Goal: Task Accomplishment & Management: Complete application form

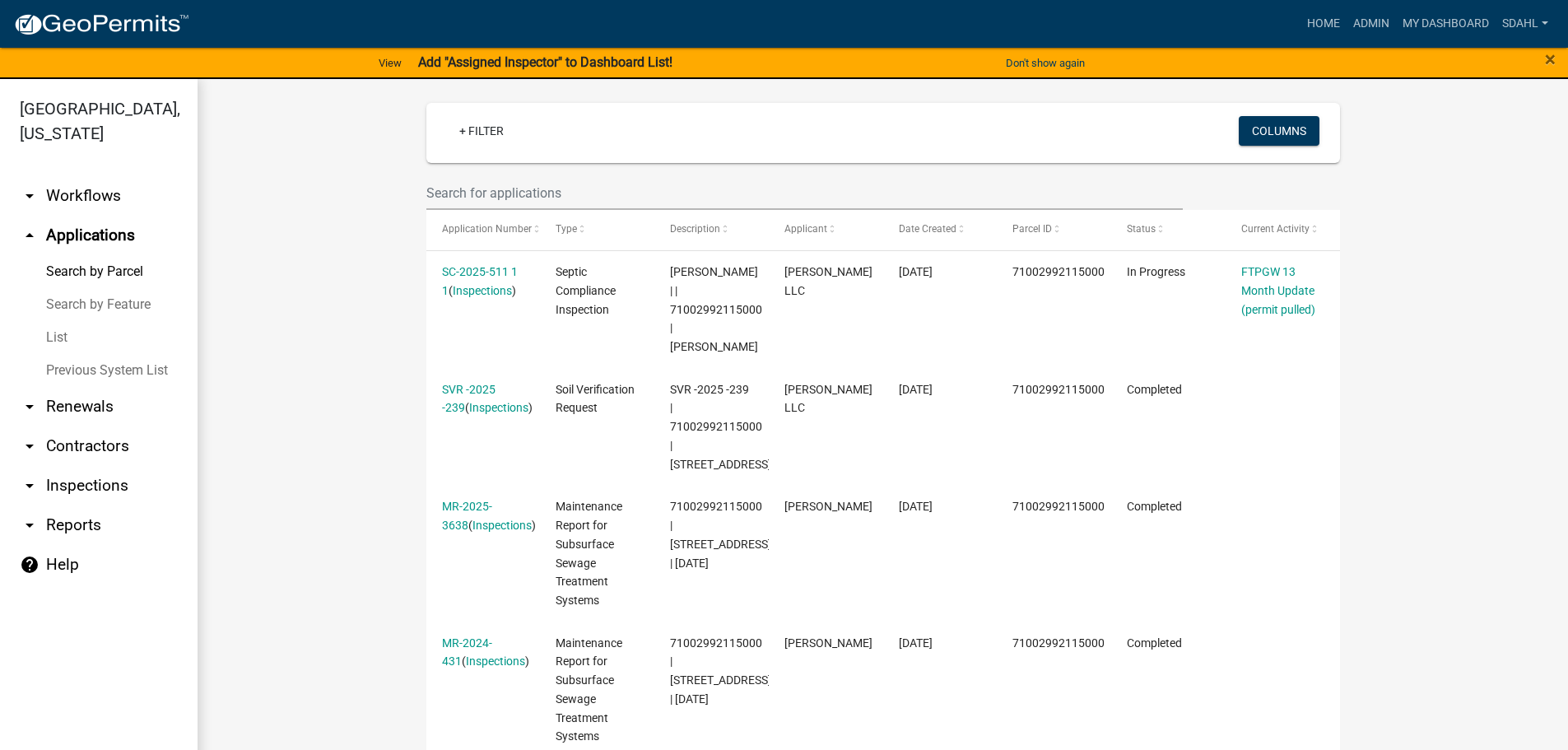
scroll to position [494, 0]
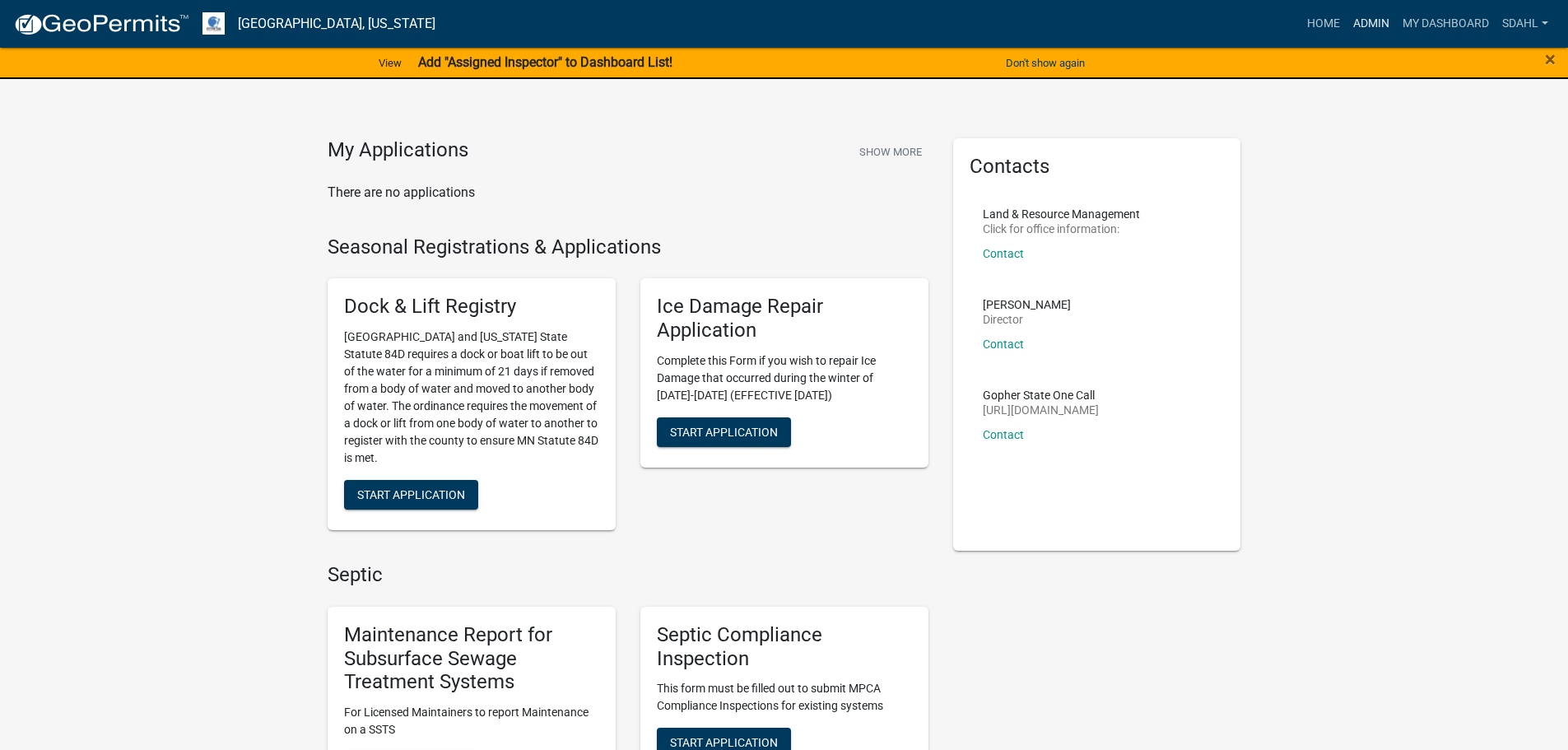
click at [1382, 24] on link "Admin" at bounding box center [1371, 24] width 50 height 32
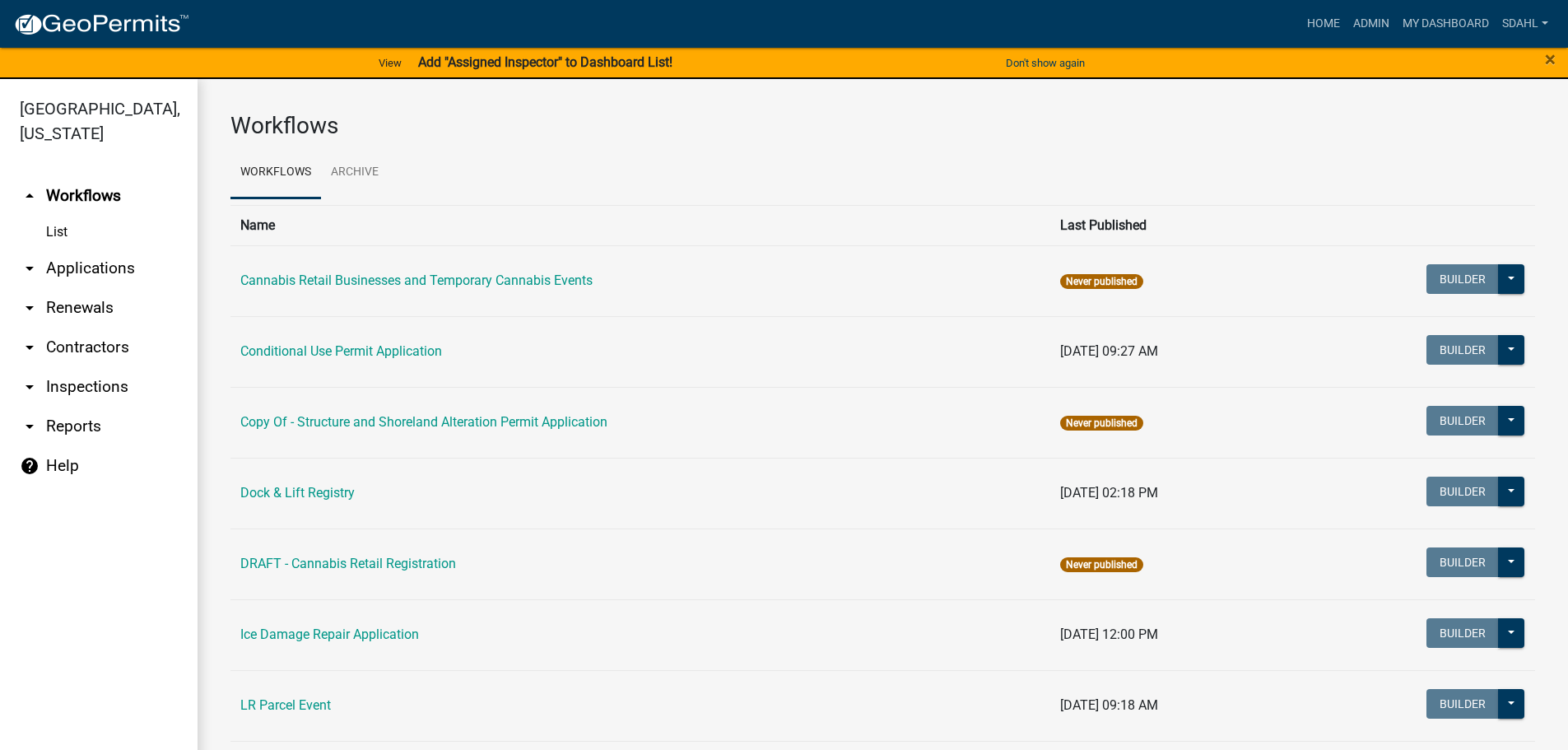
click at [77, 265] on link "arrow_drop_down Applications" at bounding box center [98, 269] width 197 height 39
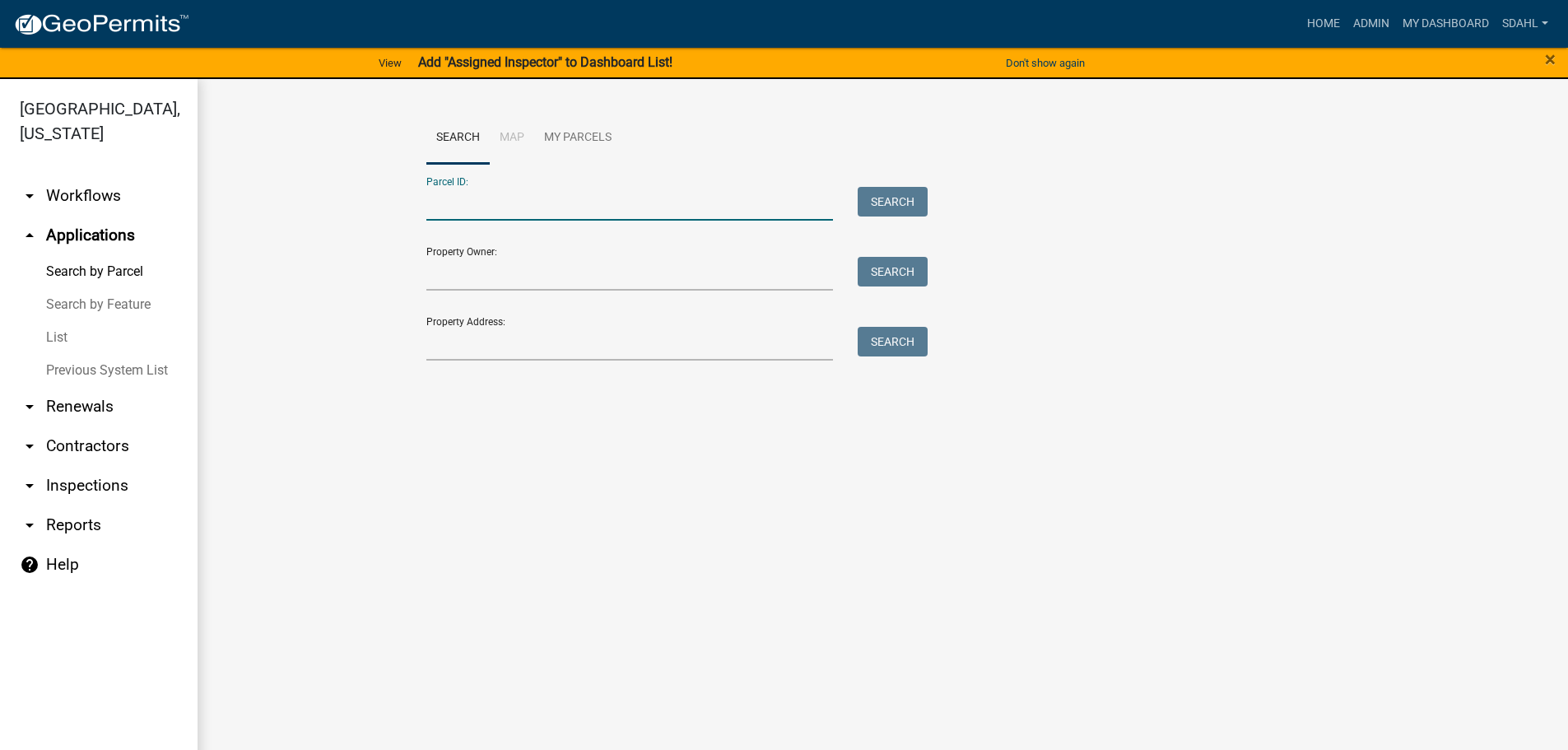
click at [512, 204] on input "Parcel ID:" at bounding box center [630, 204] width 408 height 33
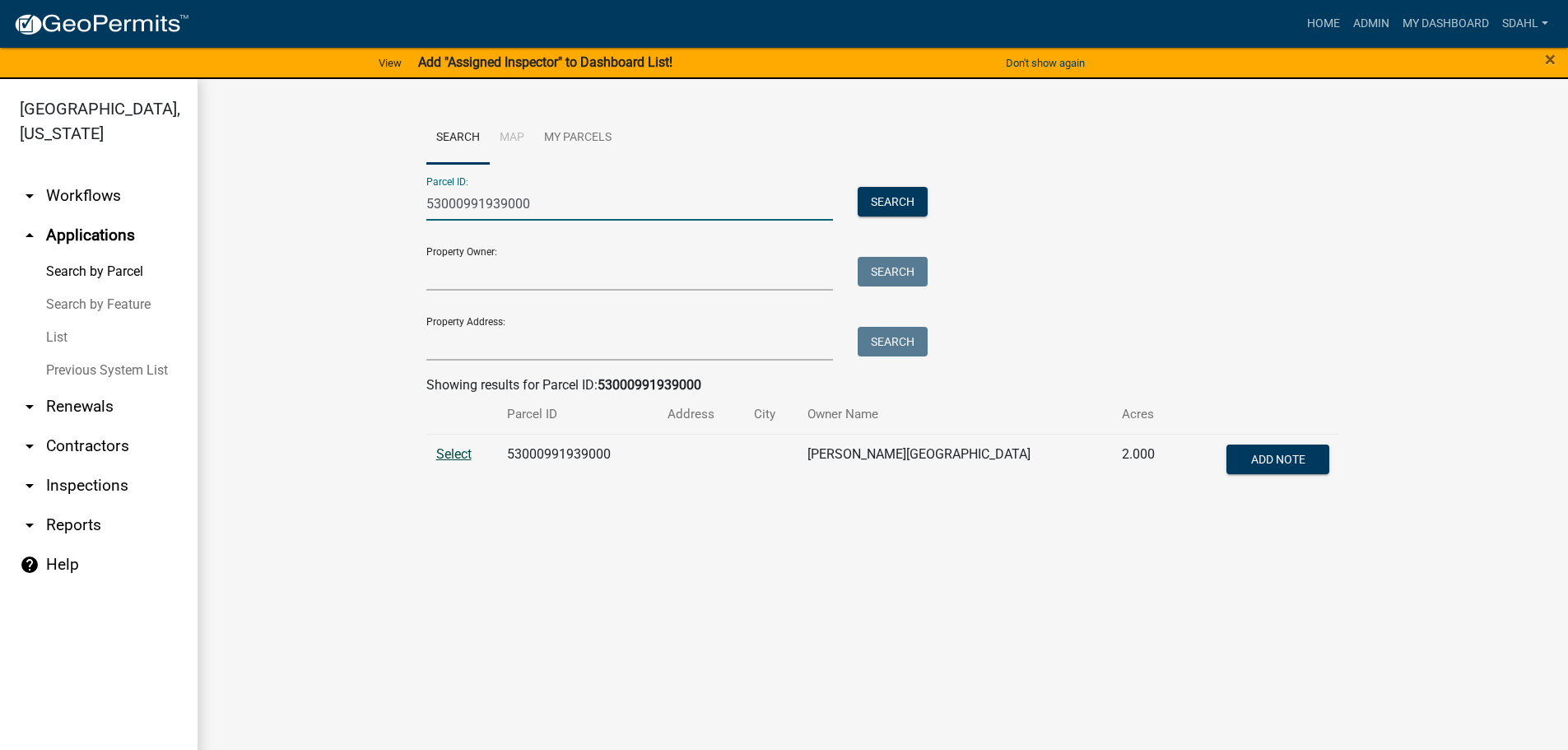
click at [450, 453] on span "Select" at bounding box center [453, 454] width 35 height 15
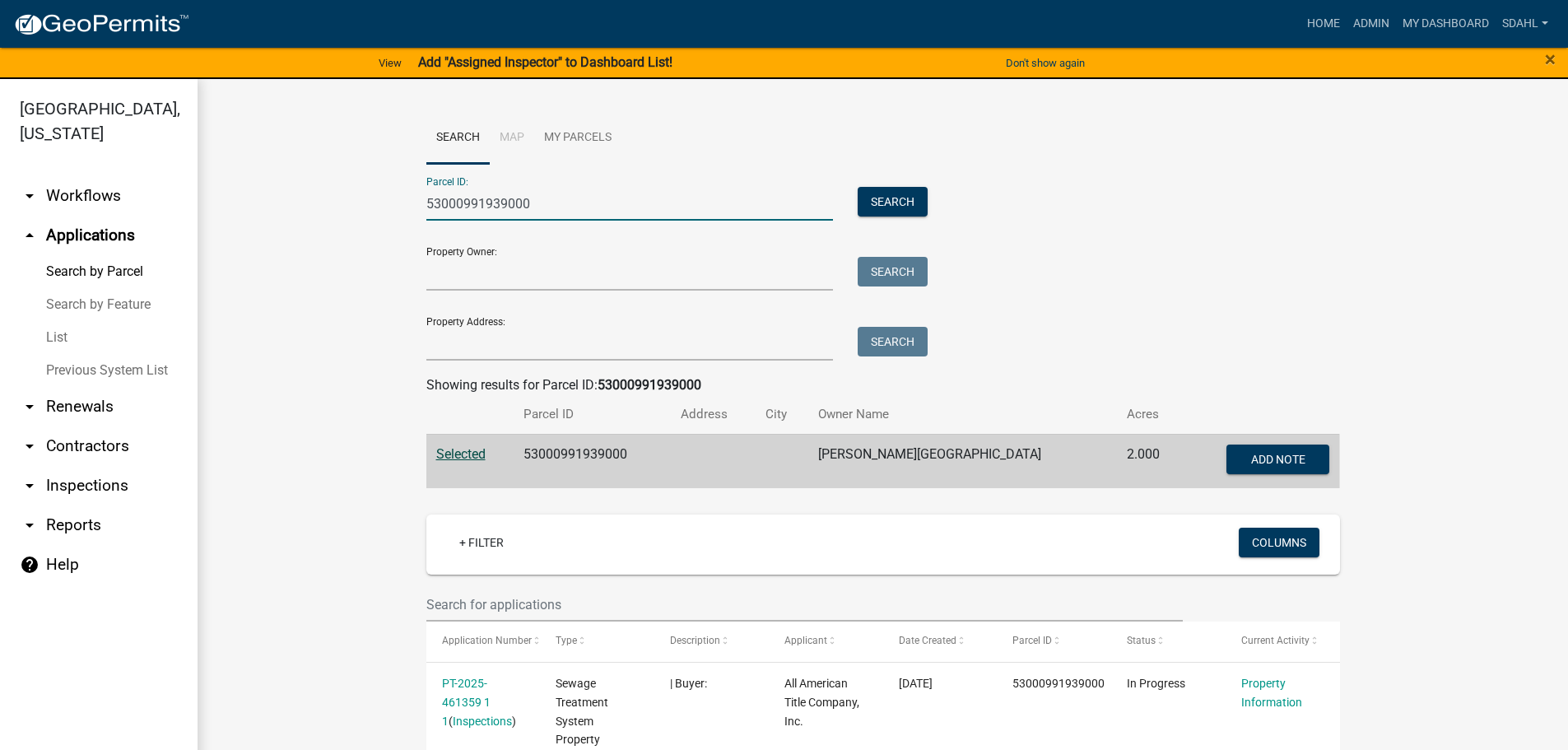
drag, startPoint x: 551, startPoint y: 210, endPoint x: 386, endPoint y: 210, distance: 165.0
click at [386, 210] on wm-workflow-application-search-view "Search Map My Parcels Parcel ID: 53000991939000 Search Property Owner: Search P…" at bounding box center [883, 738] width 1305 height 1253
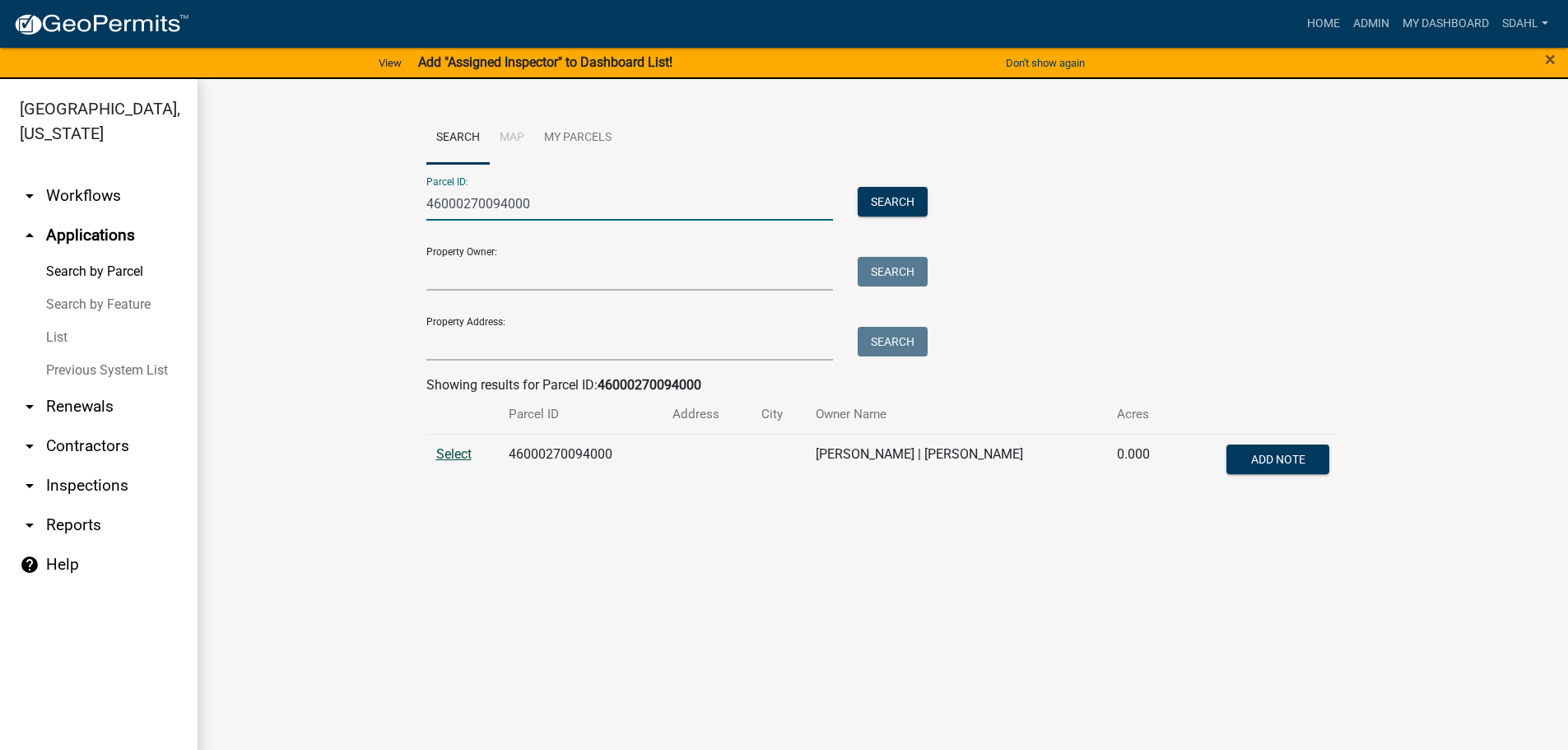
type input "46000270094000"
click at [451, 458] on span "Select" at bounding box center [453, 454] width 35 height 15
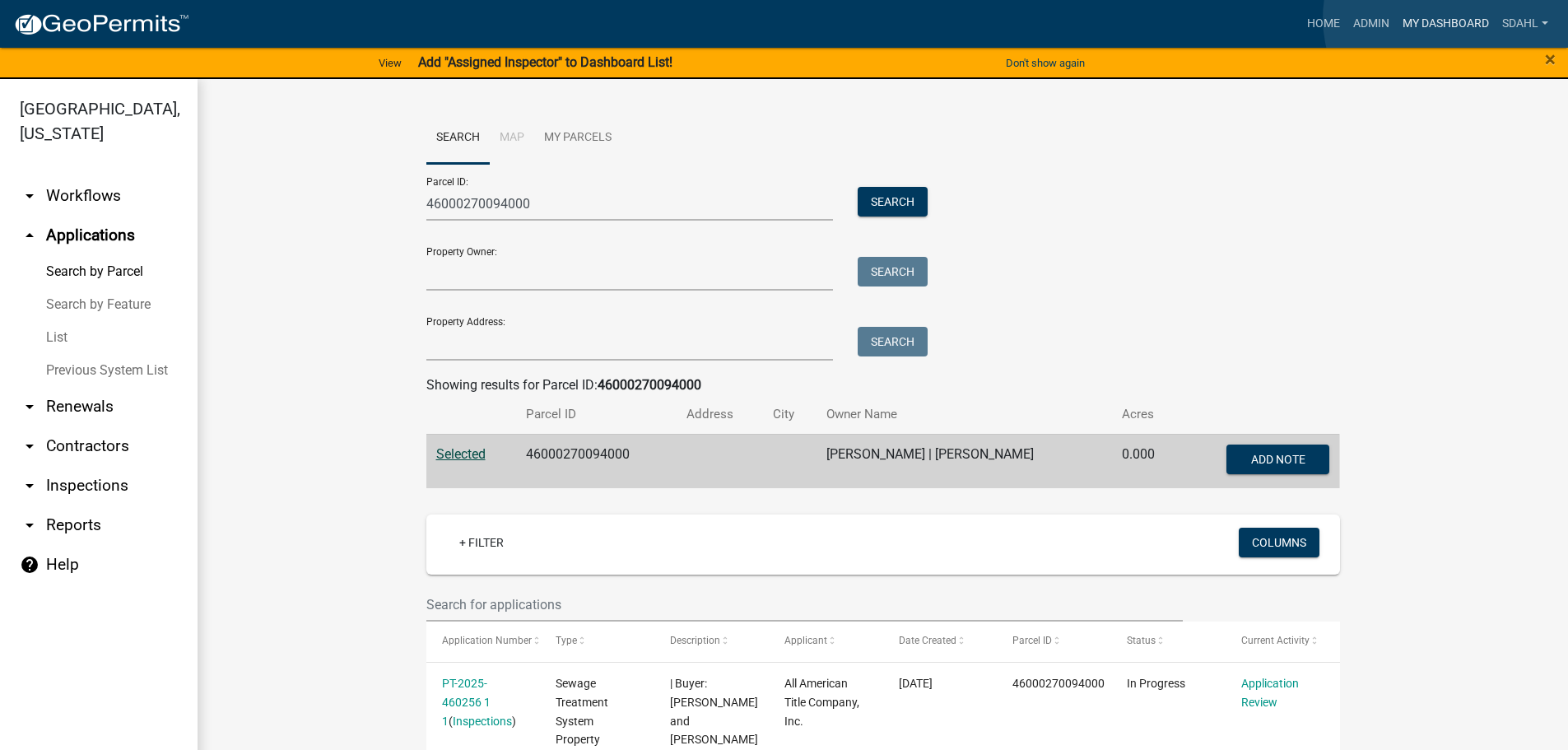
click at [1448, 18] on link "My Dashboard" at bounding box center [1446, 24] width 100 height 32
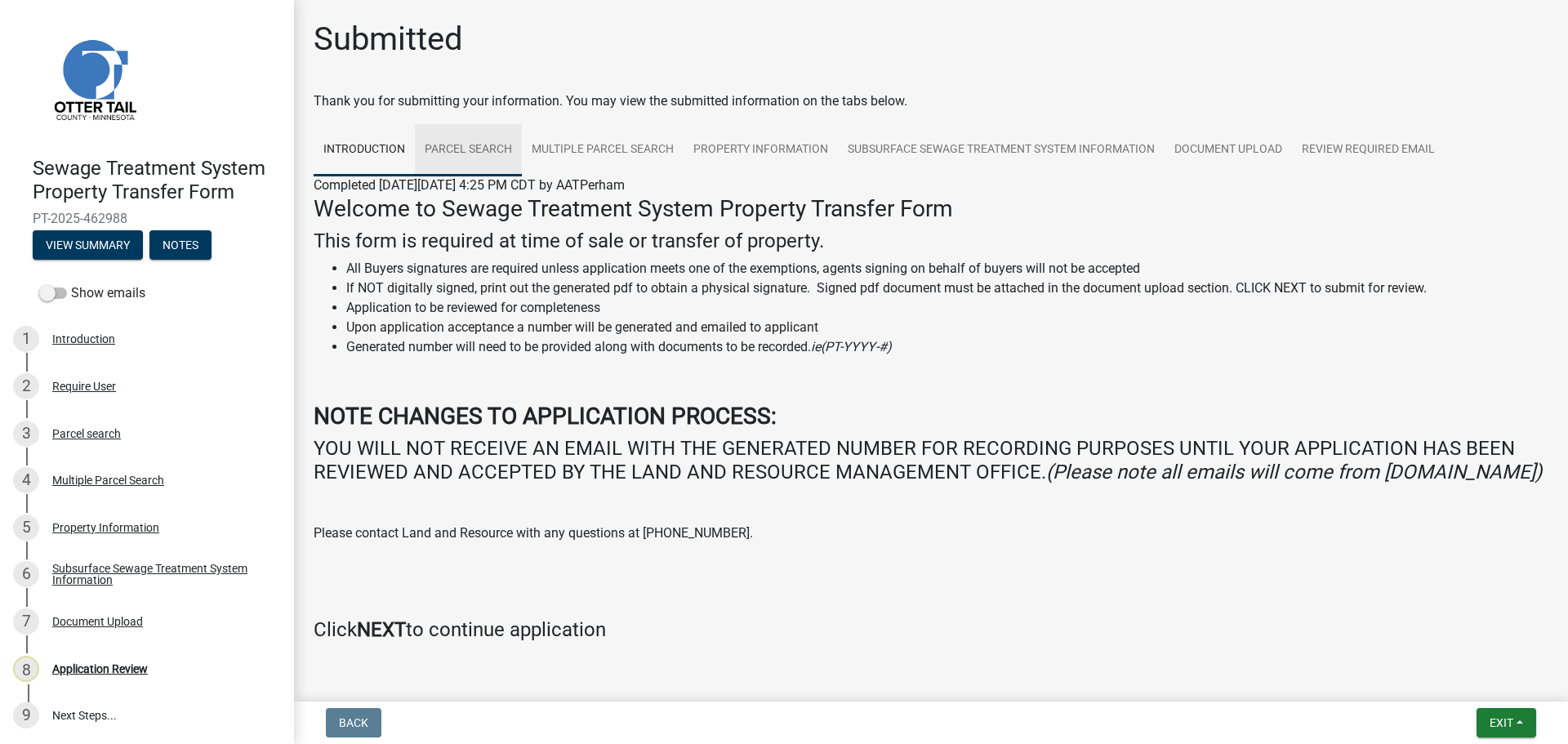
click at [473, 148] on link "Parcel search" at bounding box center [468, 150] width 107 height 53
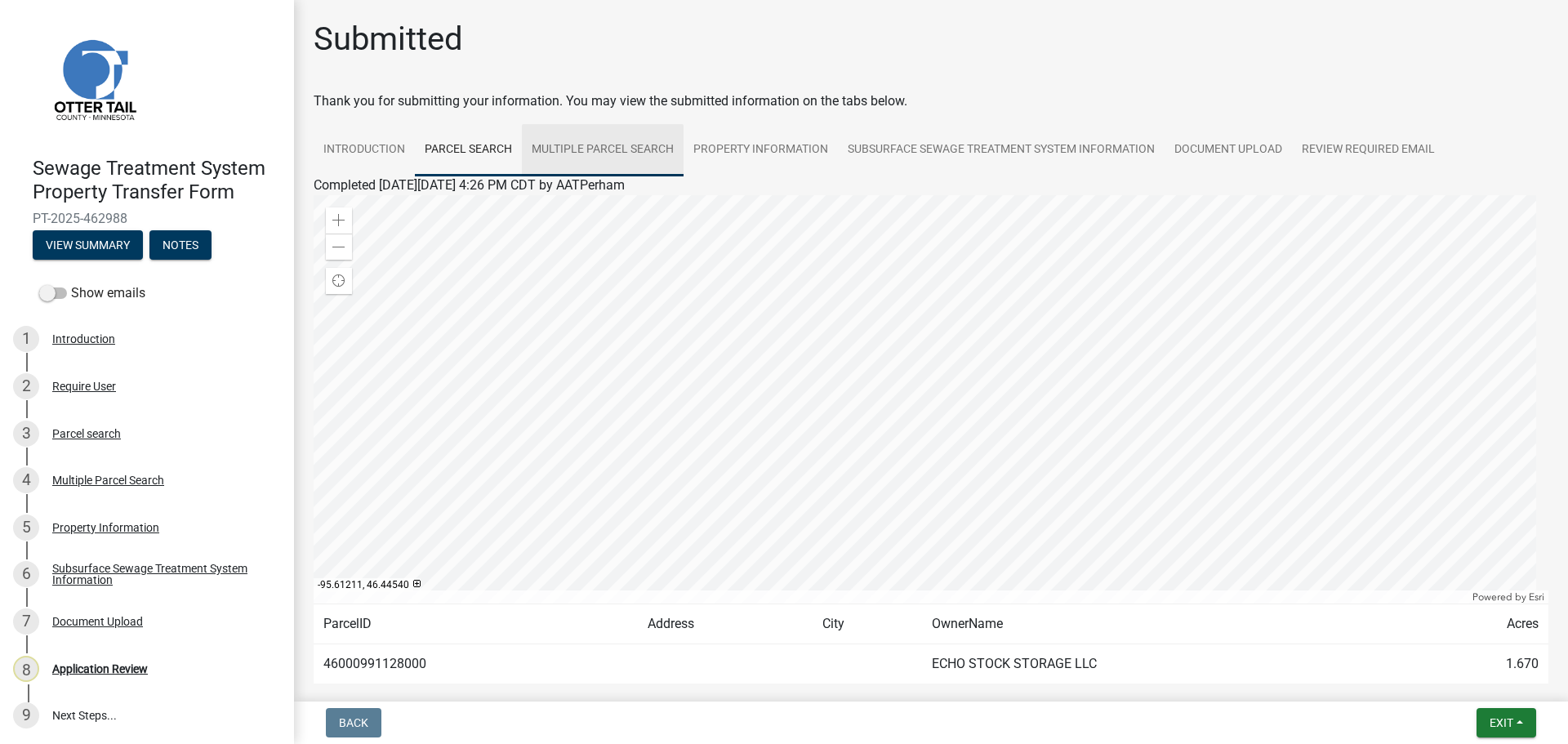
click at [635, 159] on link "Multiple Parcel Search" at bounding box center [602, 150] width 162 height 53
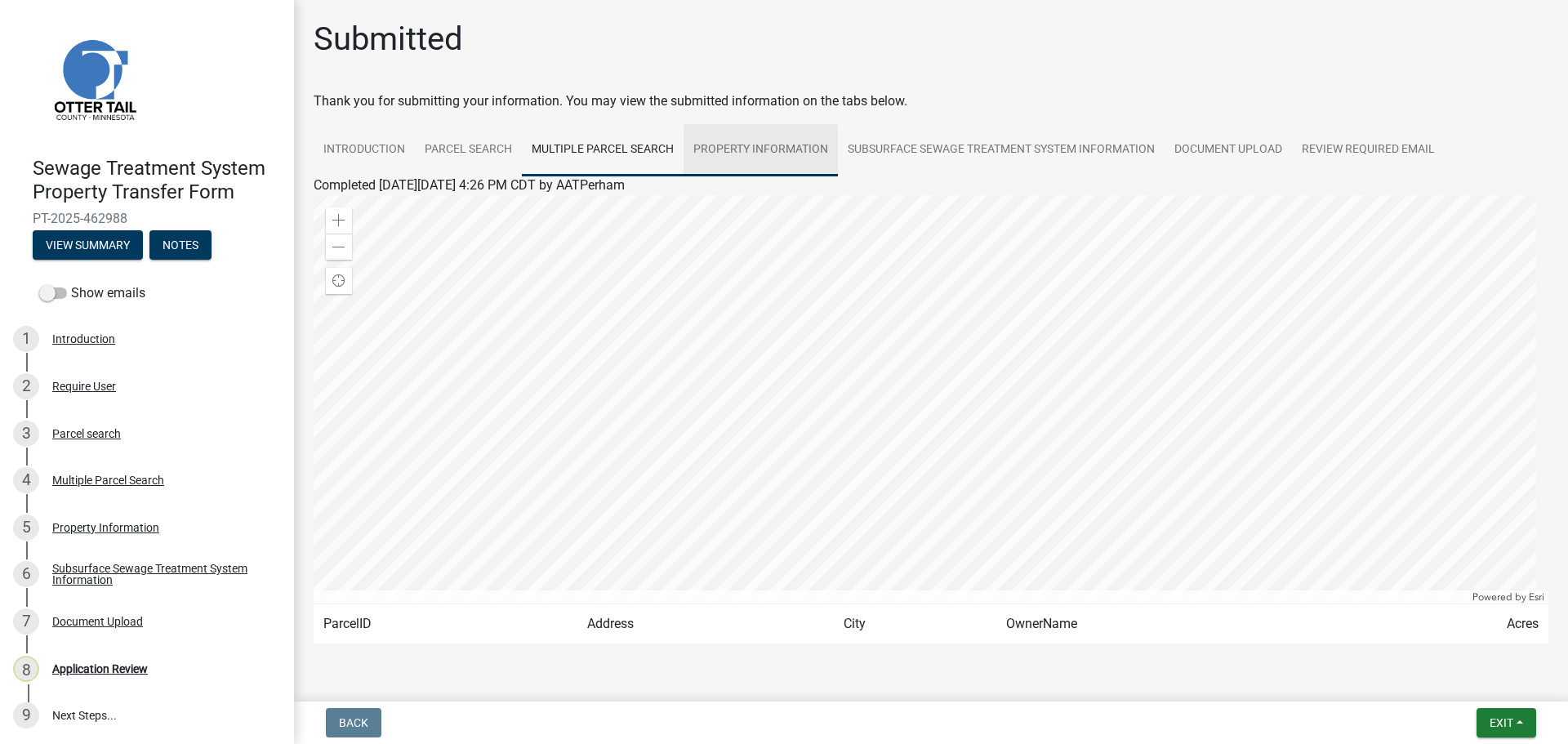
click at [735, 158] on link "Property Information" at bounding box center [761, 150] width 154 height 53
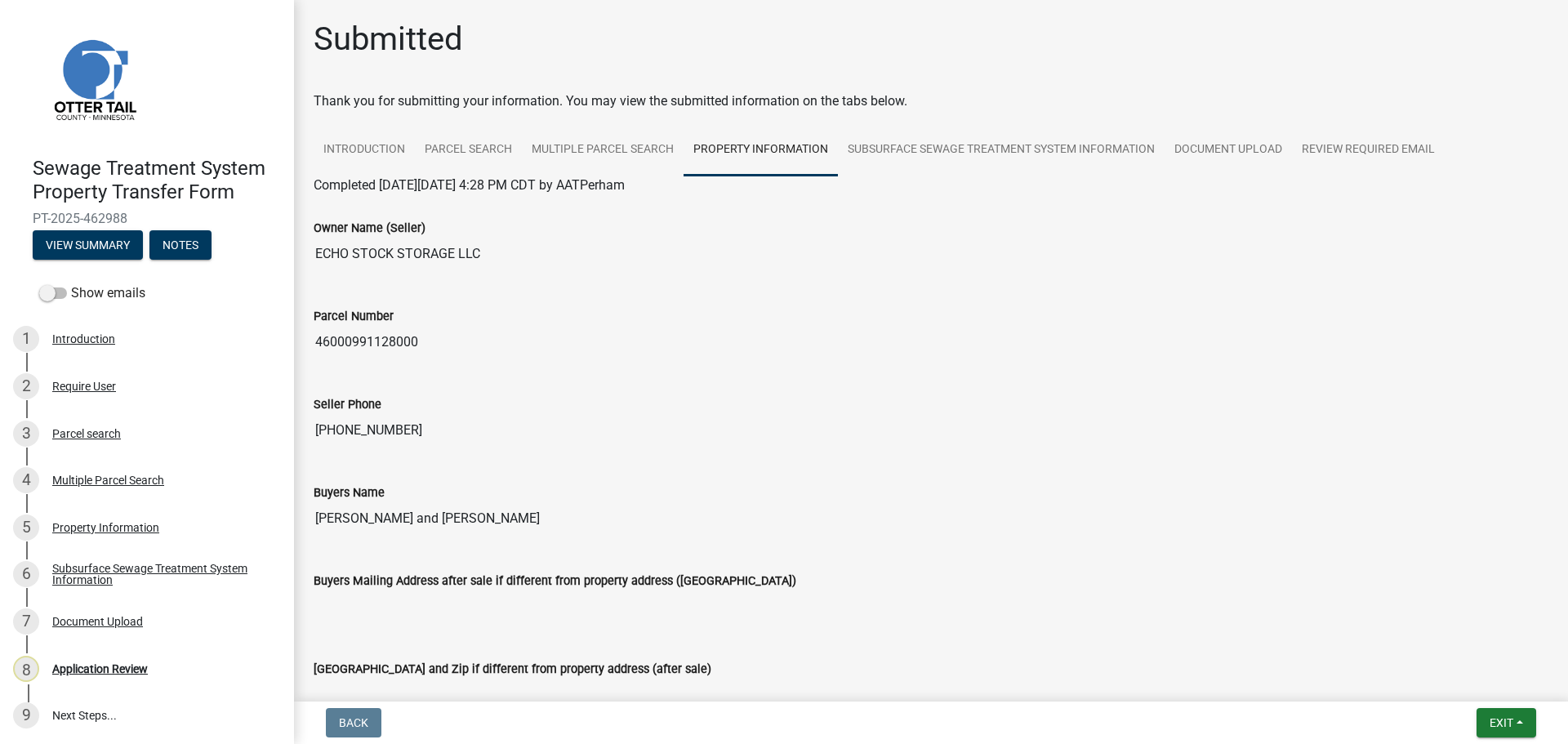
click at [432, 344] on input "46000991128000" at bounding box center [931, 342] width 1235 height 33
click at [951, 156] on link "Subsurface Sewage Treatment System Information" at bounding box center [1001, 150] width 326 height 53
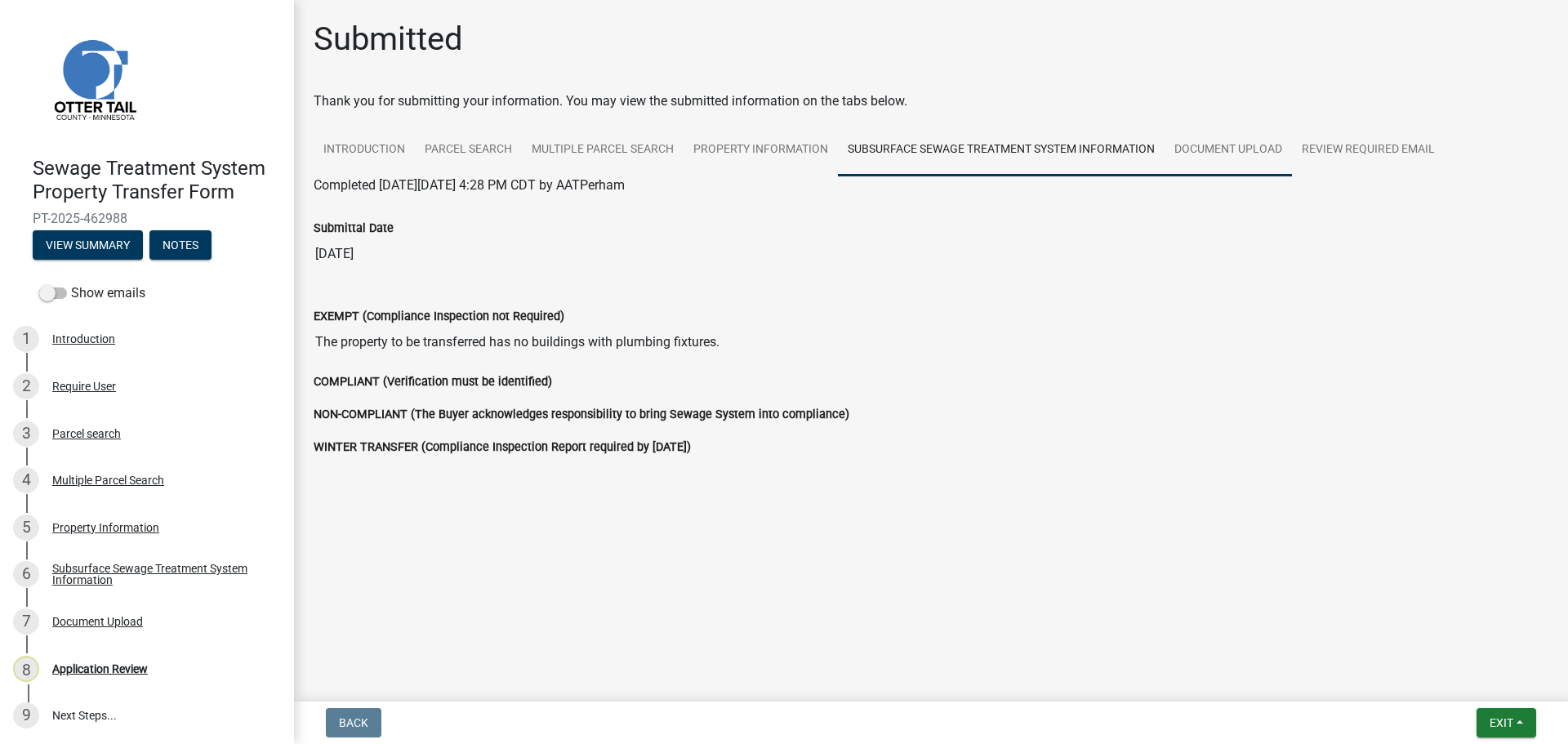
click at [1211, 143] on link "Document Upload" at bounding box center [1228, 150] width 127 height 53
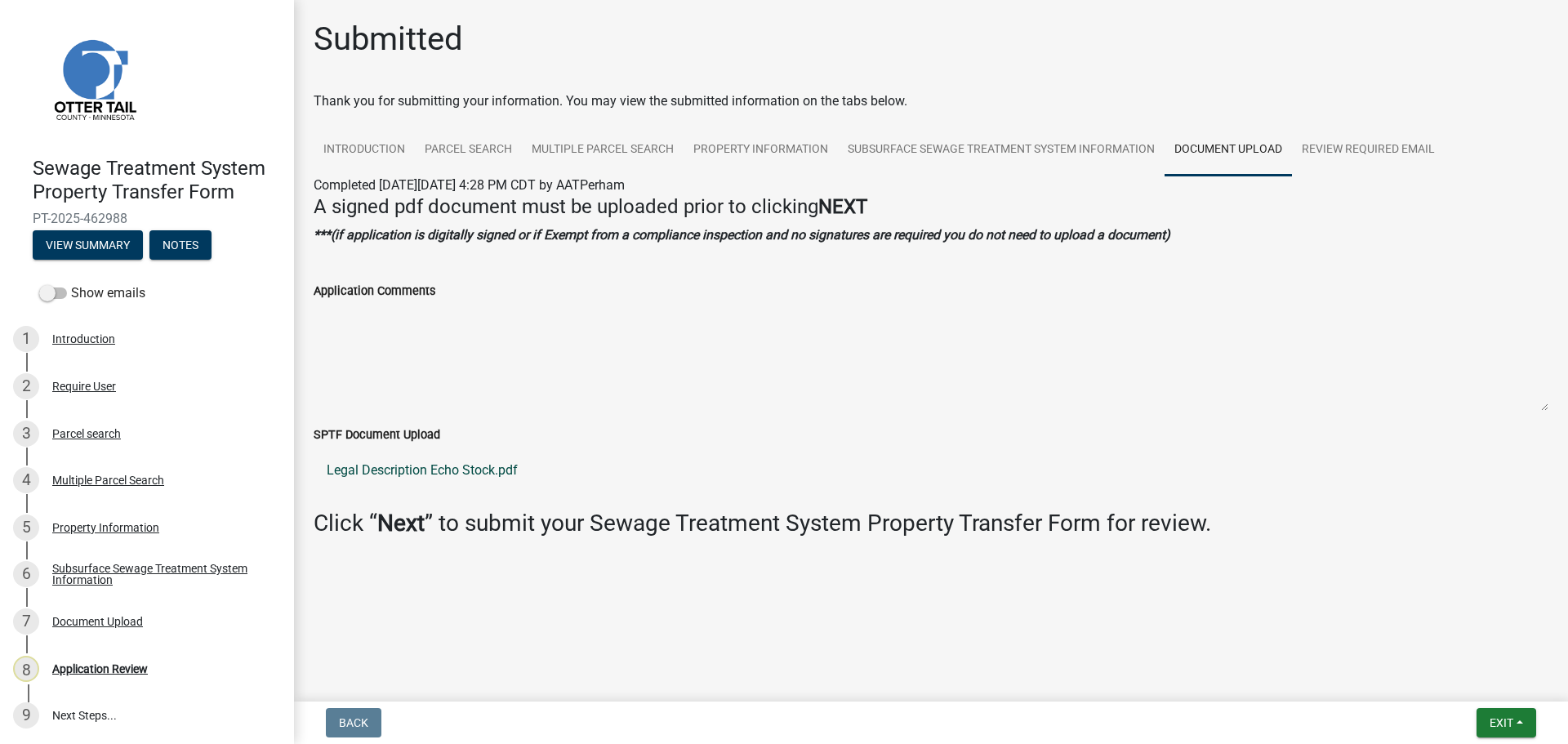
click at [475, 473] on link "Legal Description Echo Stock.pdf" at bounding box center [931, 471] width 1235 height 39
click at [1356, 149] on link "Review Required Email" at bounding box center [1368, 150] width 153 height 53
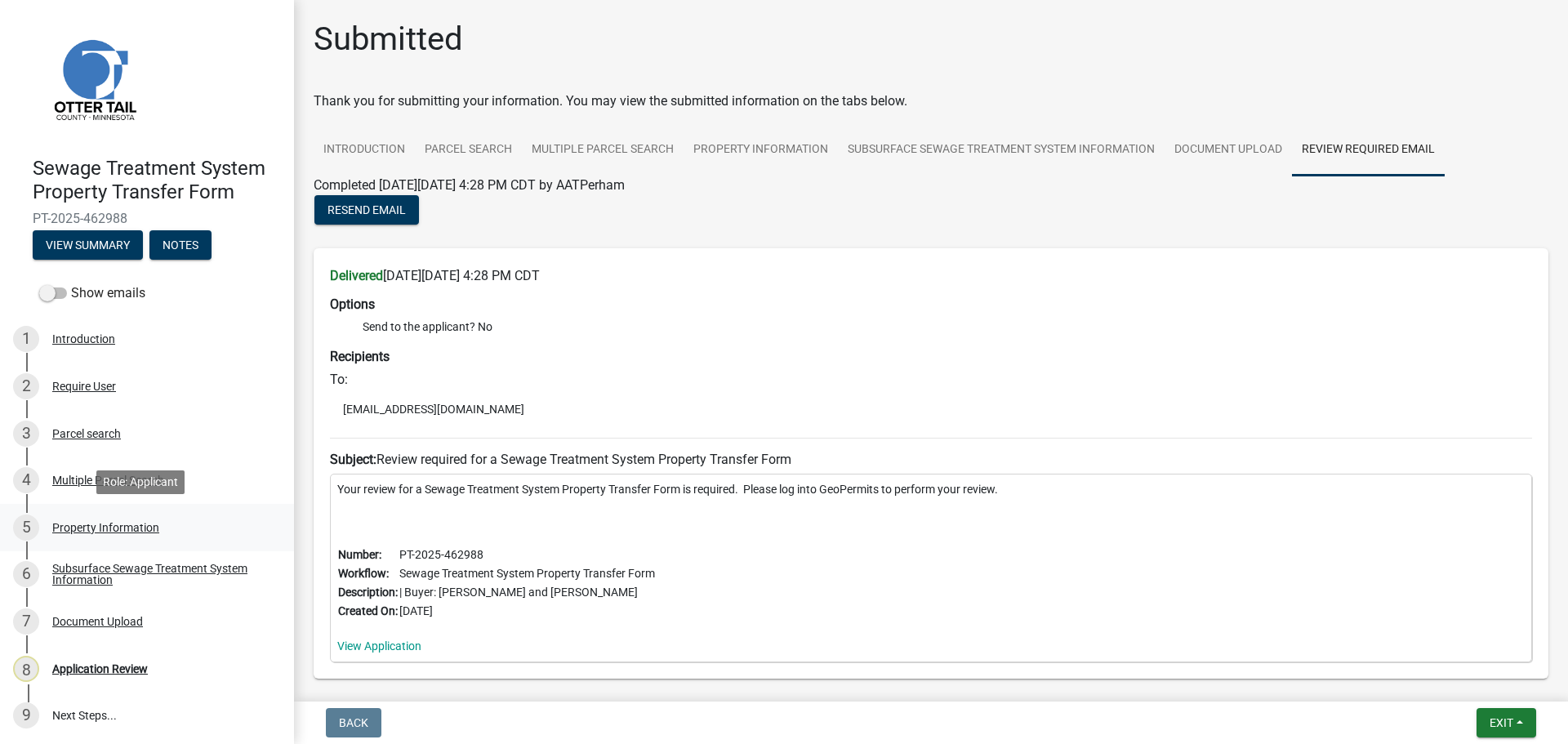
click at [99, 535] on div "5 Property Information" at bounding box center [140, 528] width 254 height 26
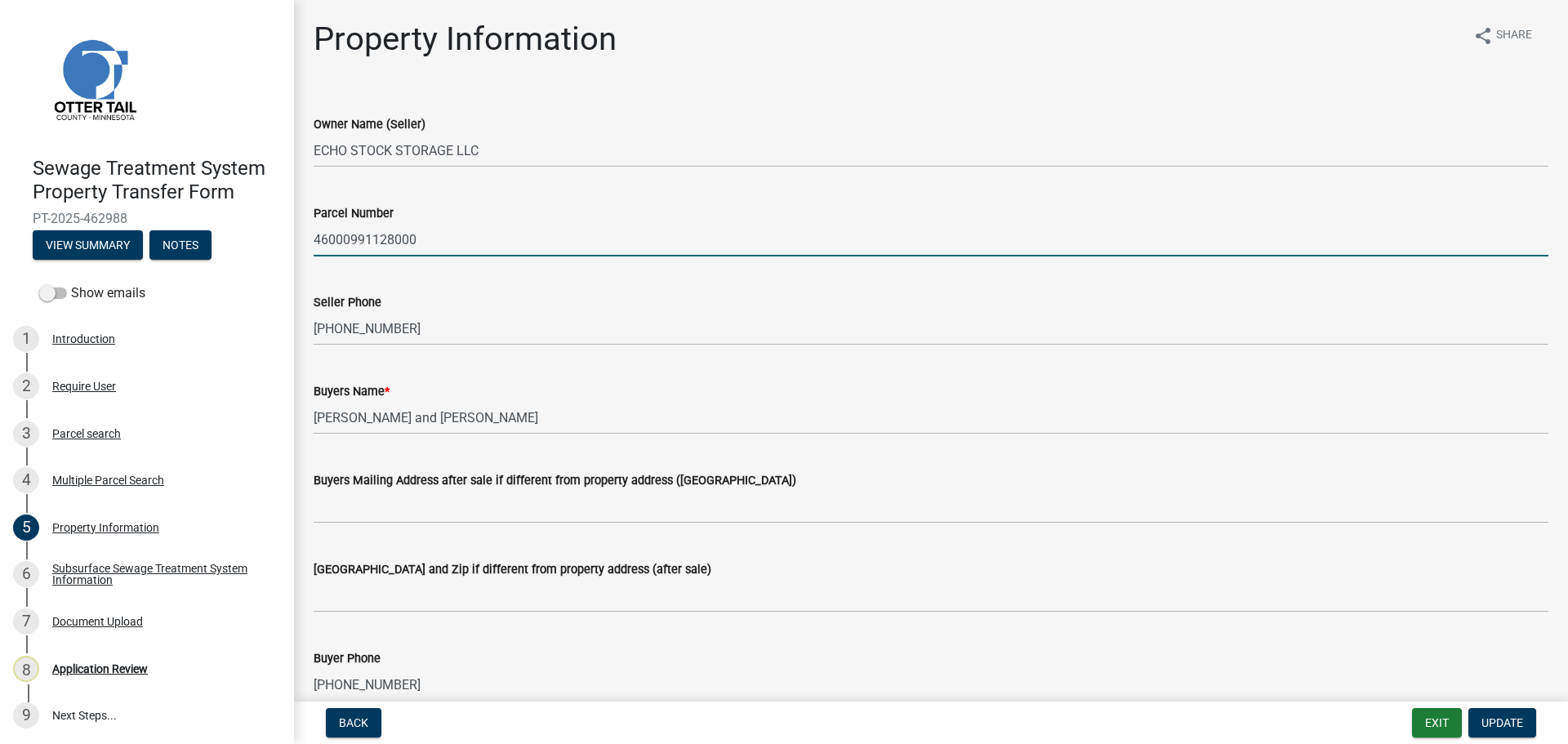
click at [501, 243] on input "46000991128000" at bounding box center [931, 239] width 1235 height 33
type input "Part of 46000991128000"
click at [1507, 721] on span "Update" at bounding box center [1502, 722] width 42 height 13
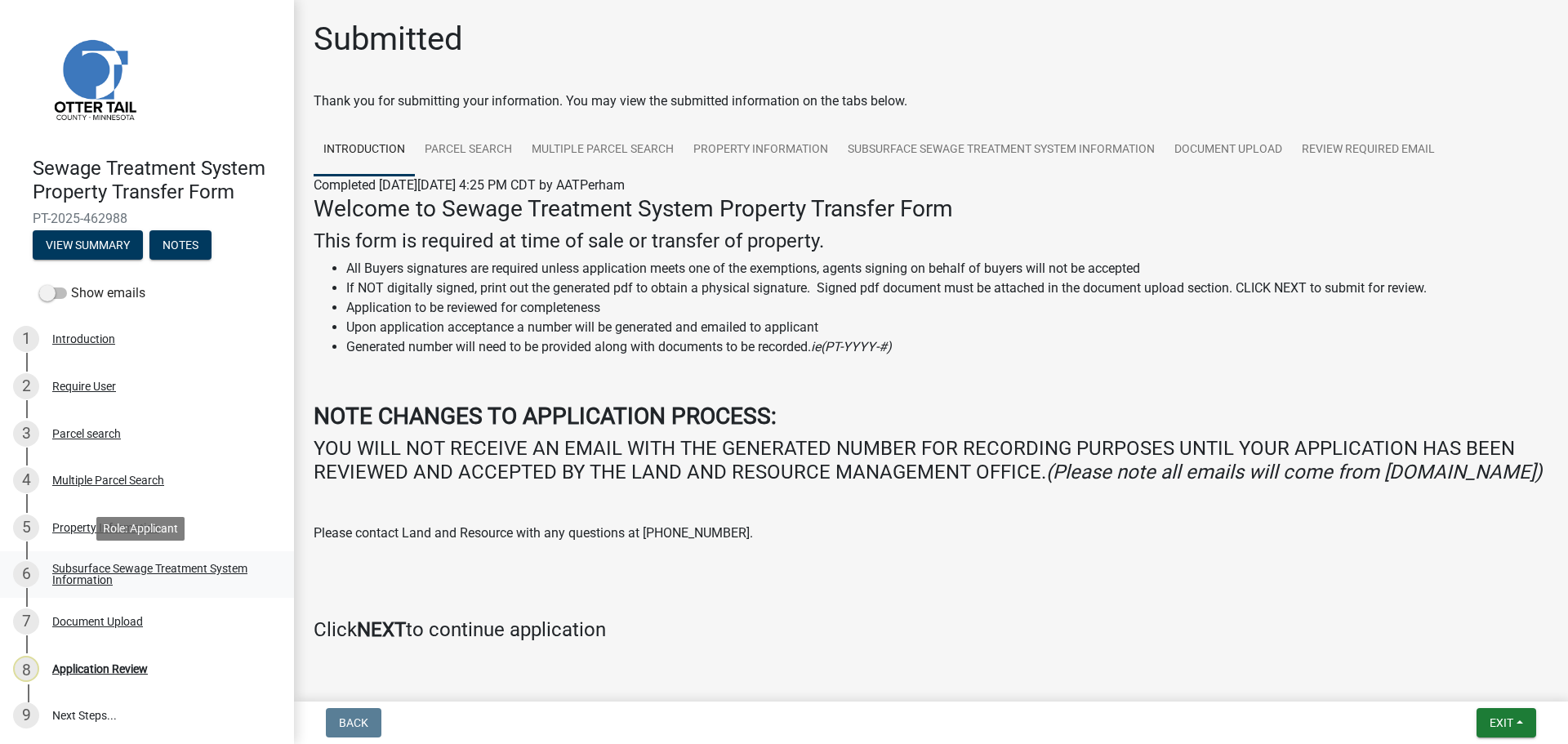
scroll to position [2, 0]
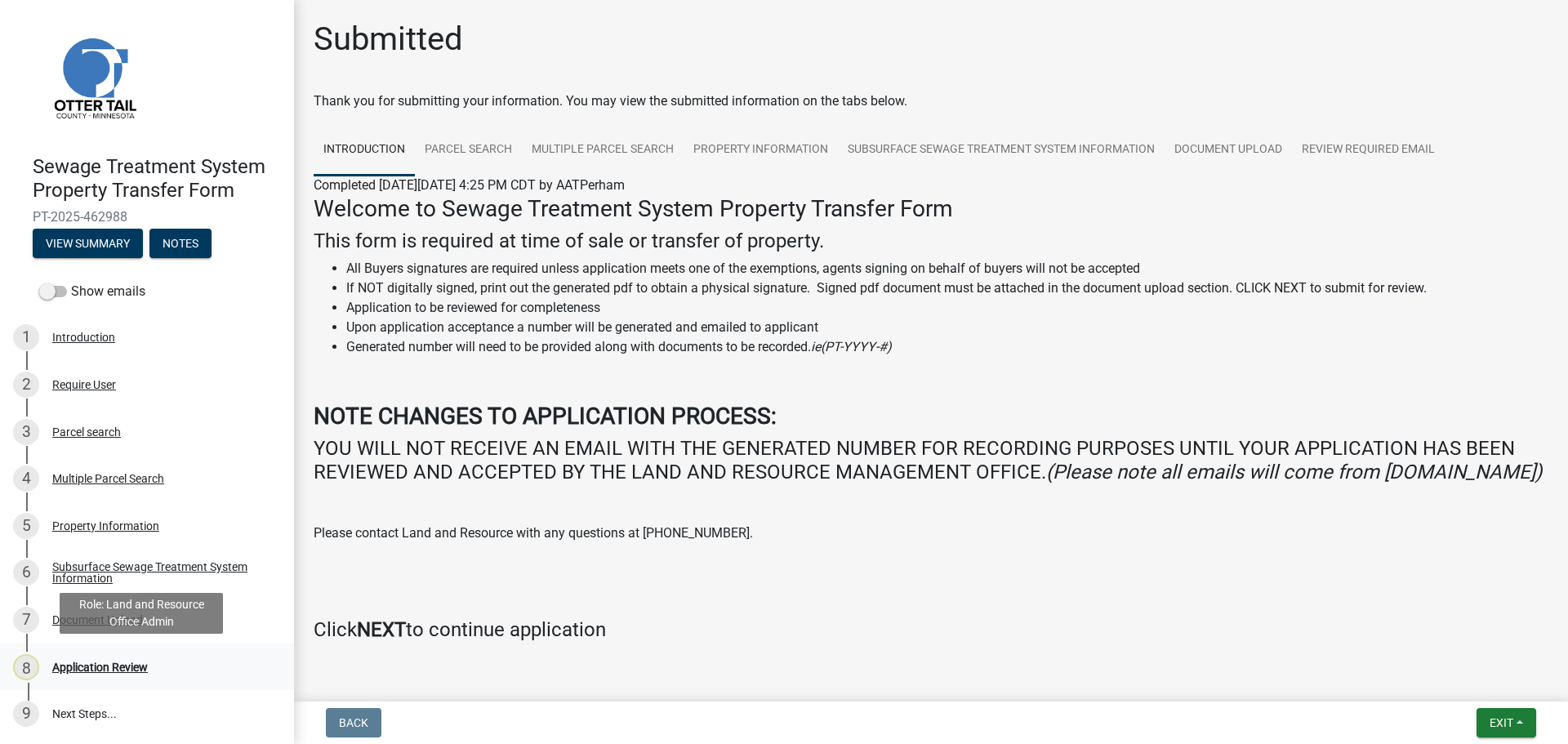
click at [92, 663] on div "Application Review" at bounding box center [100, 667] width 96 height 11
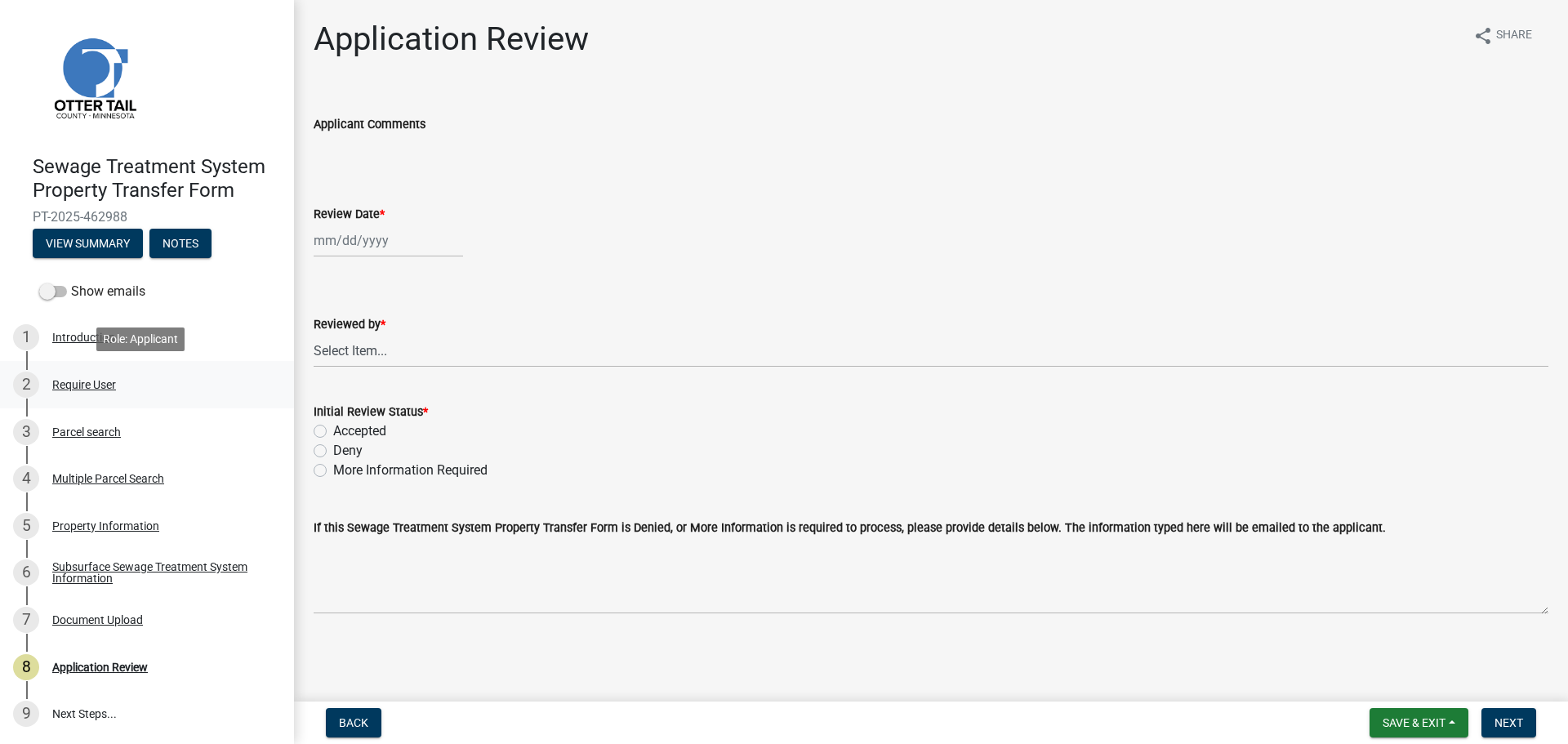
click at [99, 382] on div "Require User" at bounding box center [84, 384] width 64 height 11
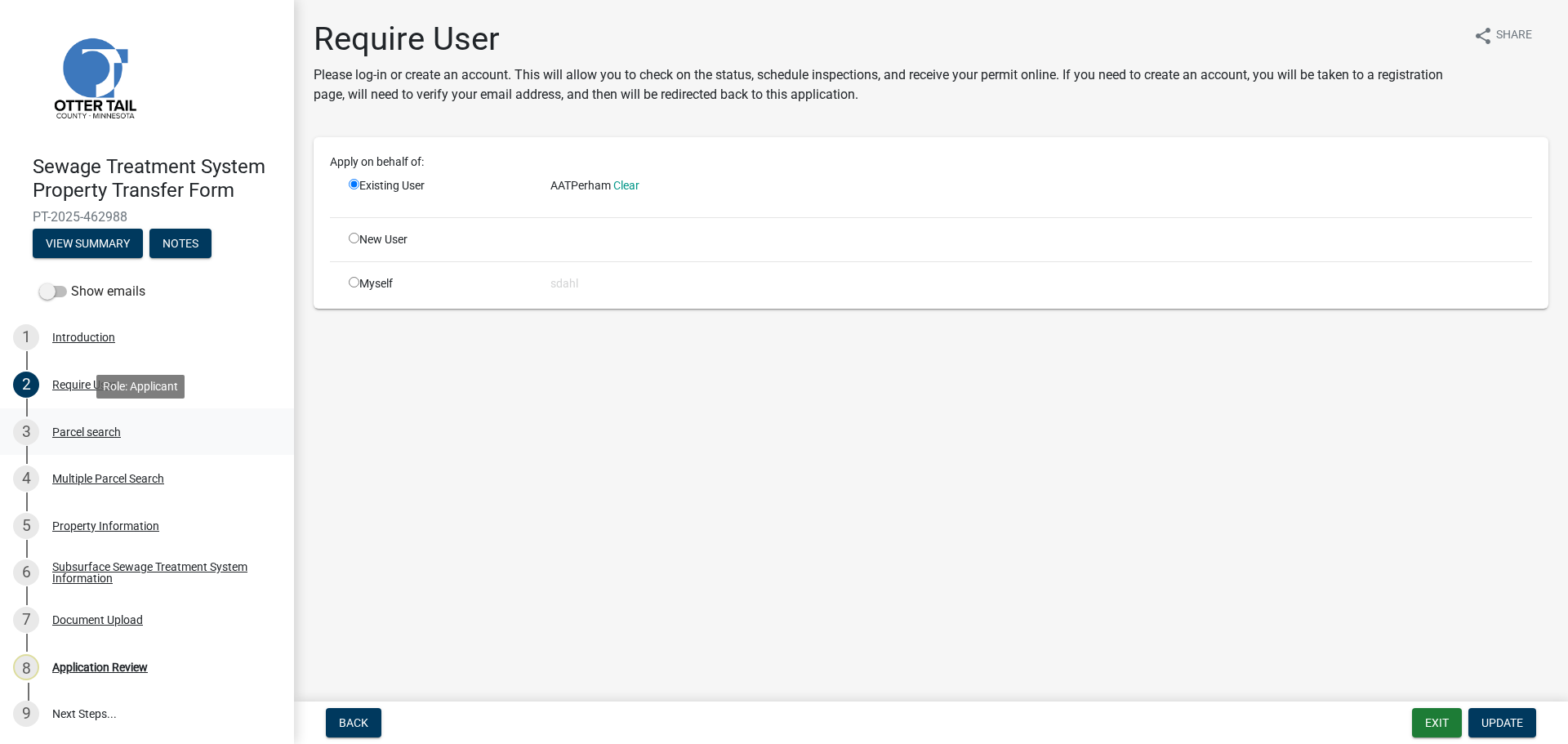
click at [81, 435] on div "Parcel search" at bounding box center [86, 432] width 69 height 11
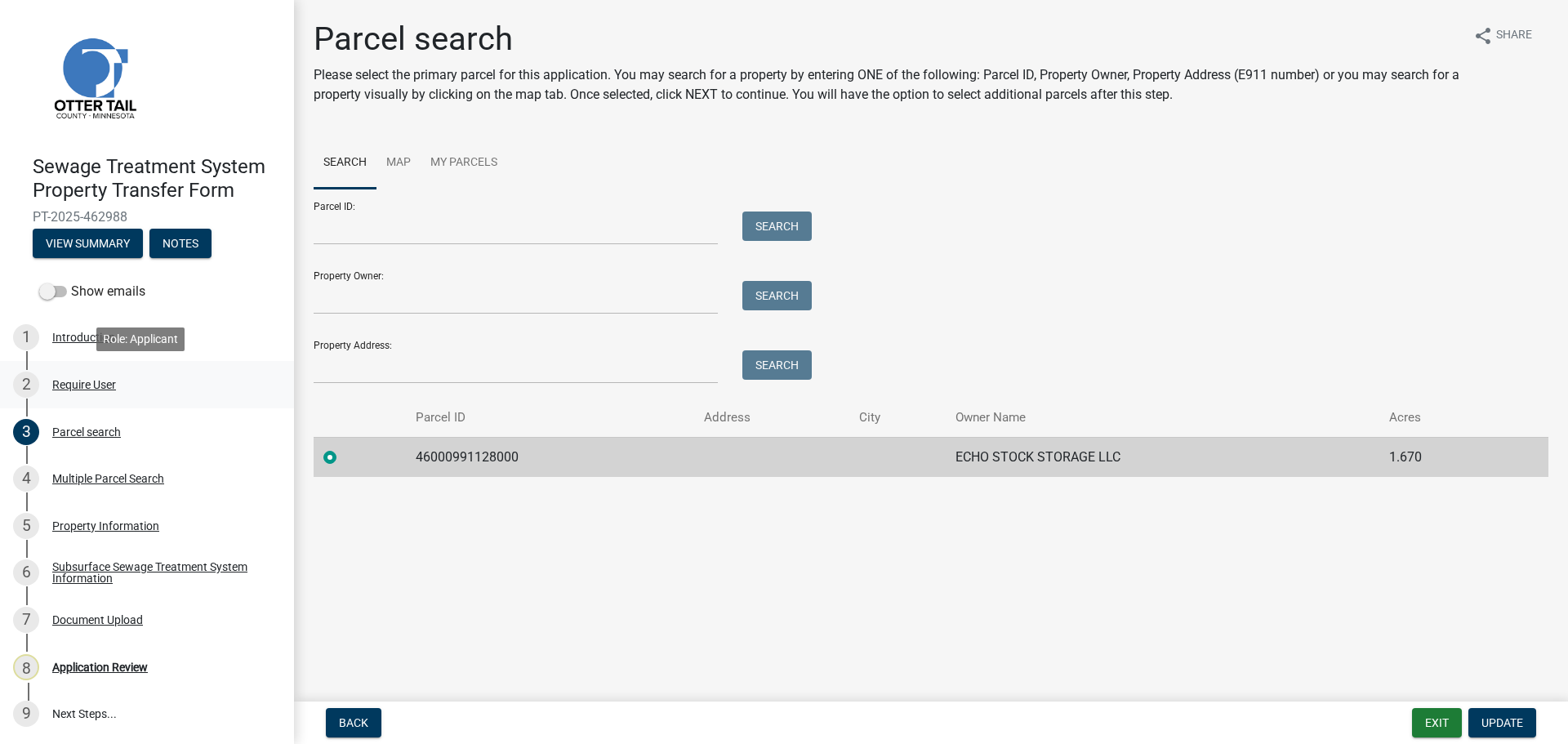
click at [93, 379] on div "Require User" at bounding box center [84, 384] width 64 height 11
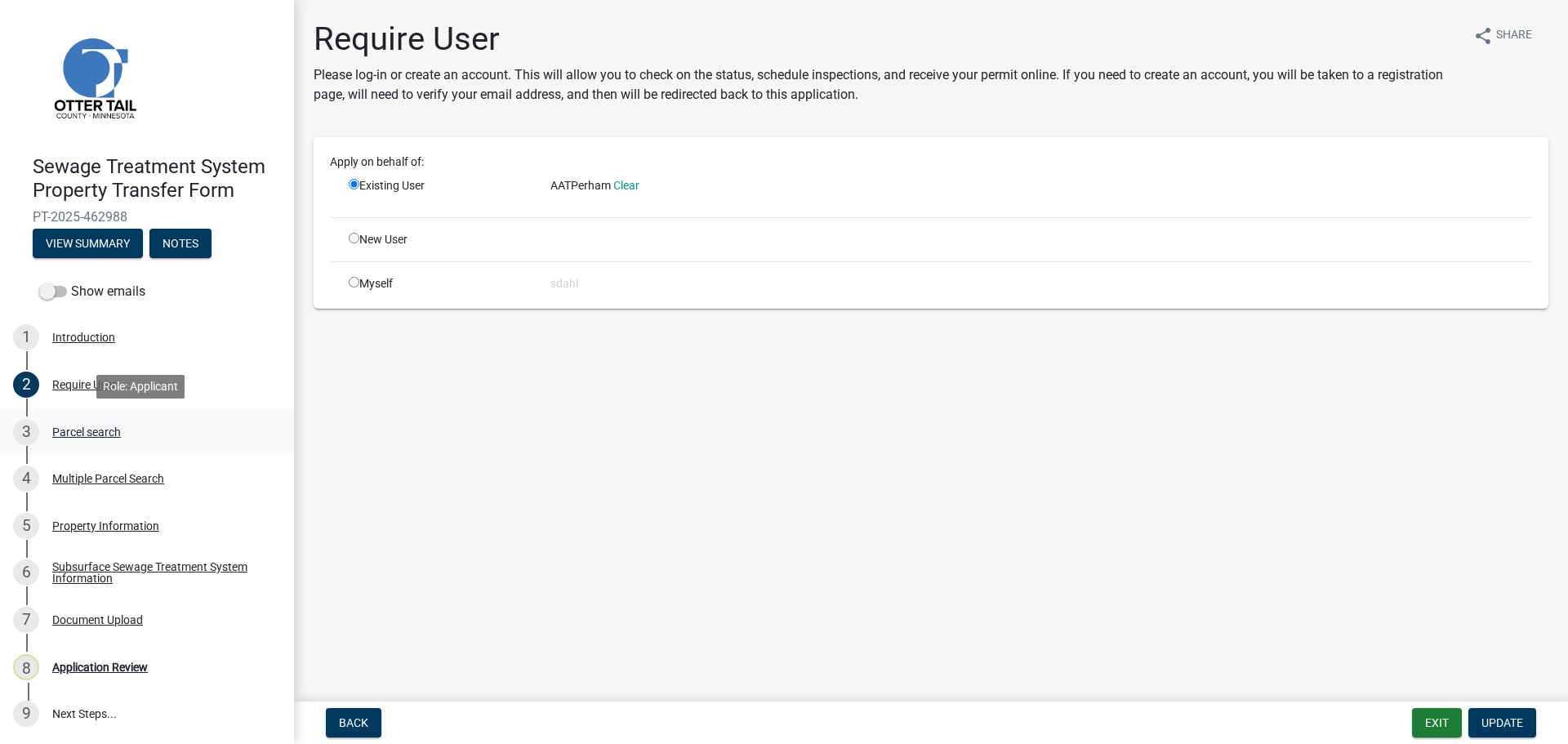
click at [85, 434] on div "Parcel search" at bounding box center [86, 432] width 69 height 11
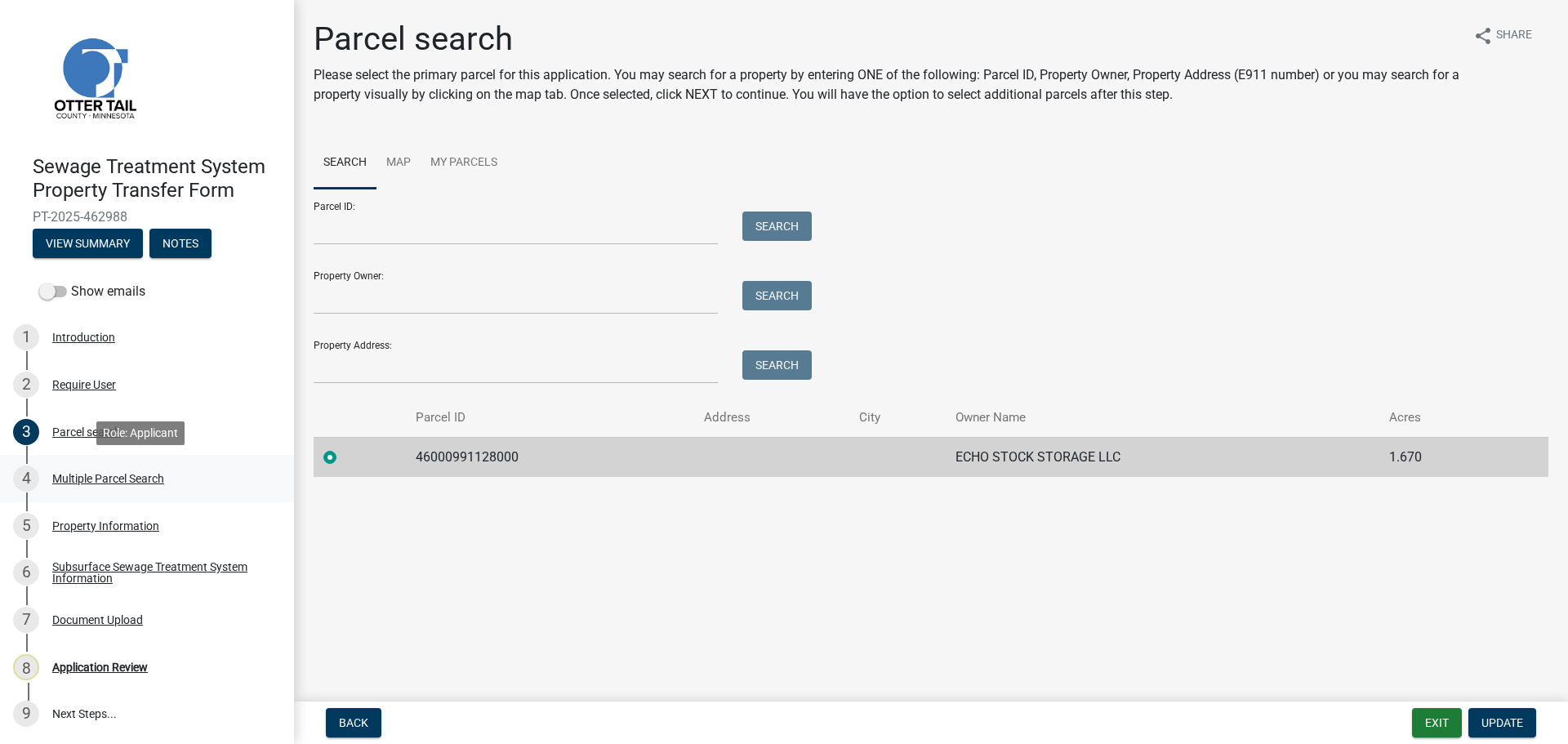
click at [109, 481] on div "Multiple Parcel Search" at bounding box center [109, 478] width 112 height 11
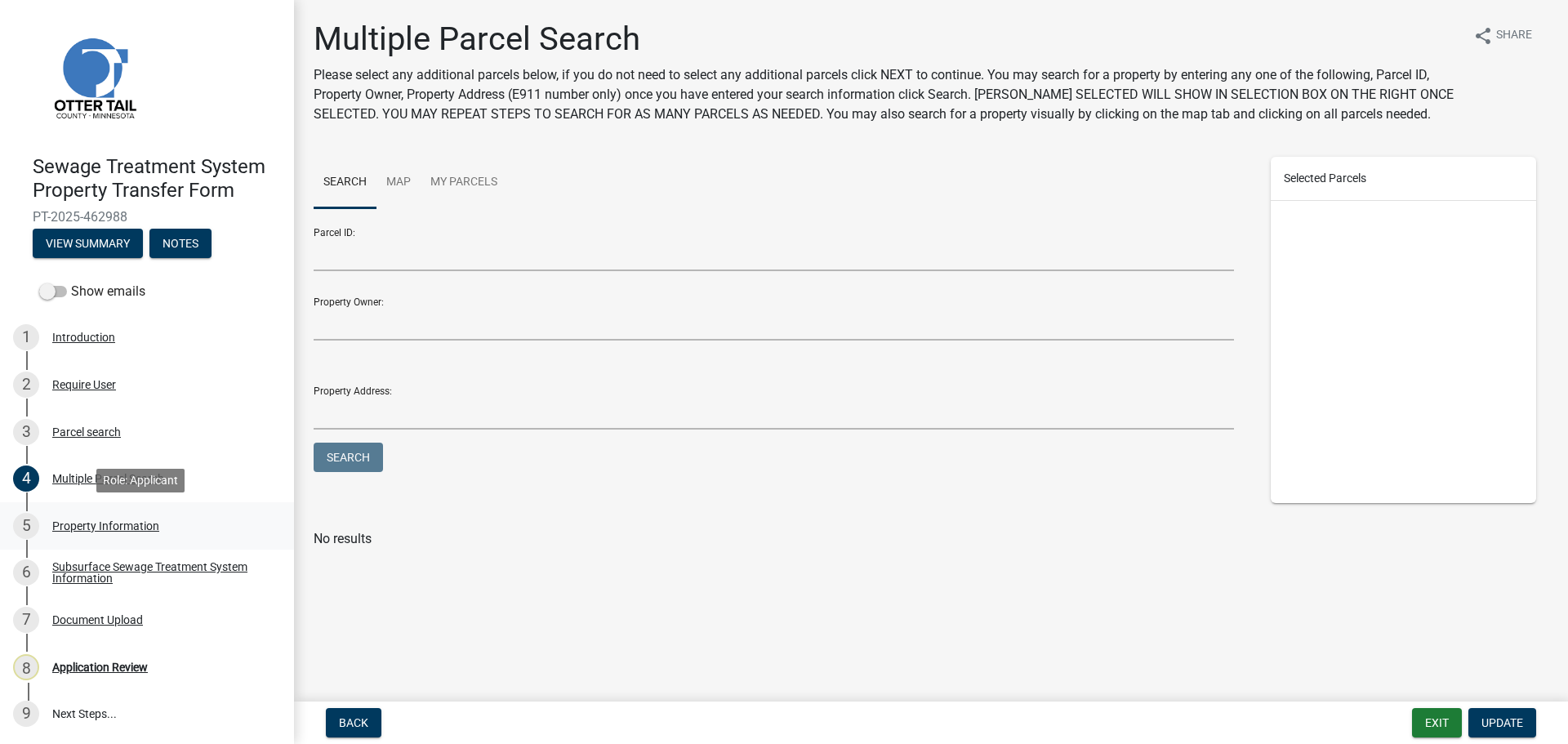
click at [102, 523] on div "Property Information" at bounding box center [106, 525] width 107 height 11
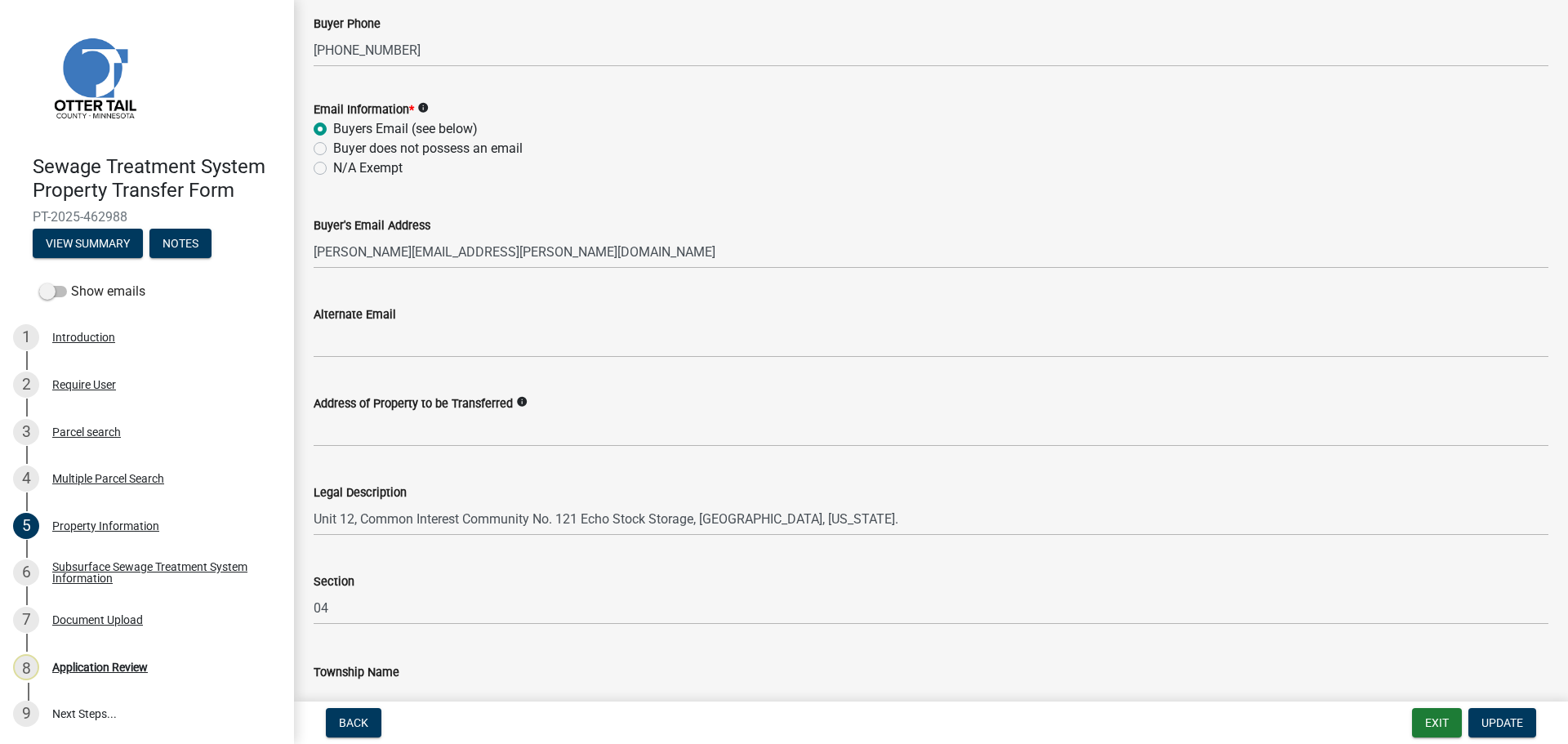
scroll to position [732, 0]
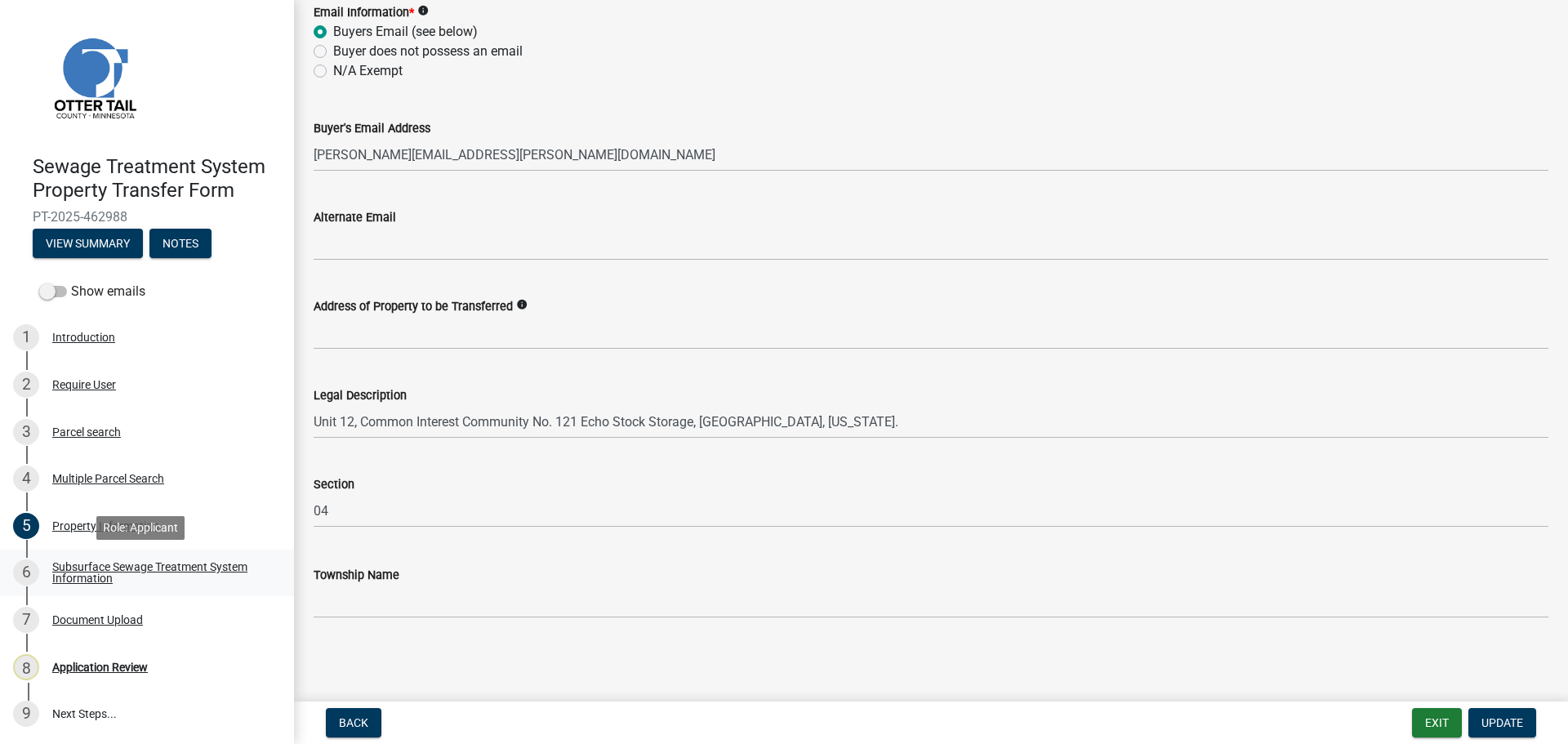
click at [97, 573] on div "Subsurface Sewage Treatment System Information" at bounding box center [160, 573] width 215 height 23
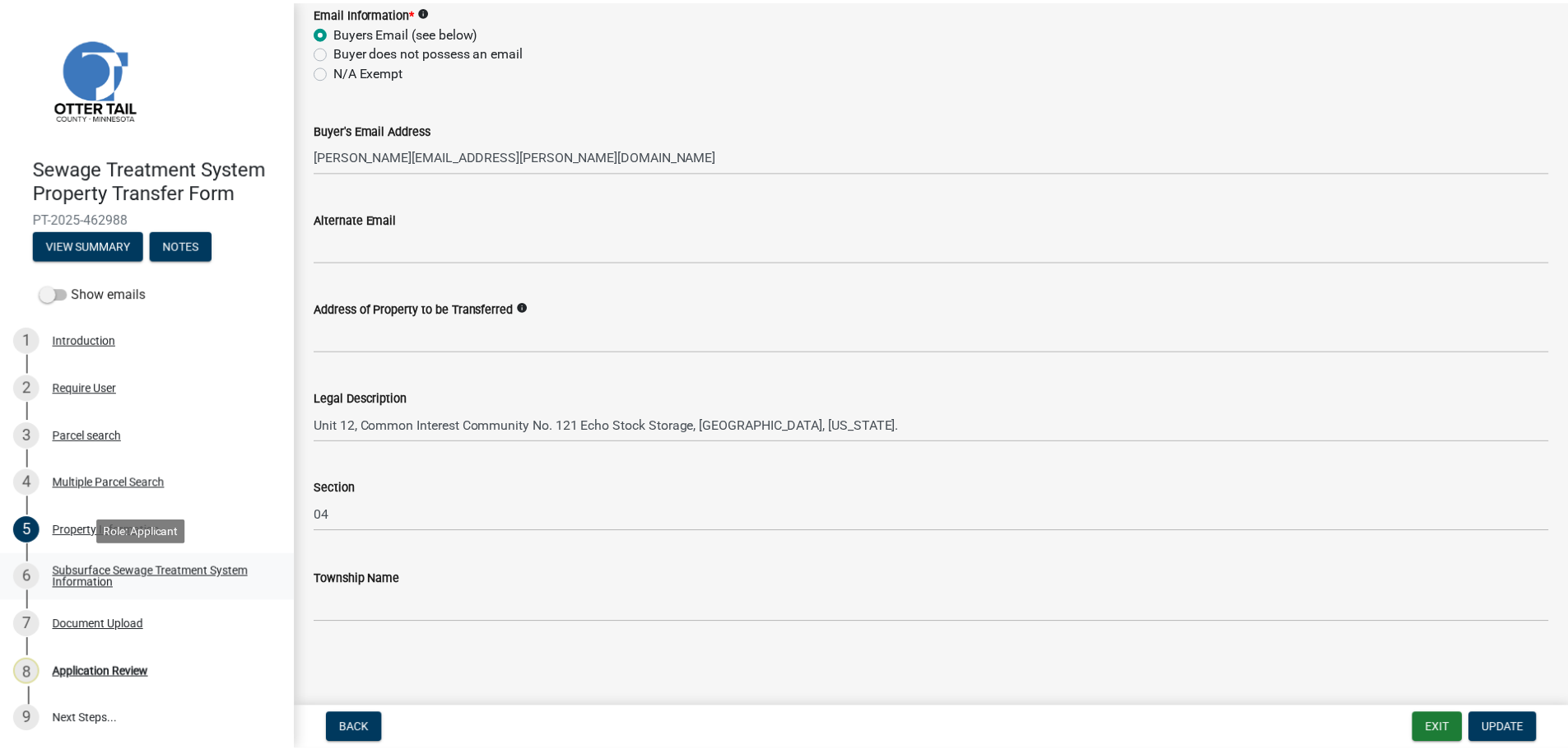
scroll to position [0, 0]
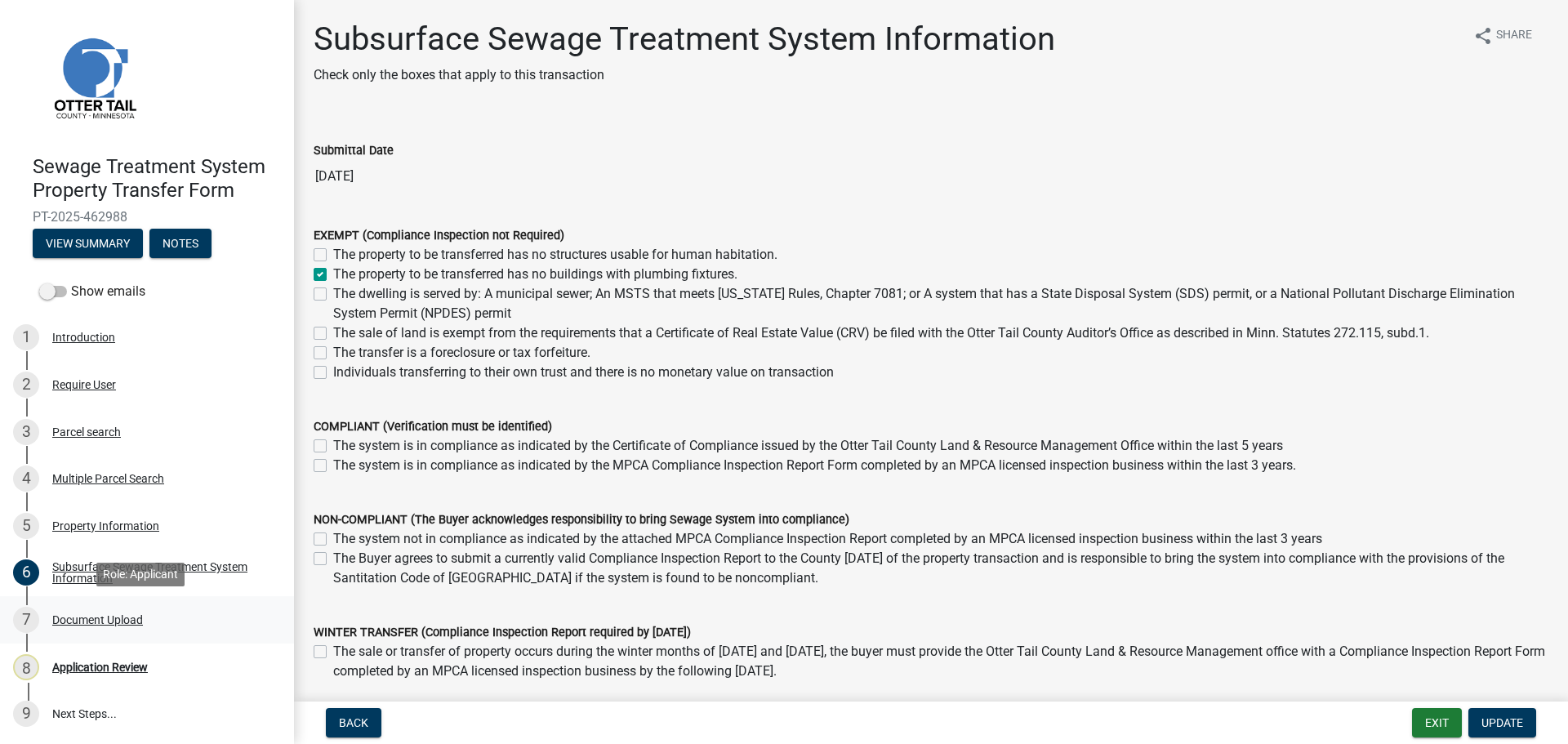
click at [121, 616] on div "Document Upload" at bounding box center [98, 619] width 91 height 11
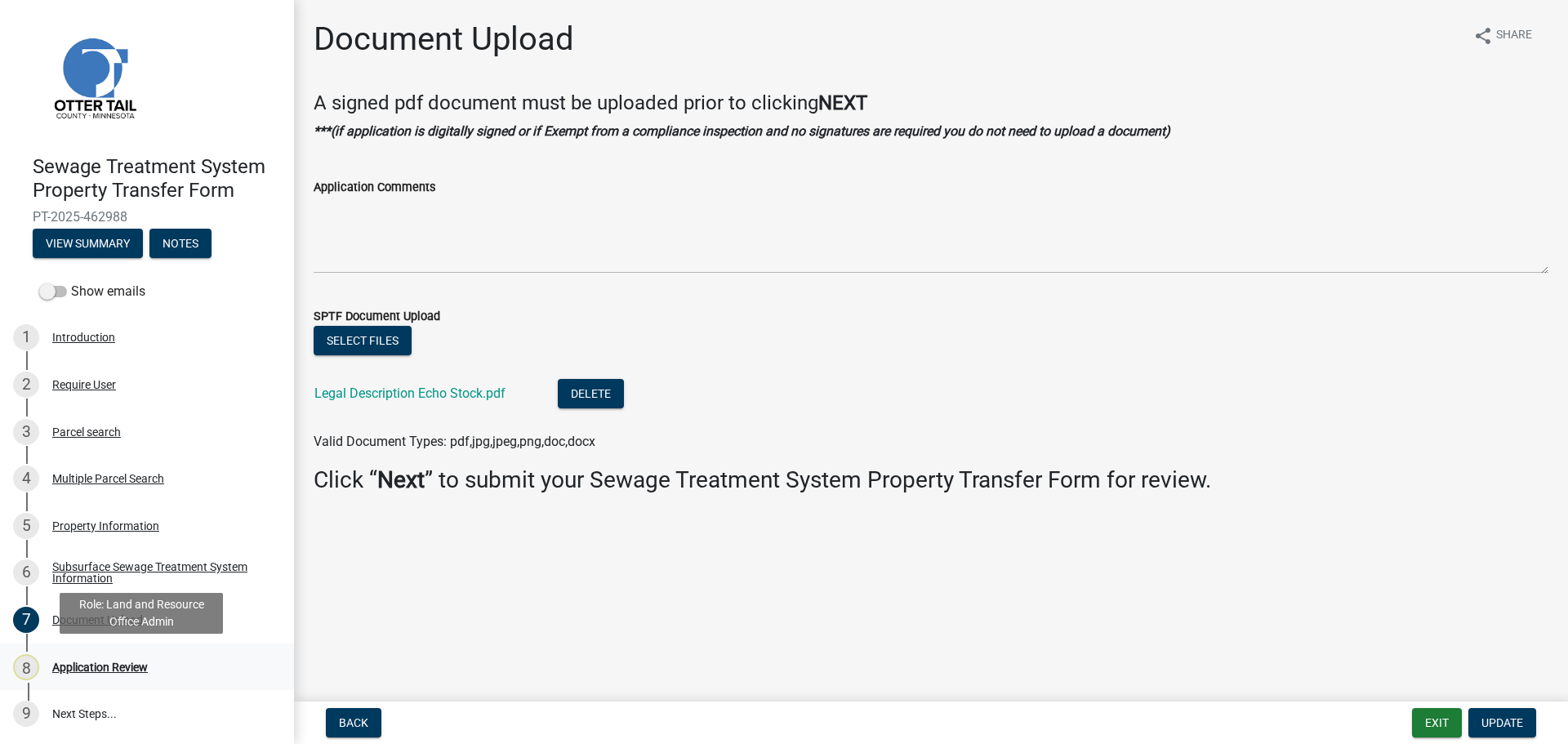
click at [110, 668] on div "Application Review" at bounding box center [100, 667] width 96 height 11
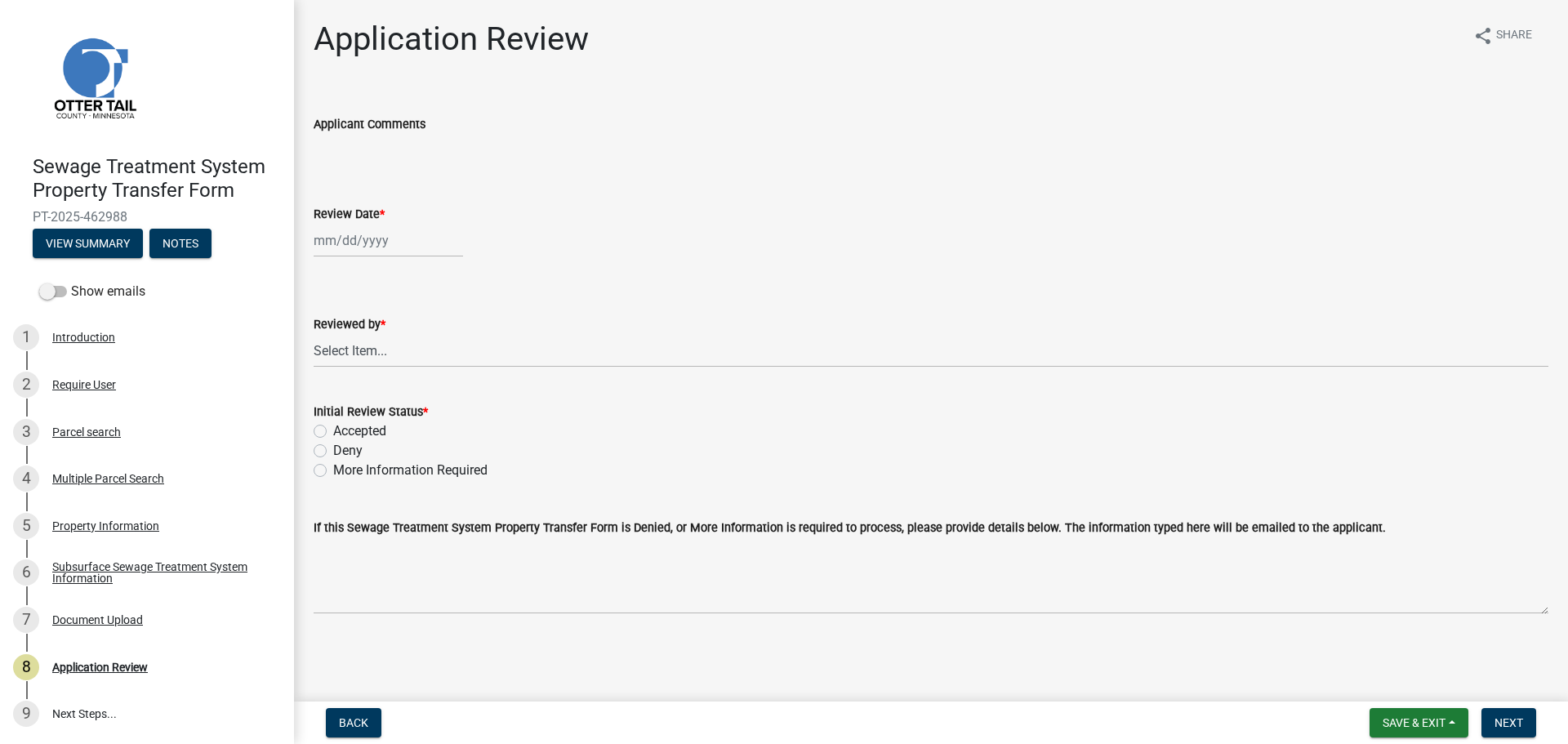
click at [358, 241] on div at bounding box center [388, 240] width 149 height 33
select select "8"
select select "2025"
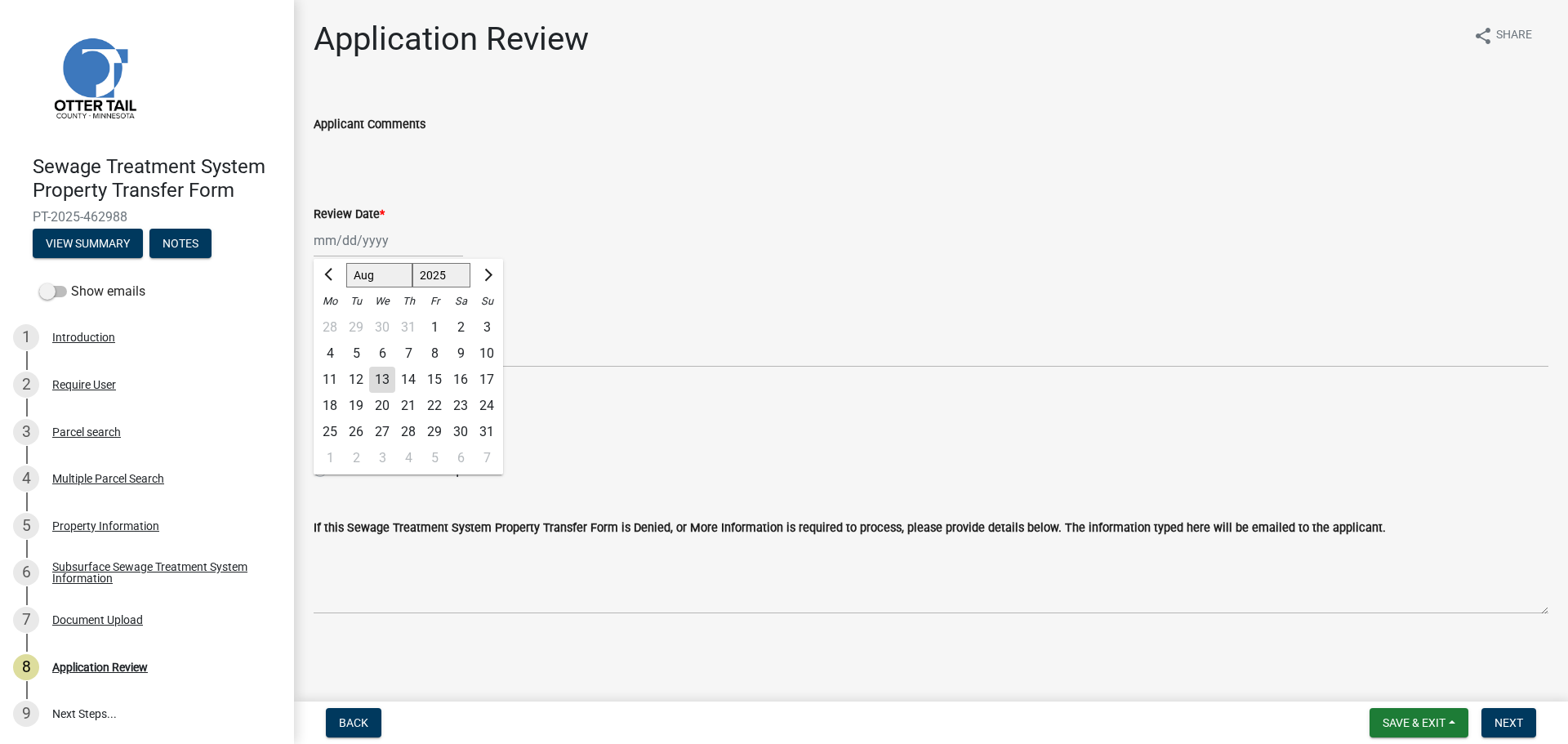
click at [382, 377] on div "13" at bounding box center [382, 379] width 26 height 26
type input "08/13/2025"
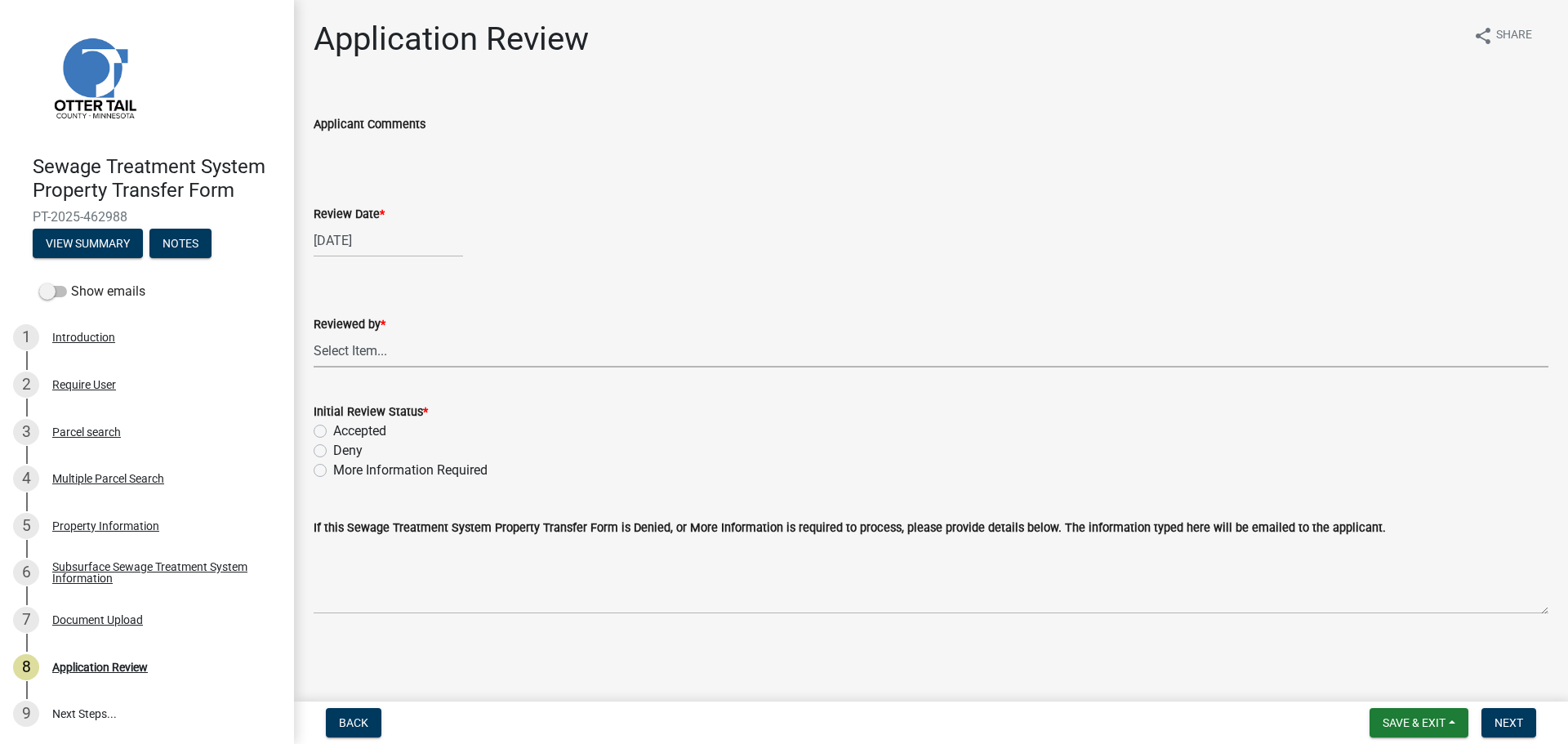
click at [380, 353] on select "Select Item... Alexis Newark Amy Busko Andrea Perales Brittany Tollefson Christ…" at bounding box center [931, 350] width 1235 height 33
click at [314, 334] on select "Select Item... Alexis Newark Amy Busko Andrea Perales Brittany Tollefson Christ…" at bounding box center [931, 350] width 1235 height 33
select select "67745ee8-7159-4960-80f9-a638286b467c"
click at [369, 434] on label "Accepted" at bounding box center [360, 431] width 53 height 20
click at [343, 432] on input "Accepted" at bounding box center [338, 427] width 11 height 11
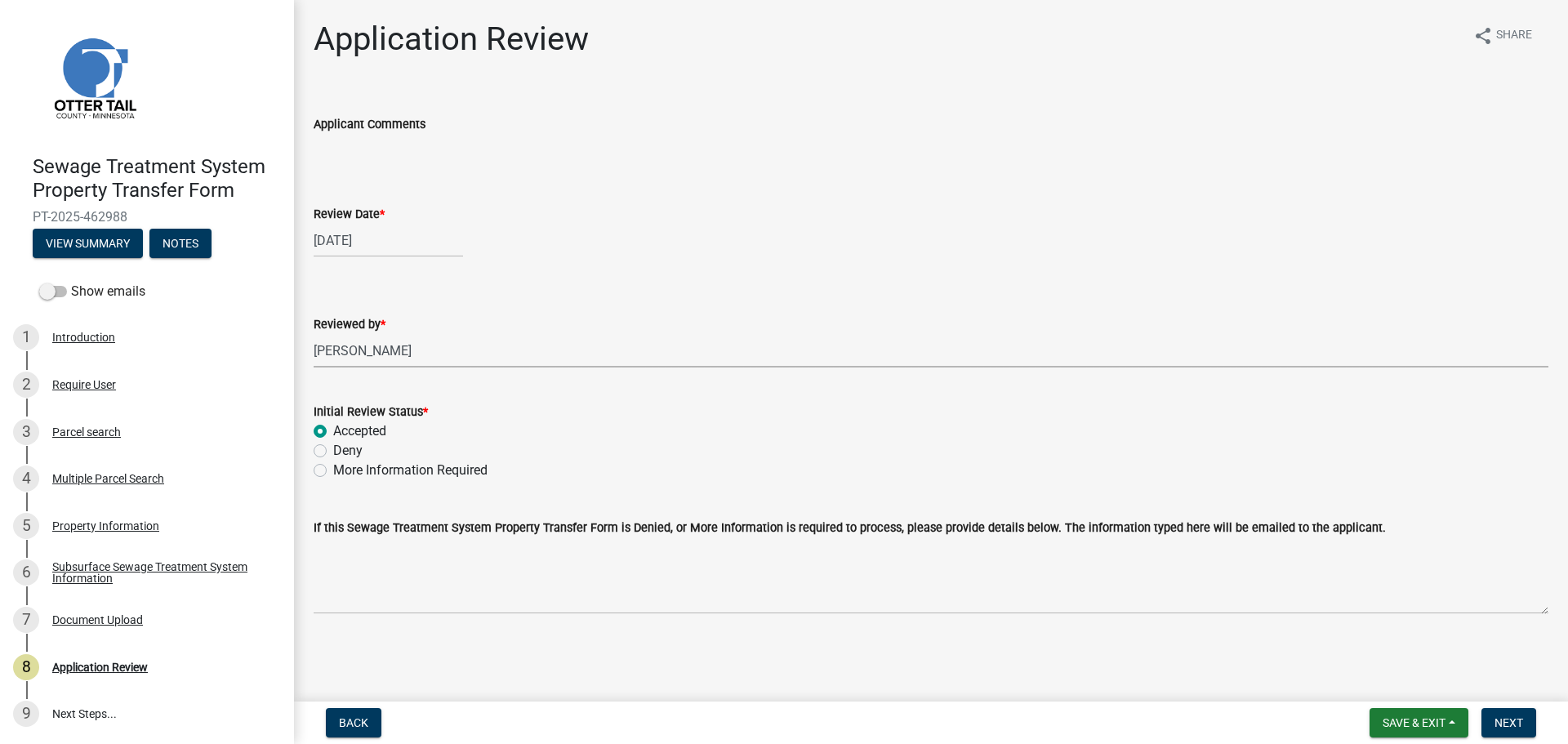
radio input "true"
click at [1524, 724] on button "Next" at bounding box center [1509, 723] width 55 height 30
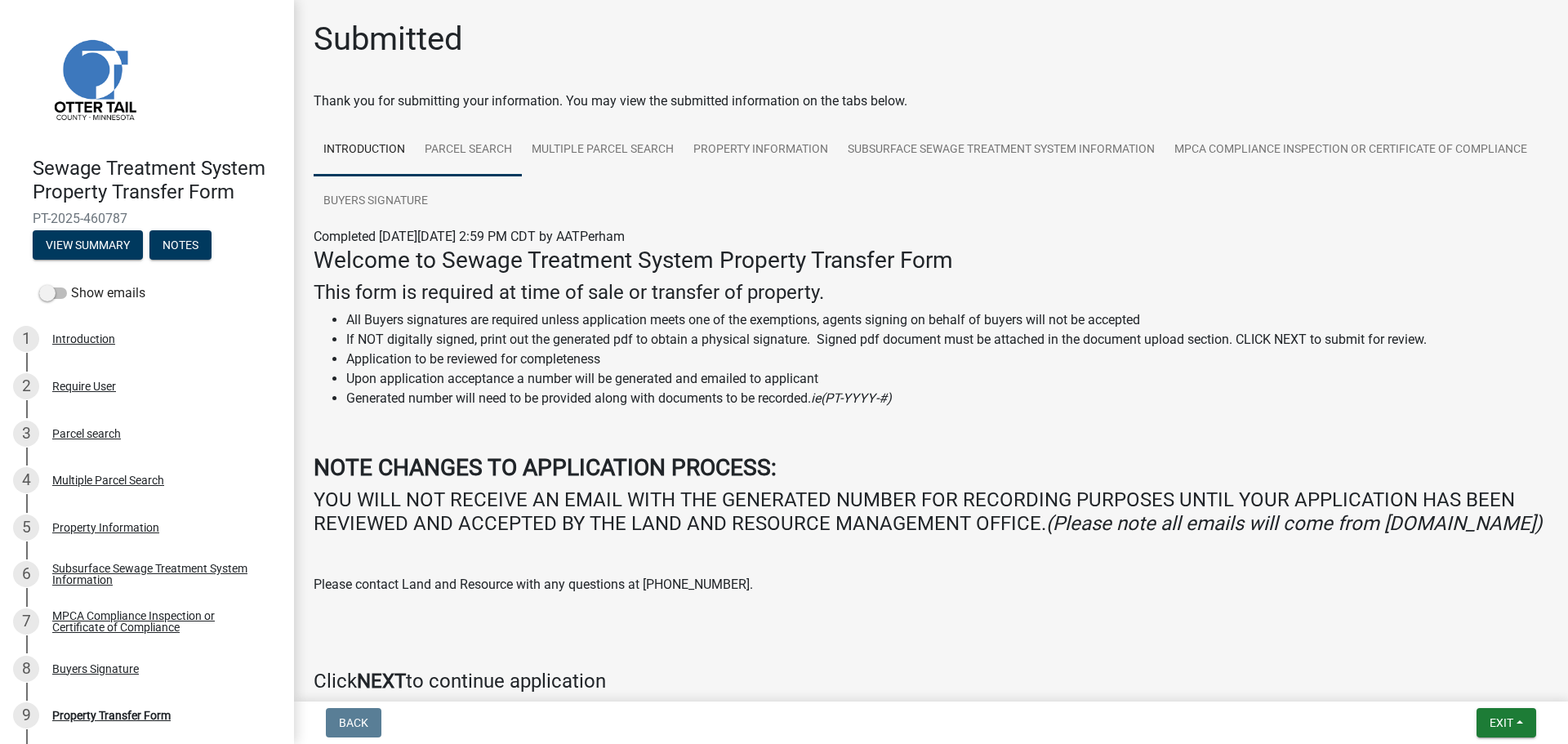
click at [483, 154] on link "Parcel search" at bounding box center [468, 150] width 107 height 53
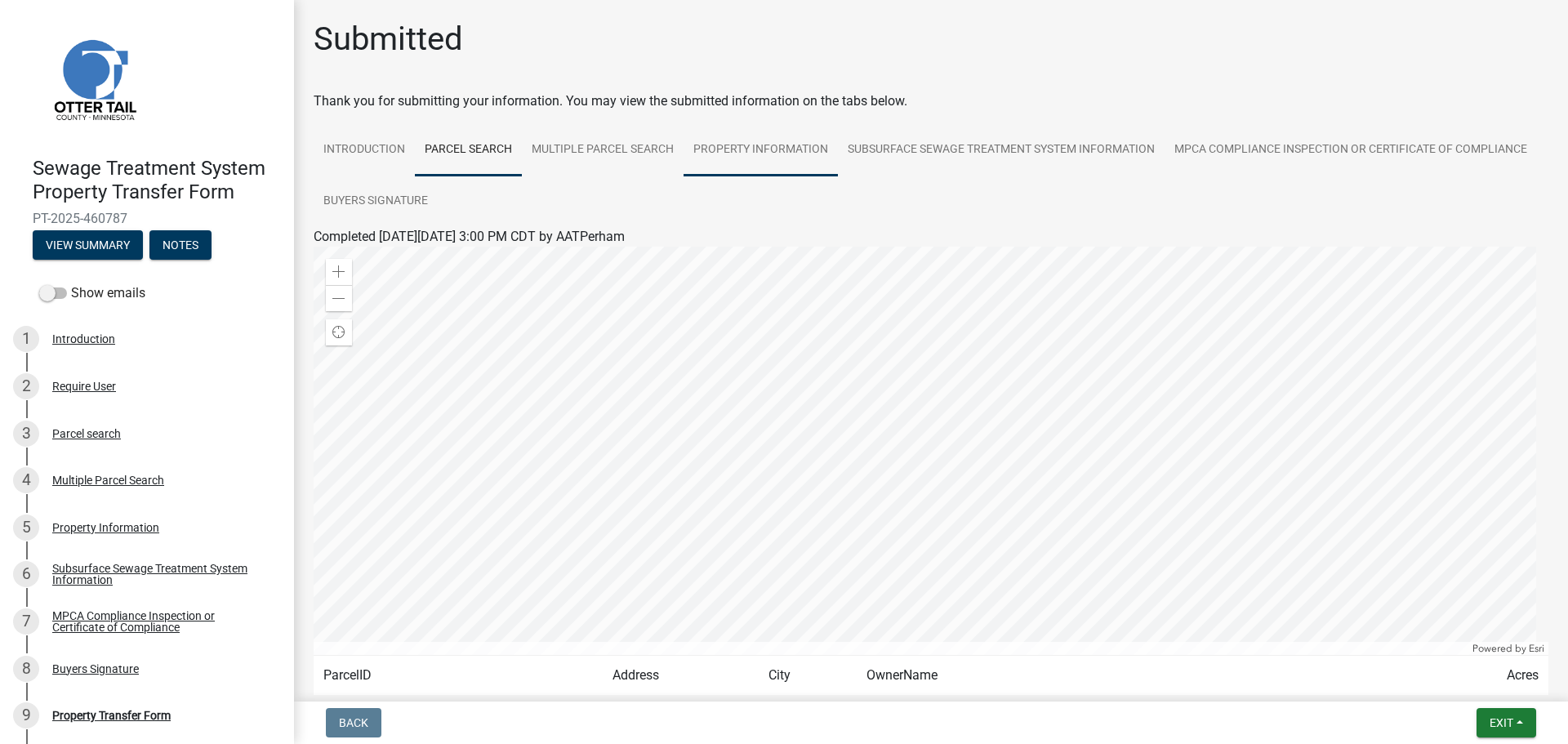
click at [778, 154] on link "Property Information" at bounding box center [761, 150] width 154 height 53
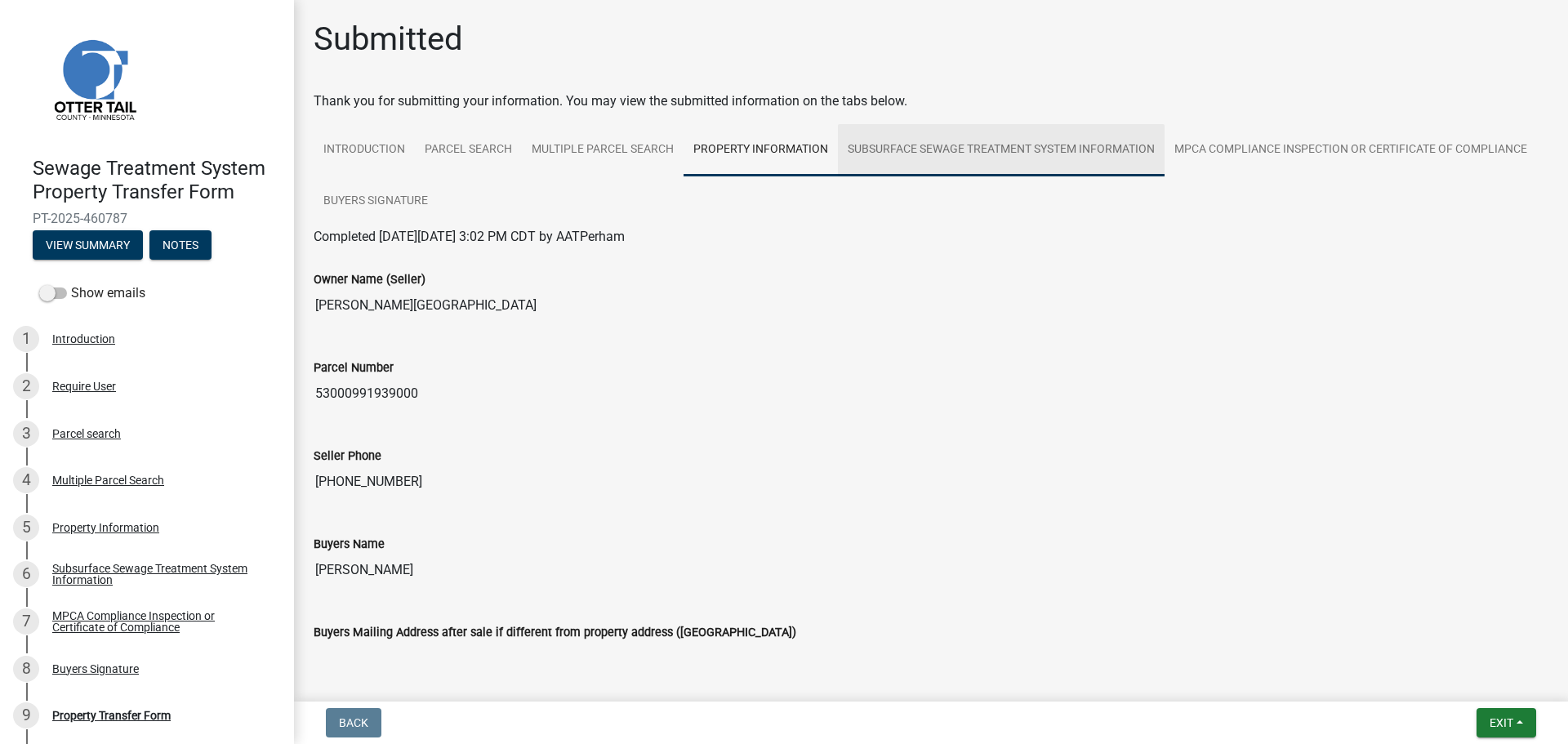
drag, startPoint x: 960, startPoint y: 143, endPoint x: 951, endPoint y: 151, distance: 12.0
click at [960, 143] on link "Subsurface Sewage Treatment System Information" at bounding box center [1001, 150] width 326 height 53
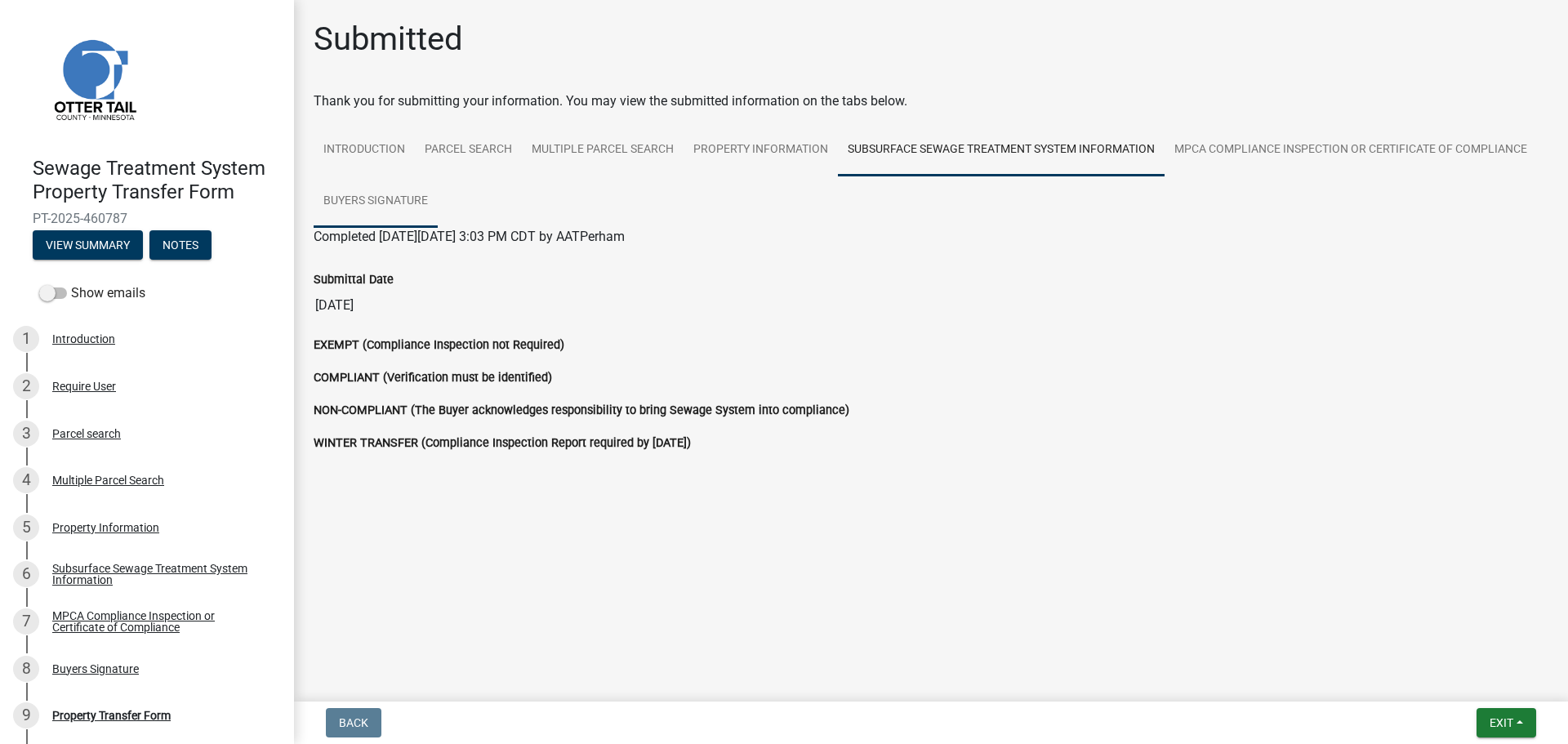
click at [390, 193] on link "Buyers Signature" at bounding box center [376, 202] width 124 height 53
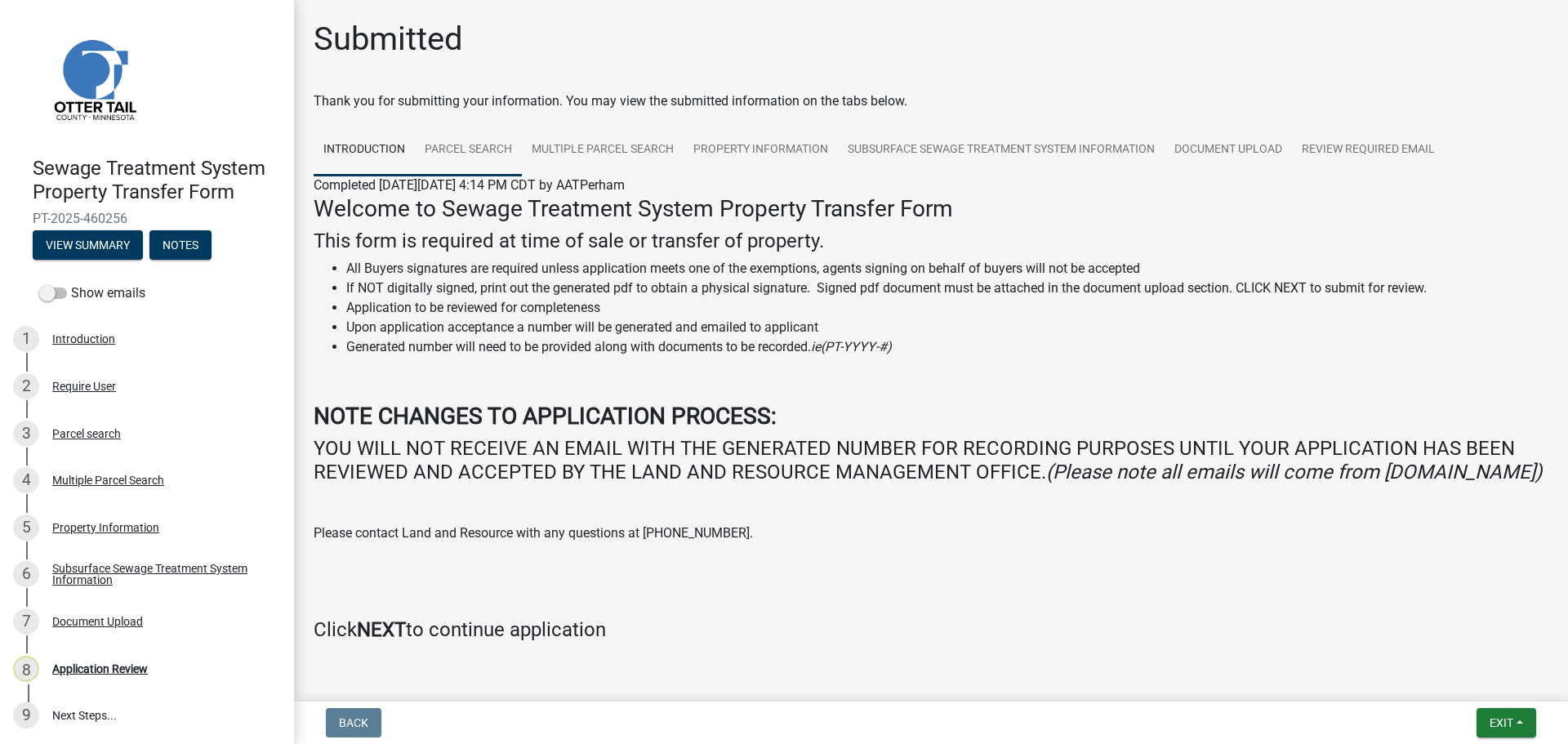
click at [486, 144] on link "Parcel search" at bounding box center [468, 150] width 107 height 53
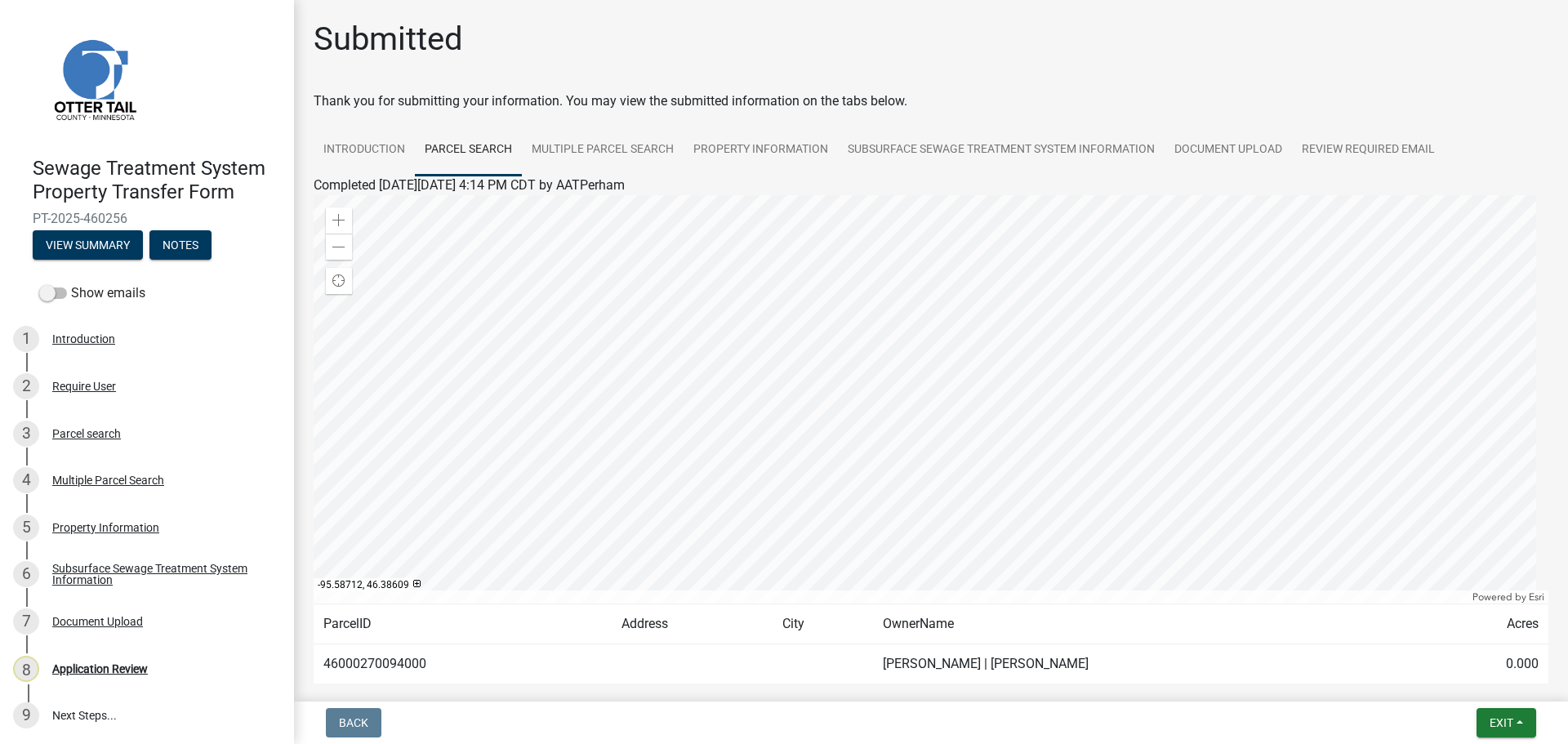
scroll to position [85, 0]
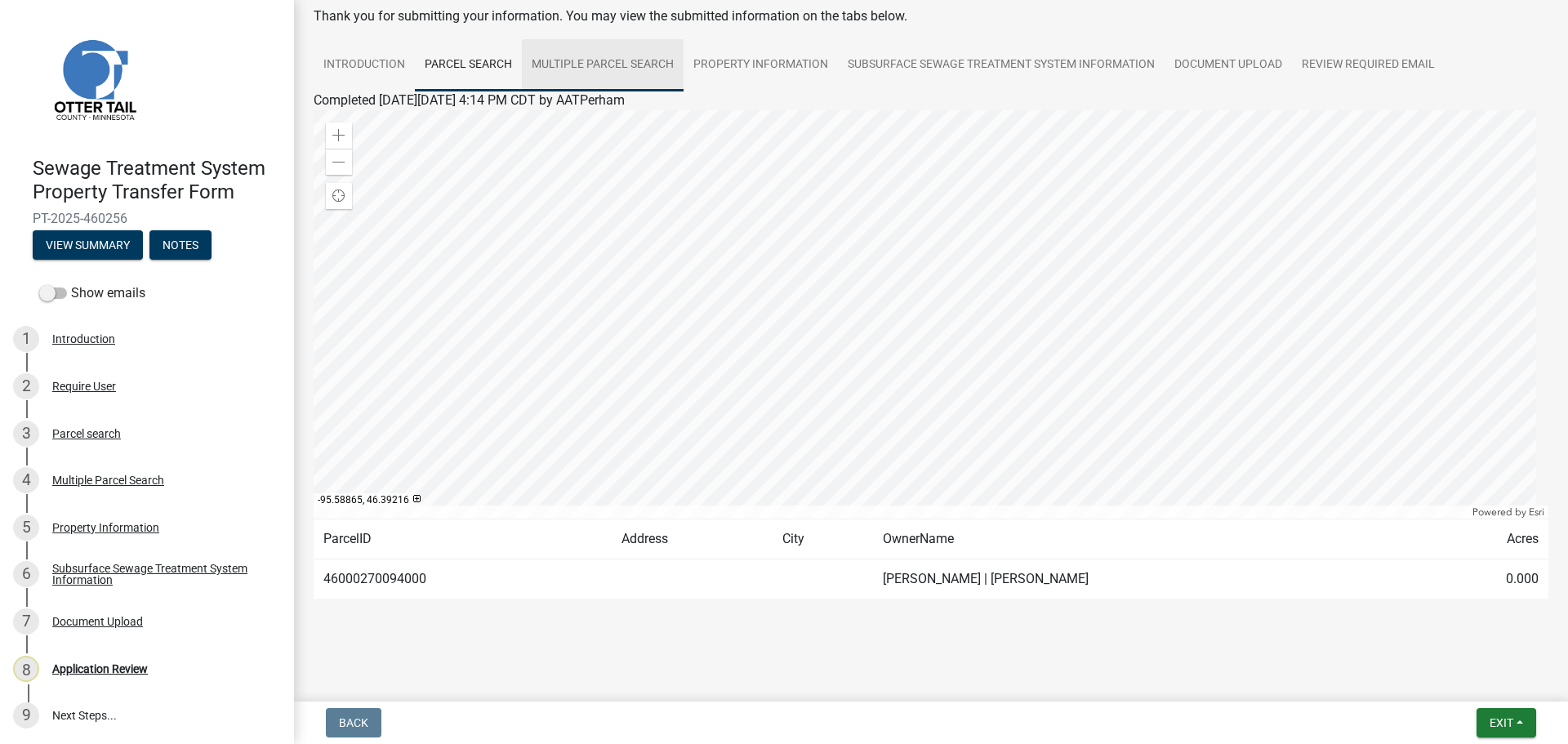
click at [617, 68] on link "Multiple Parcel Search" at bounding box center [602, 65] width 162 height 53
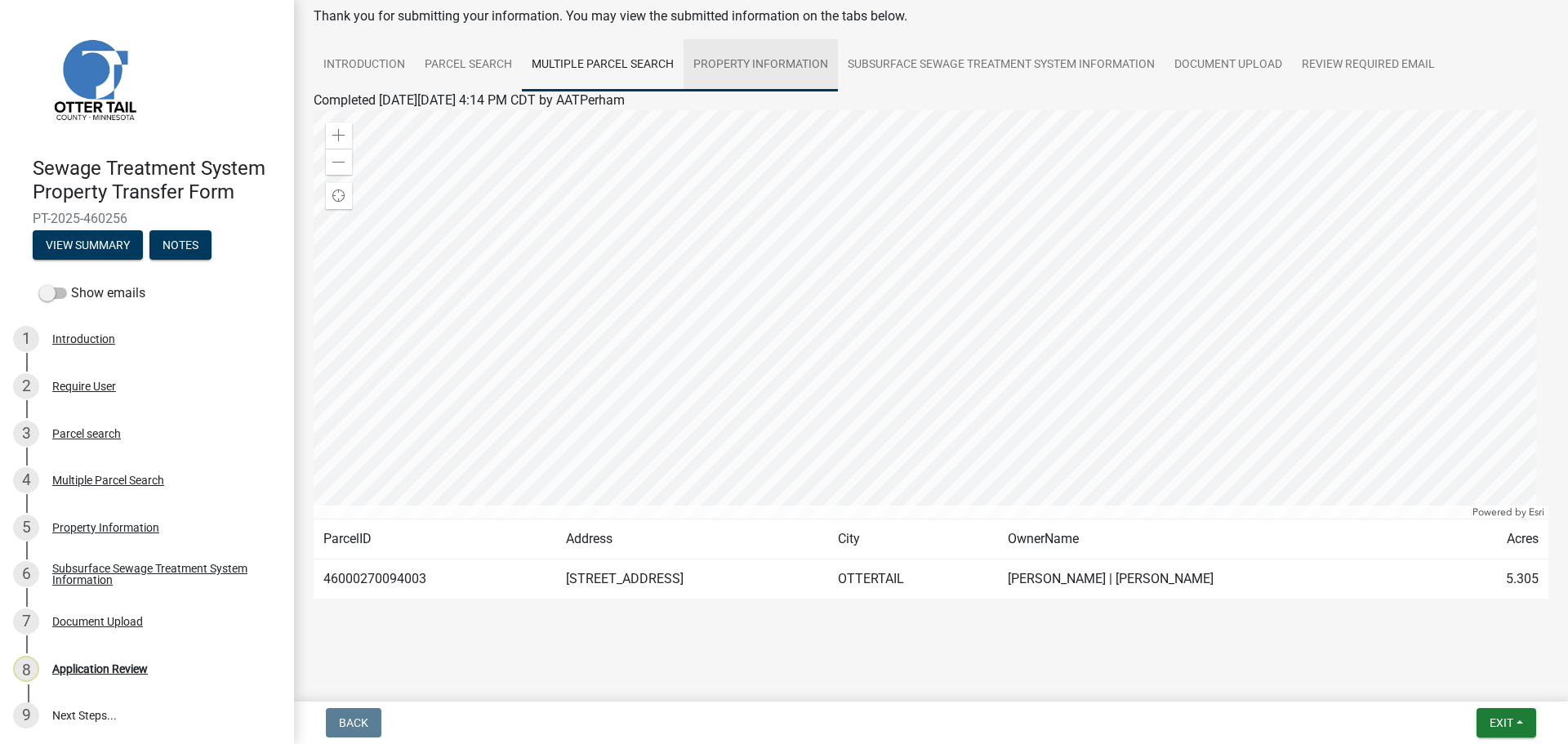
click at [759, 70] on link "Property Information" at bounding box center [761, 65] width 154 height 53
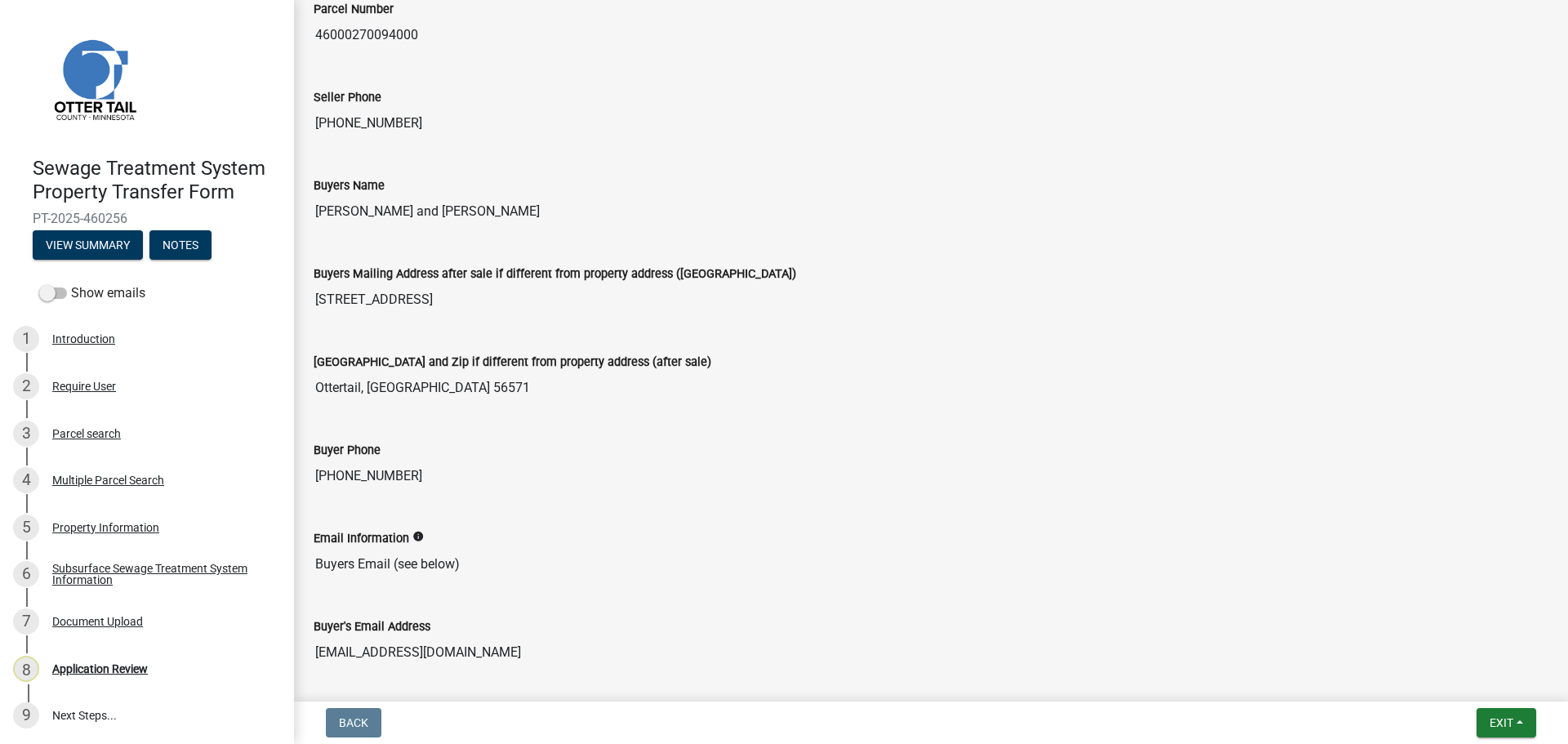
scroll to position [2, 0]
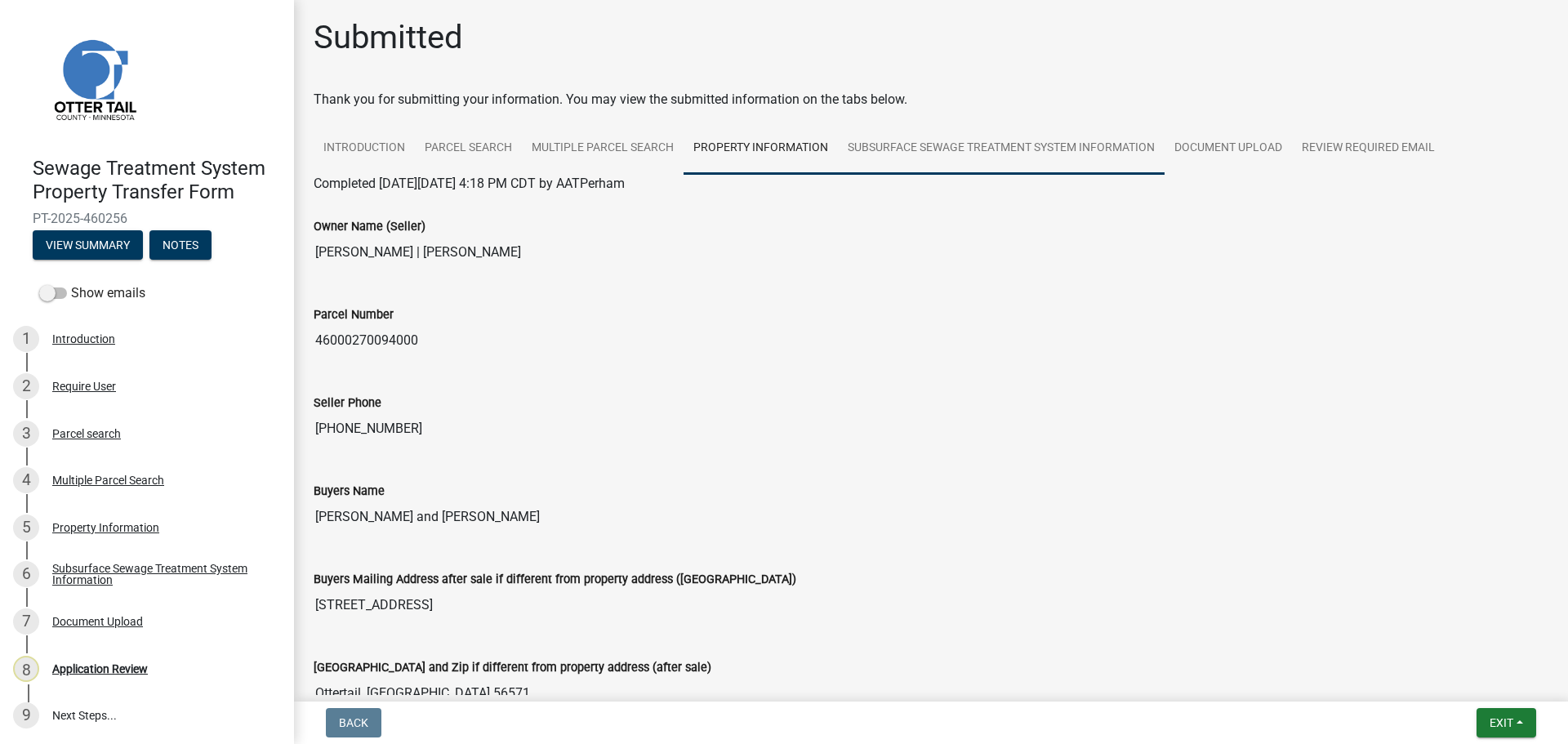
click at [946, 143] on link "Subsurface Sewage Treatment System Information" at bounding box center [1001, 148] width 326 height 53
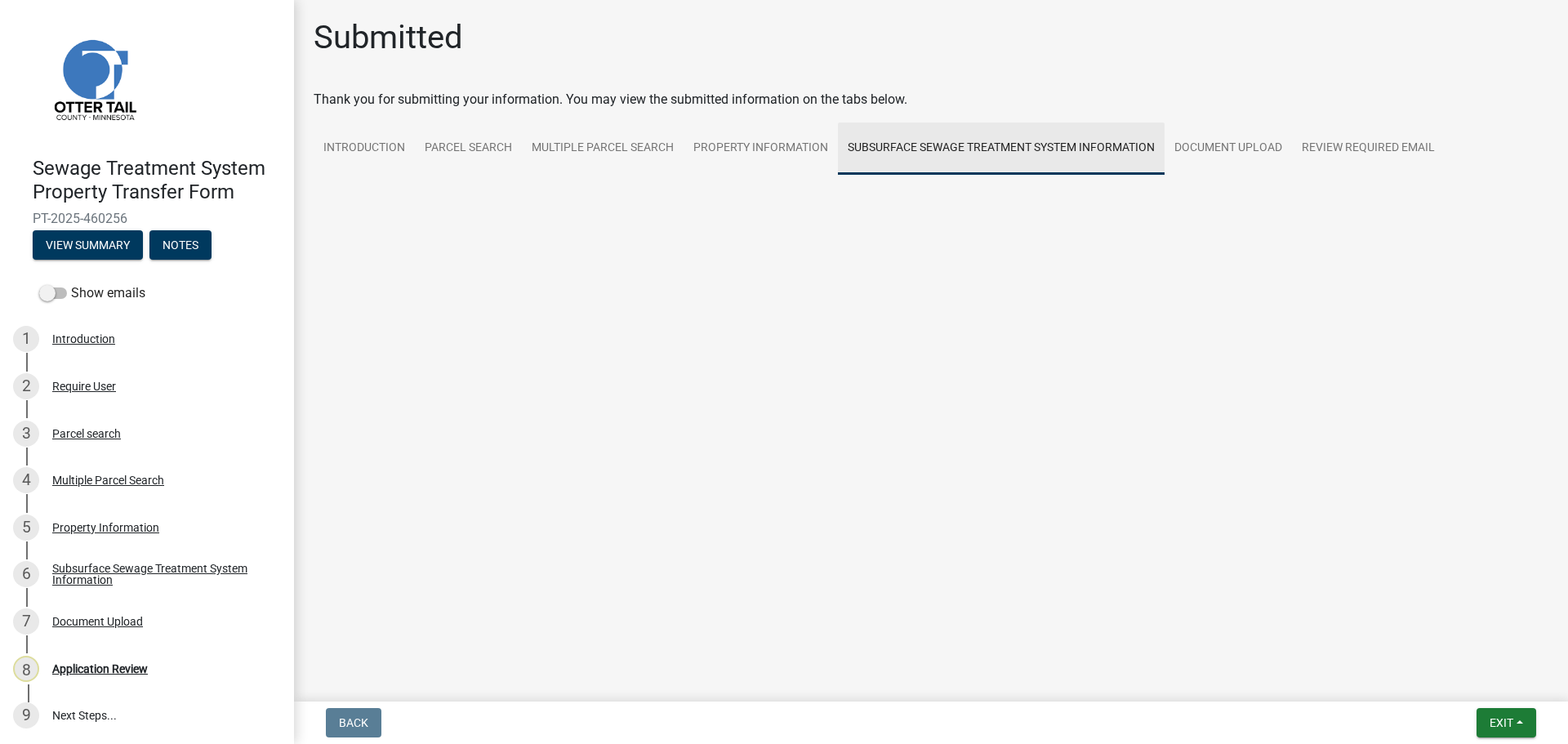
scroll to position [0, 0]
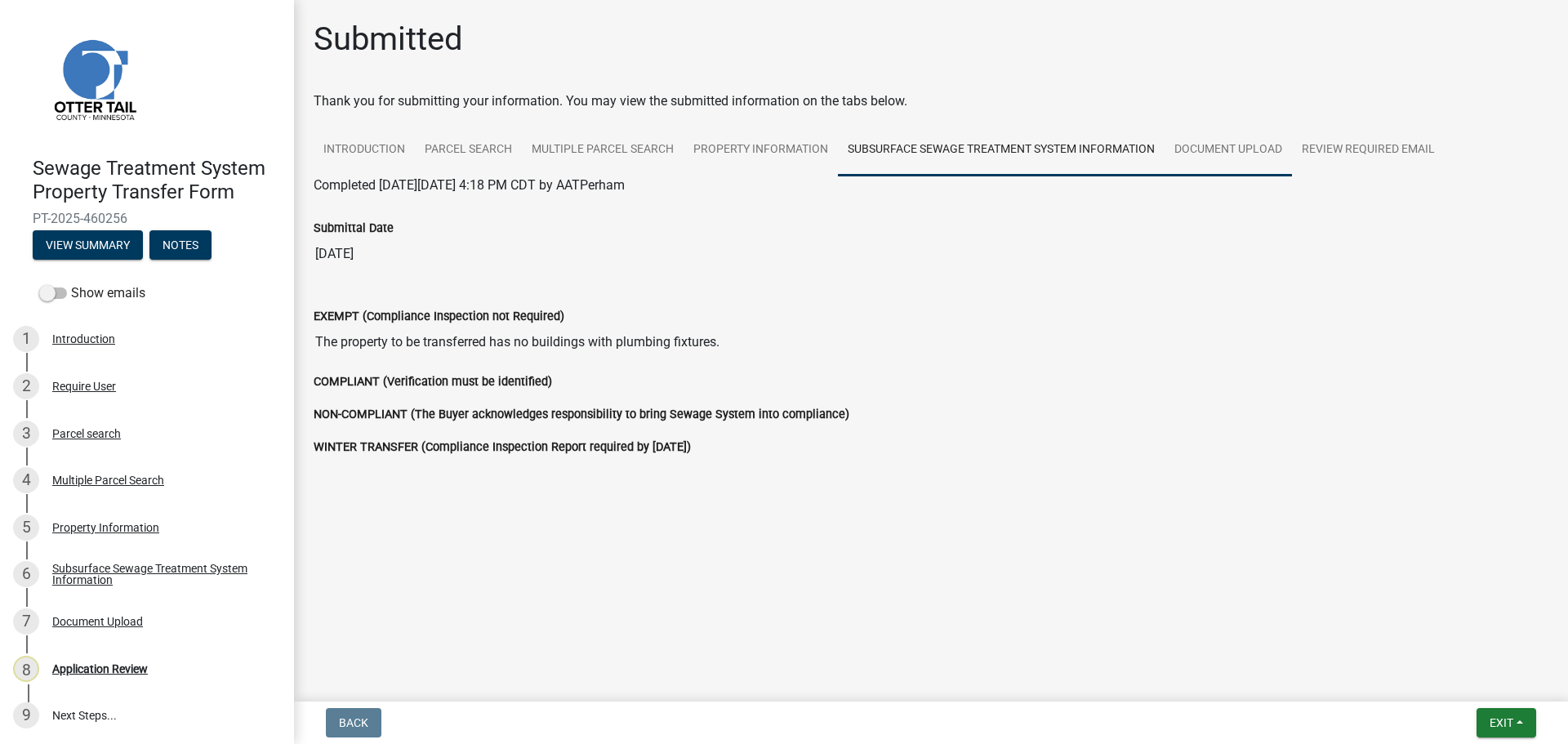
click at [1236, 137] on link "Document Upload" at bounding box center [1228, 150] width 127 height 53
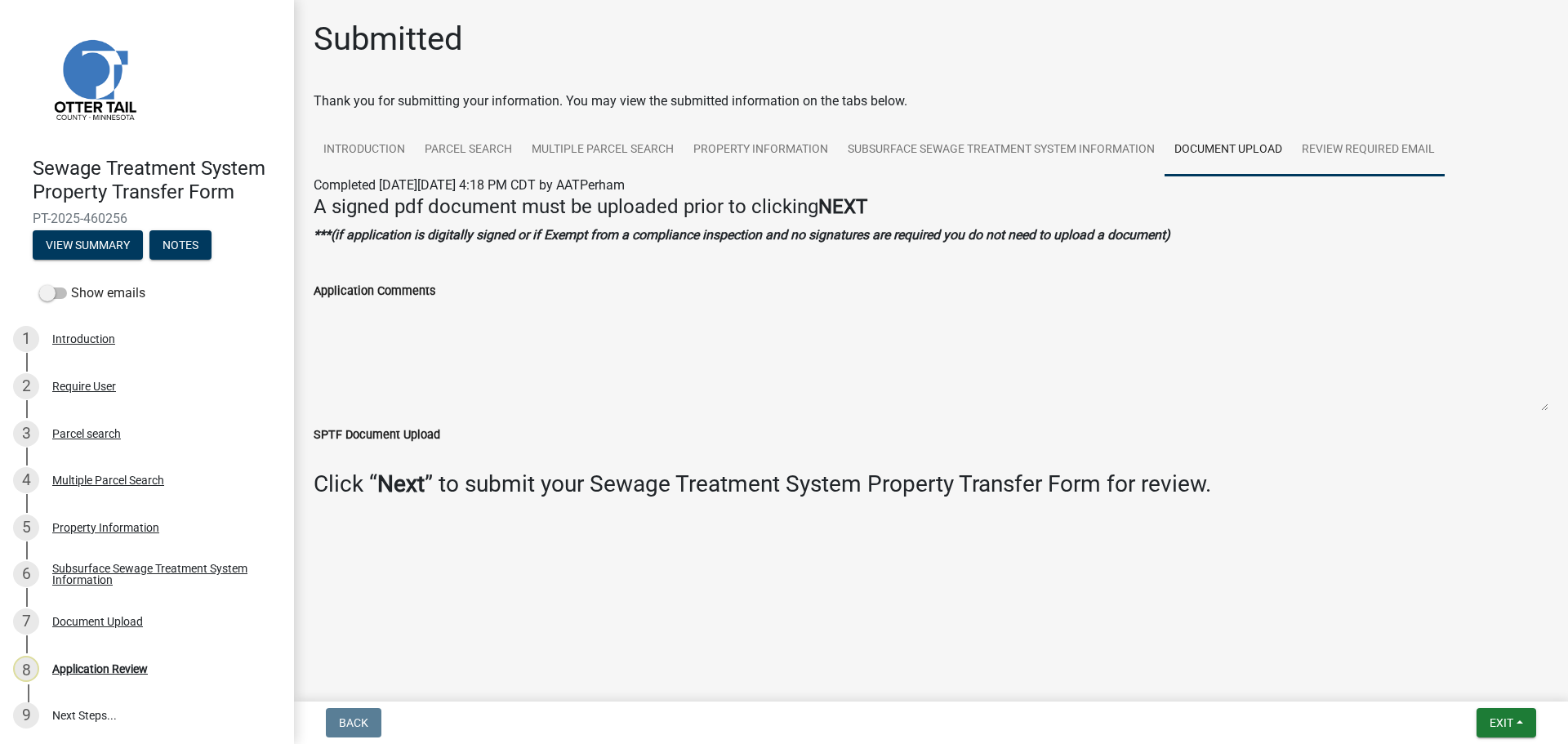
click at [1353, 143] on link "Review Required Email" at bounding box center [1368, 150] width 153 height 53
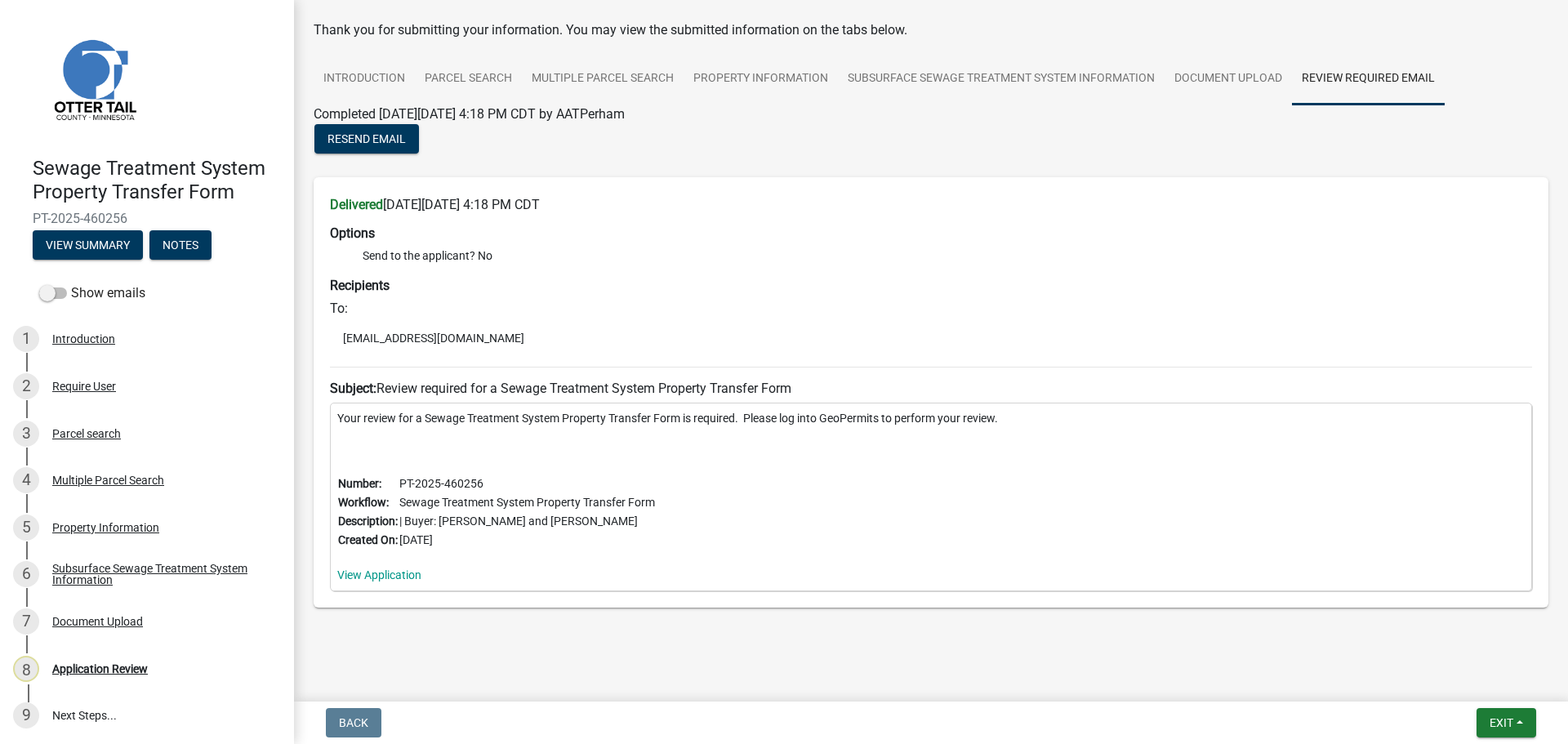
scroll to position [87, 0]
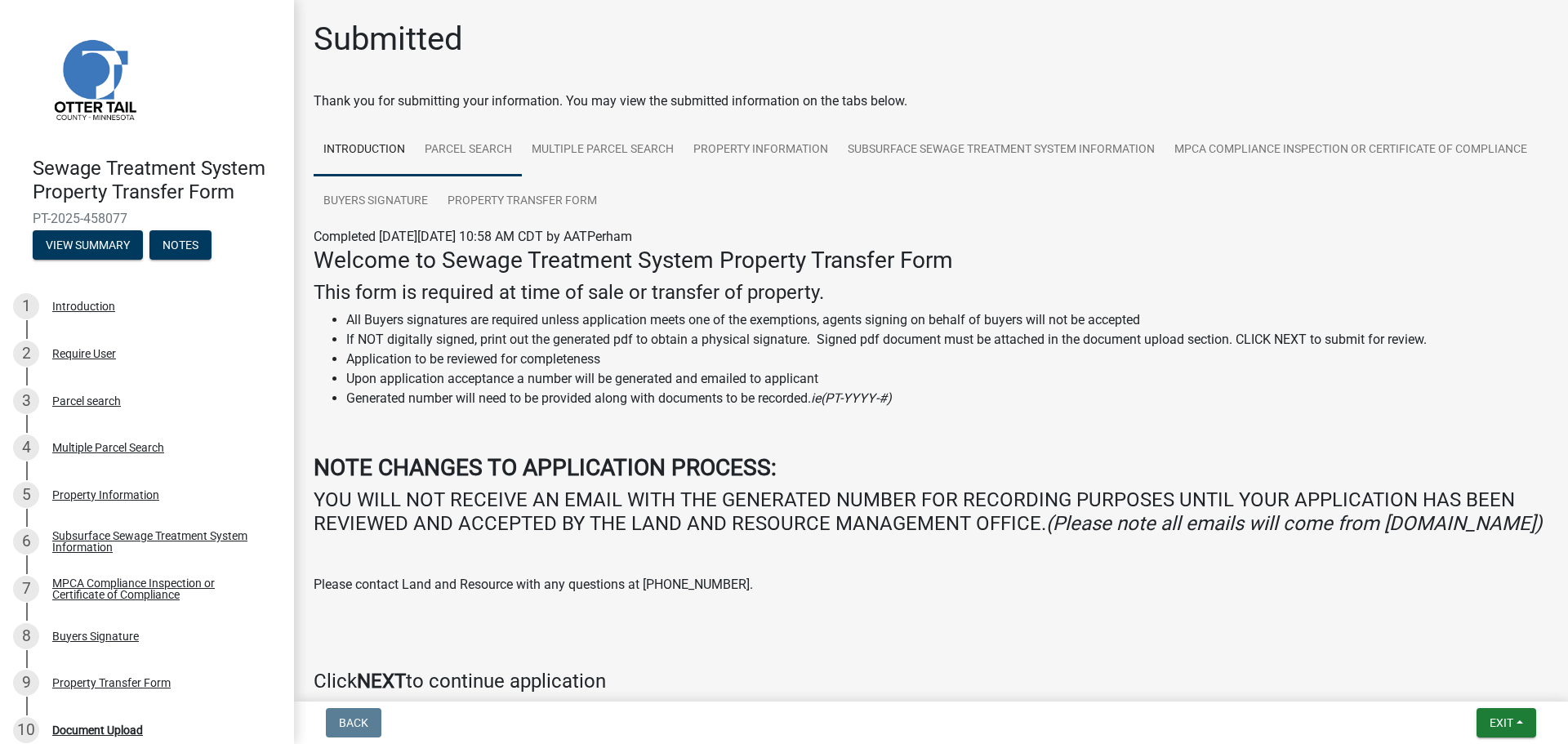
click at [495, 147] on link "Parcel search" at bounding box center [468, 150] width 107 height 53
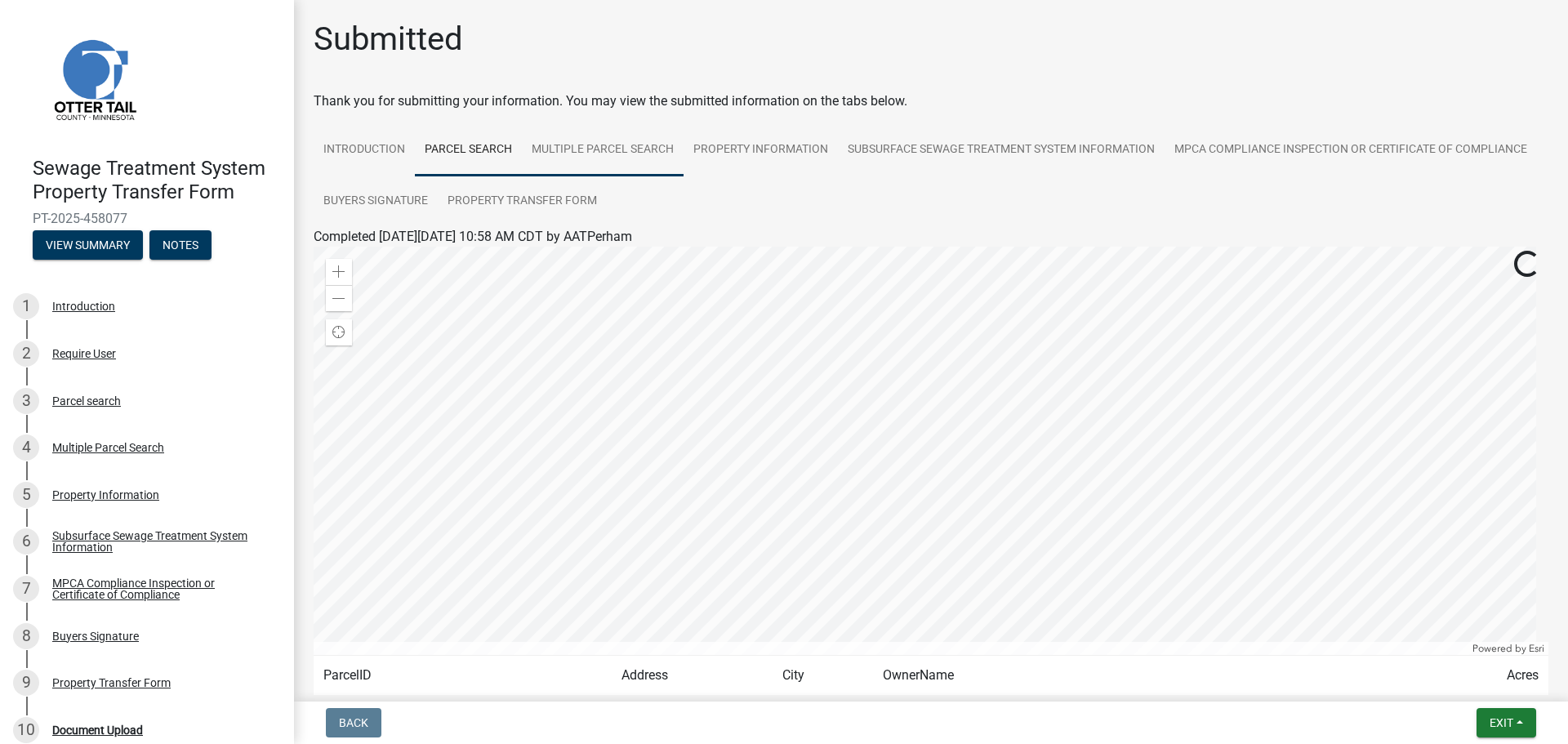
click at [622, 154] on link "Multiple Parcel Search" at bounding box center [602, 150] width 162 height 53
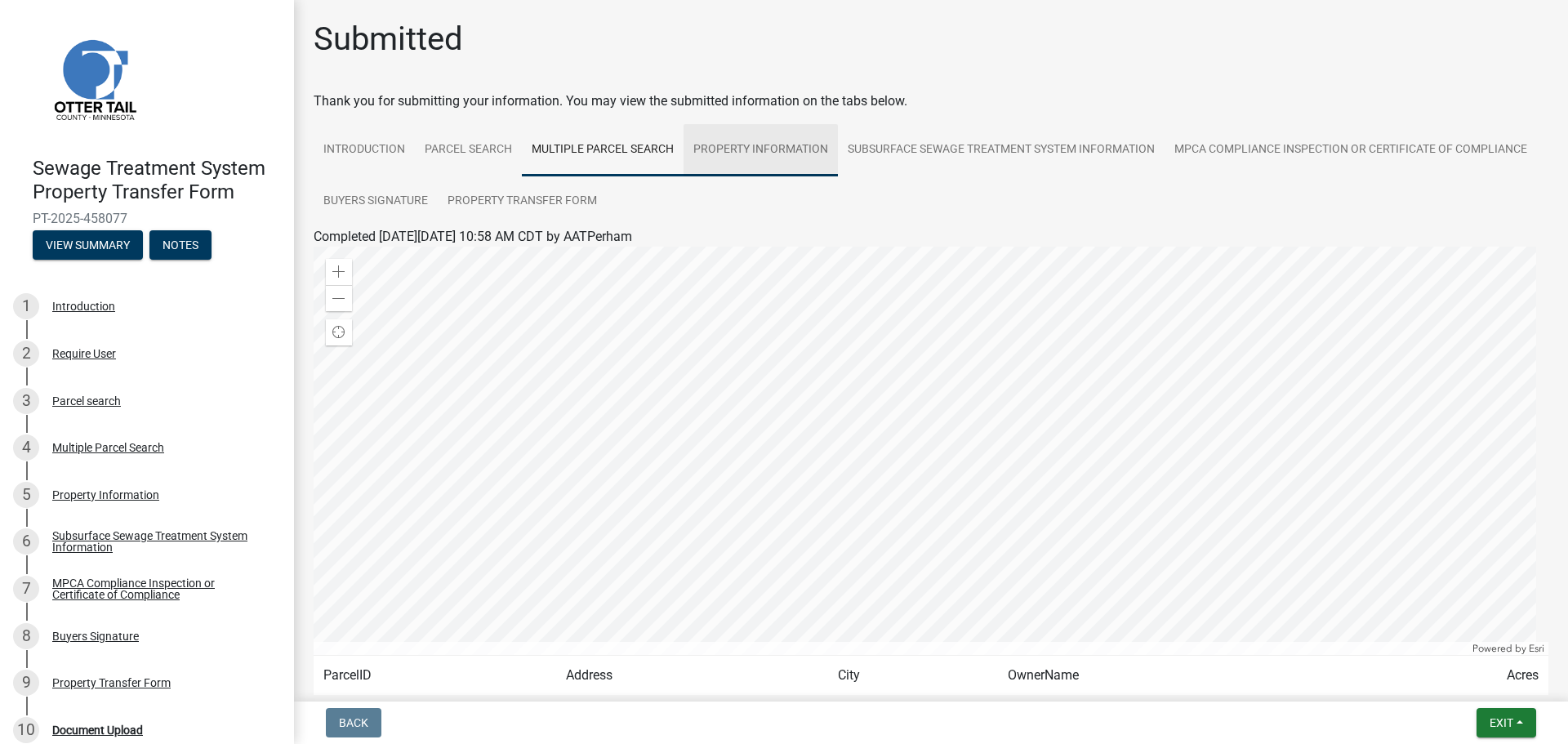
click at [791, 154] on link "Property Information" at bounding box center [761, 150] width 154 height 53
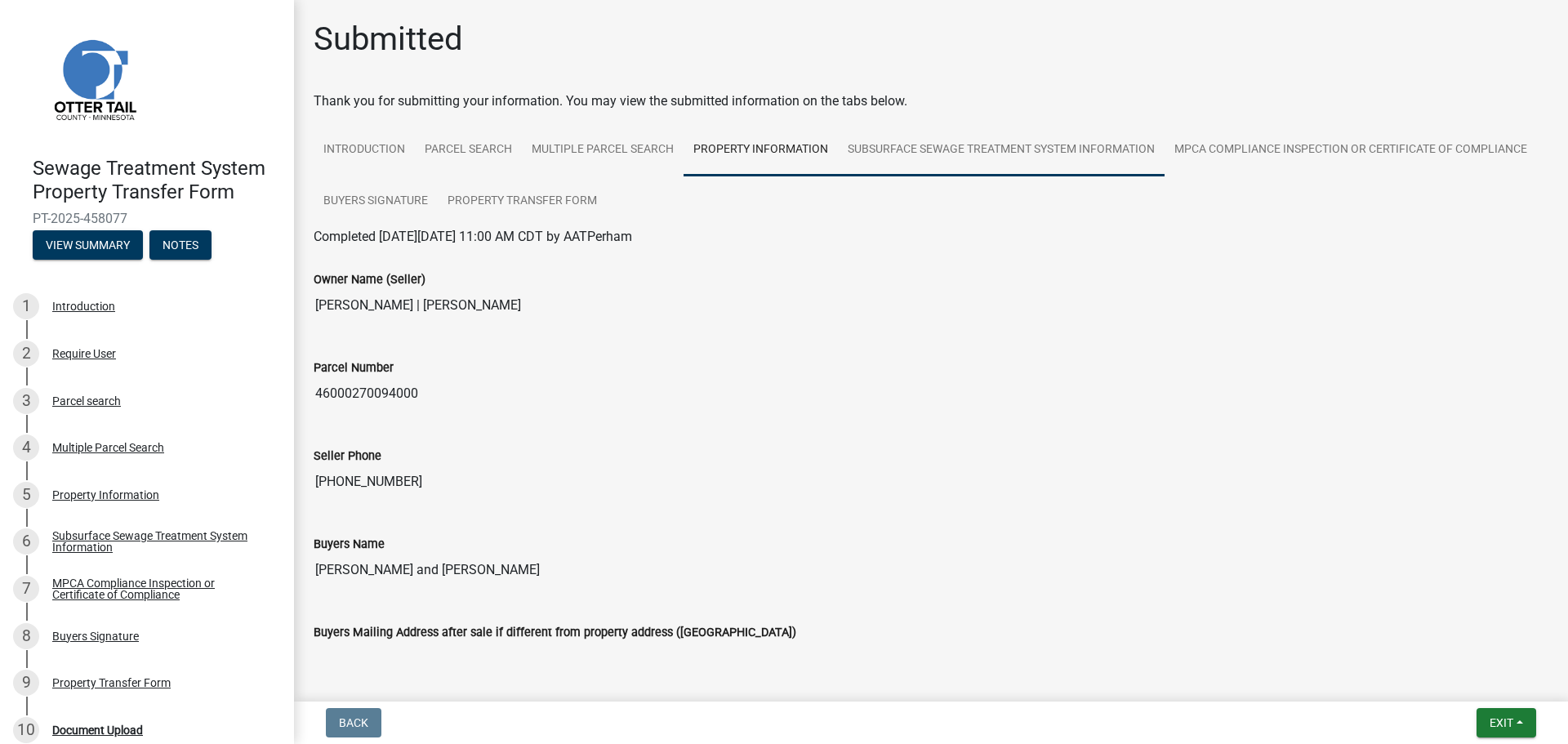
click at [901, 154] on link "Subsurface Sewage Treatment System Information" at bounding box center [1001, 150] width 326 height 53
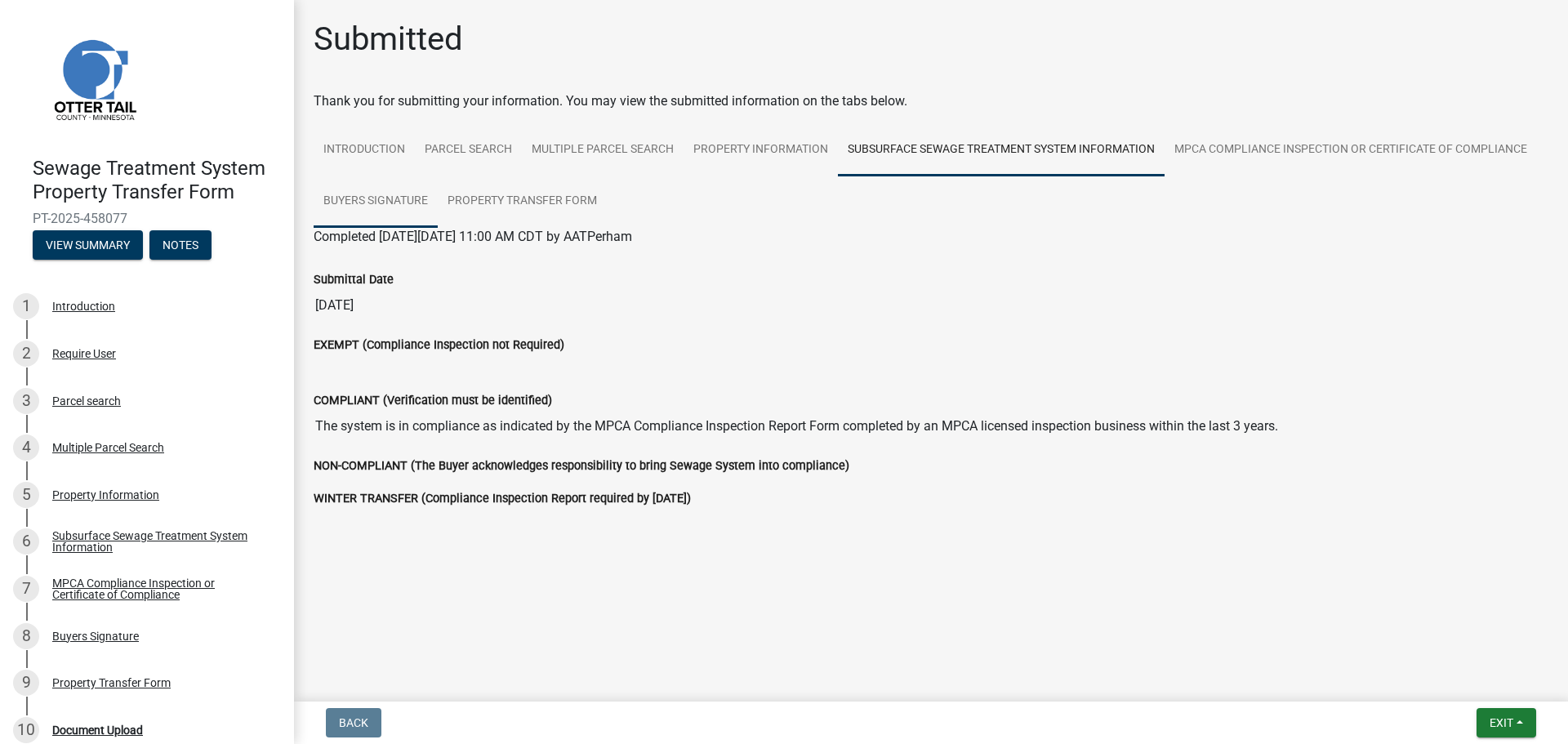
click at [340, 208] on link "Buyers Signature" at bounding box center [376, 202] width 124 height 53
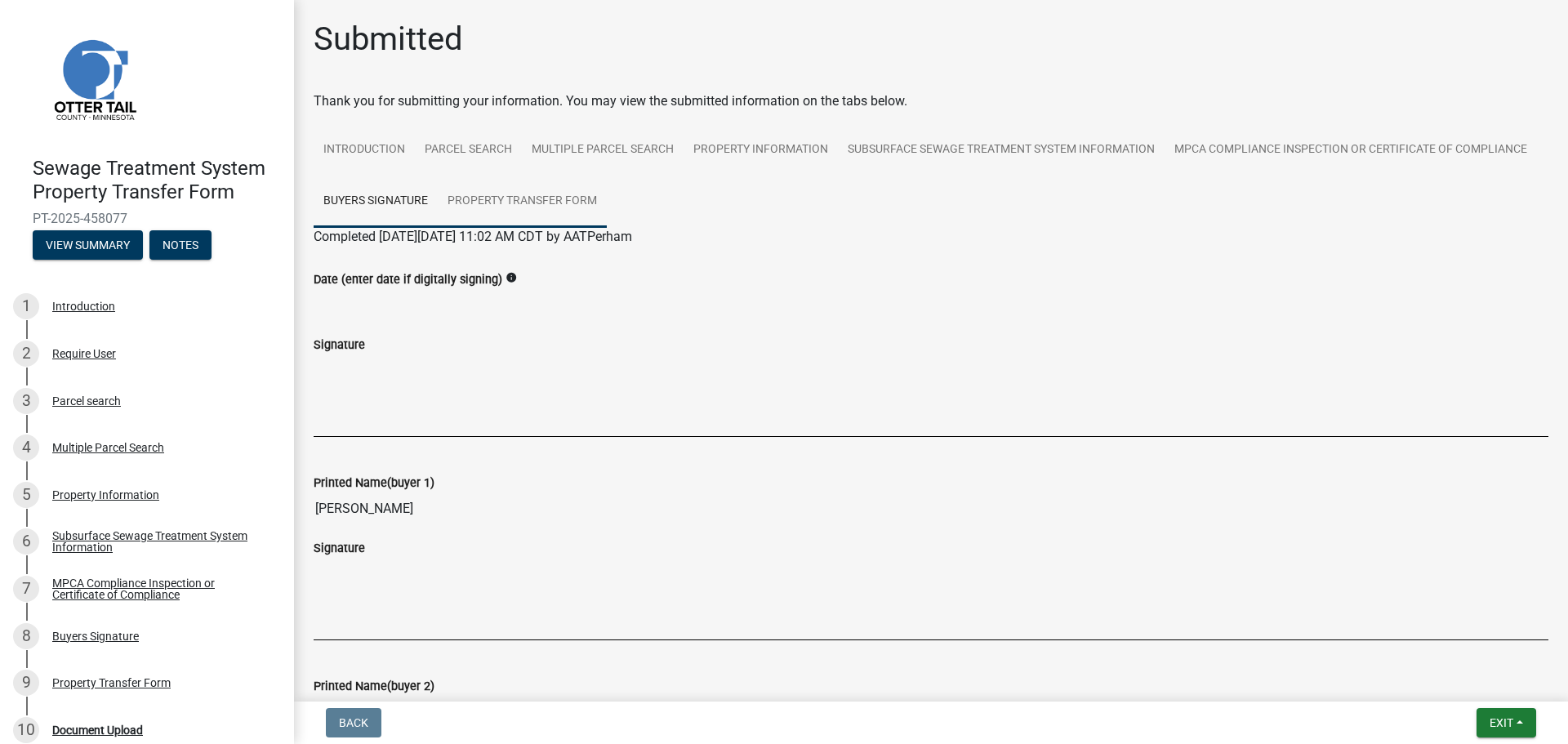
click at [606, 207] on link "Property Transfer Form" at bounding box center [522, 202] width 169 height 53
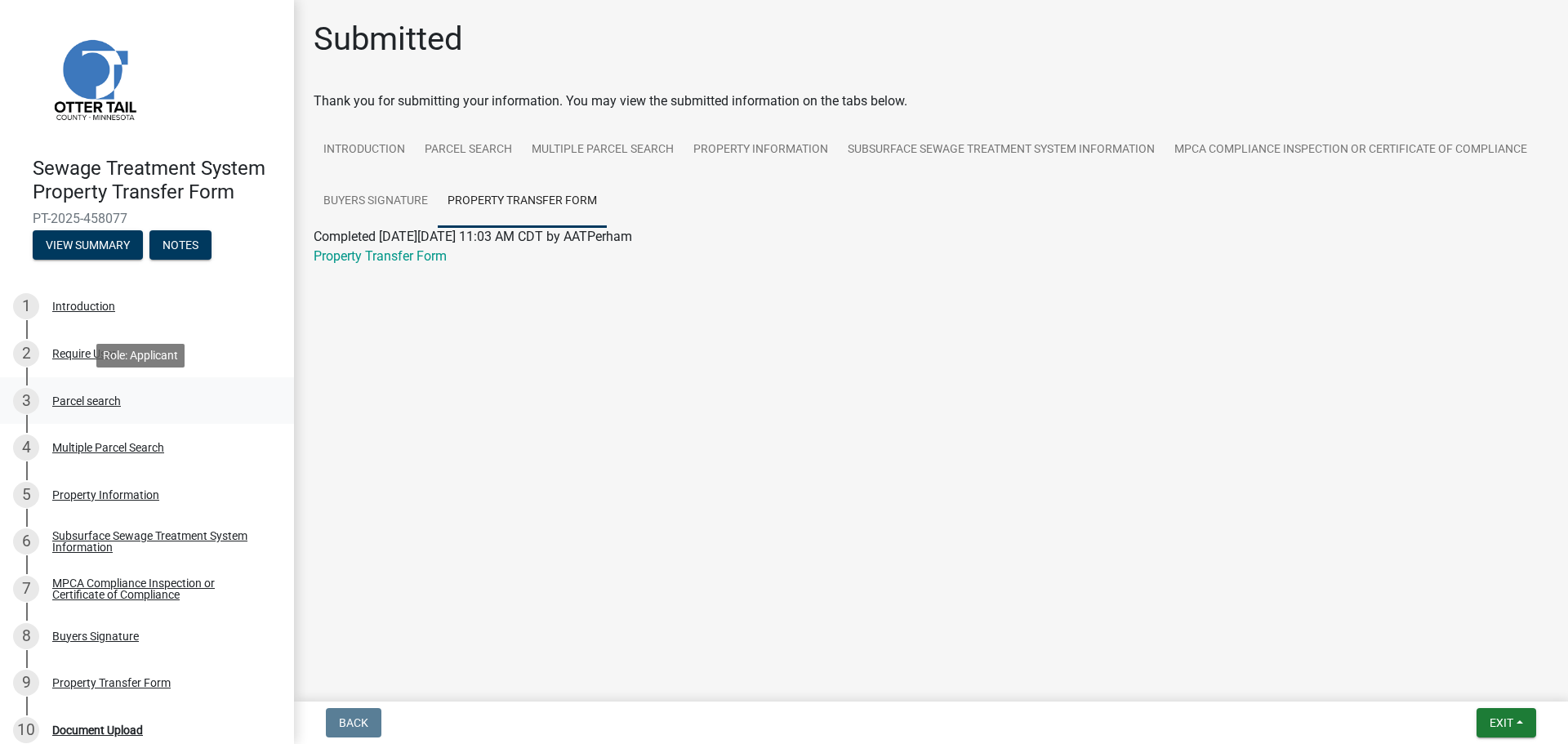
click at [70, 399] on div "Parcel search" at bounding box center [86, 400] width 69 height 11
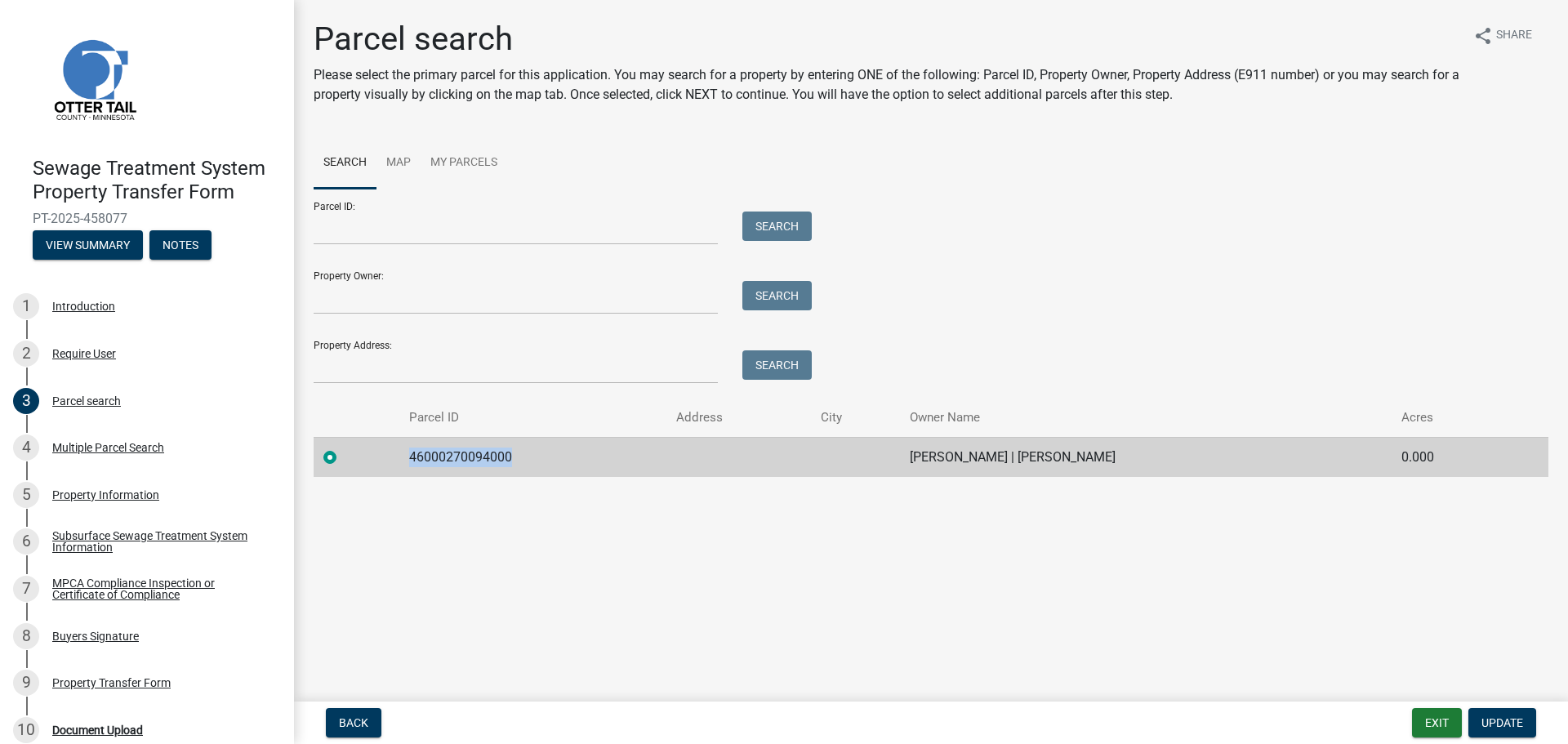
drag, startPoint x: 516, startPoint y: 460, endPoint x: 403, endPoint y: 455, distance: 113.1
click at [403, 455] on td "46000270094000" at bounding box center [533, 456] width 267 height 40
copy td "46000270094000"
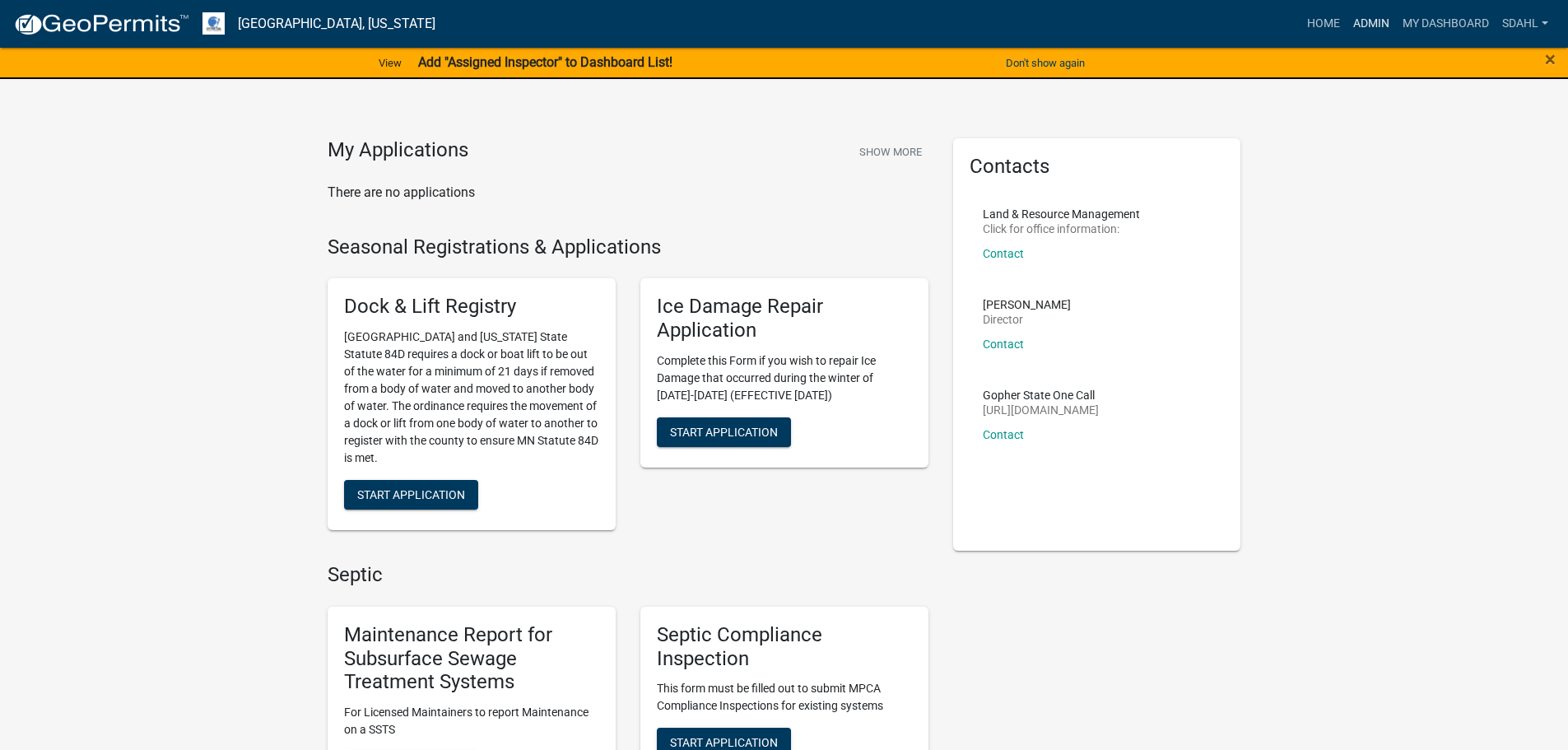
click at [1376, 25] on link "Admin" at bounding box center [1371, 24] width 50 height 32
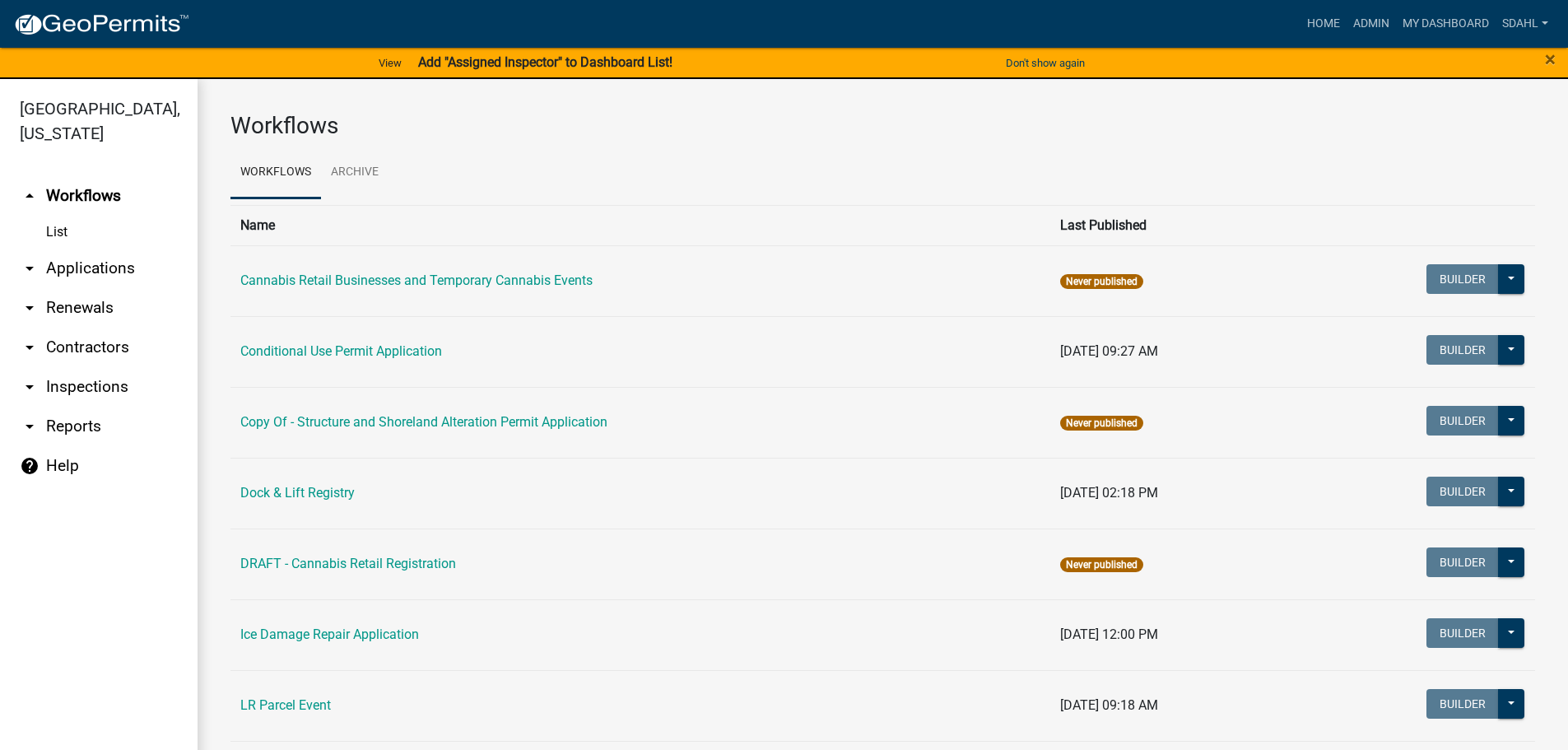
click at [80, 269] on link "arrow_drop_down Applications" at bounding box center [98, 269] width 197 height 39
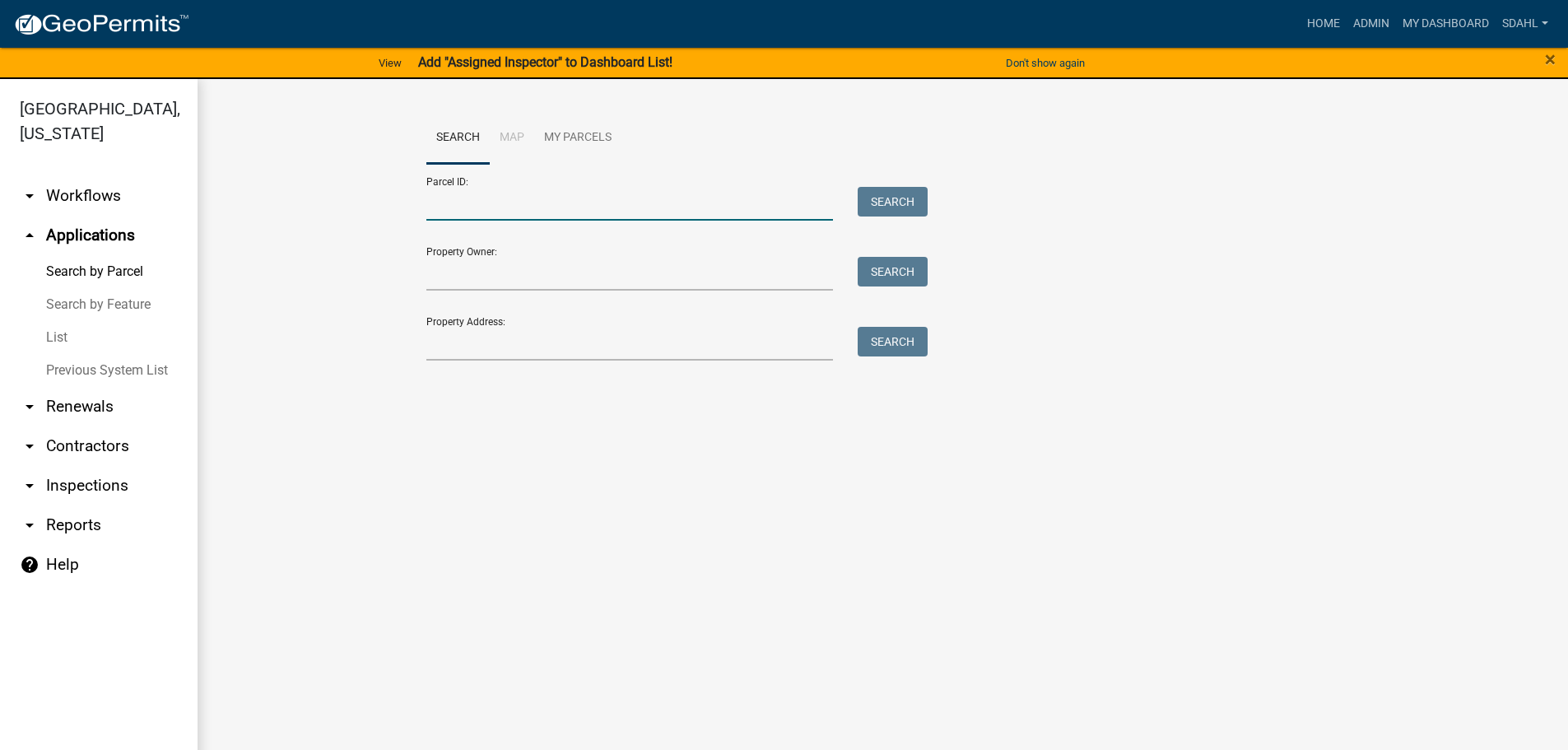
click at [606, 194] on input "Parcel ID:" at bounding box center [630, 204] width 408 height 33
paste input "46000270094000"
type input "46000270094000"
click at [899, 198] on button "Search" at bounding box center [893, 202] width 70 height 30
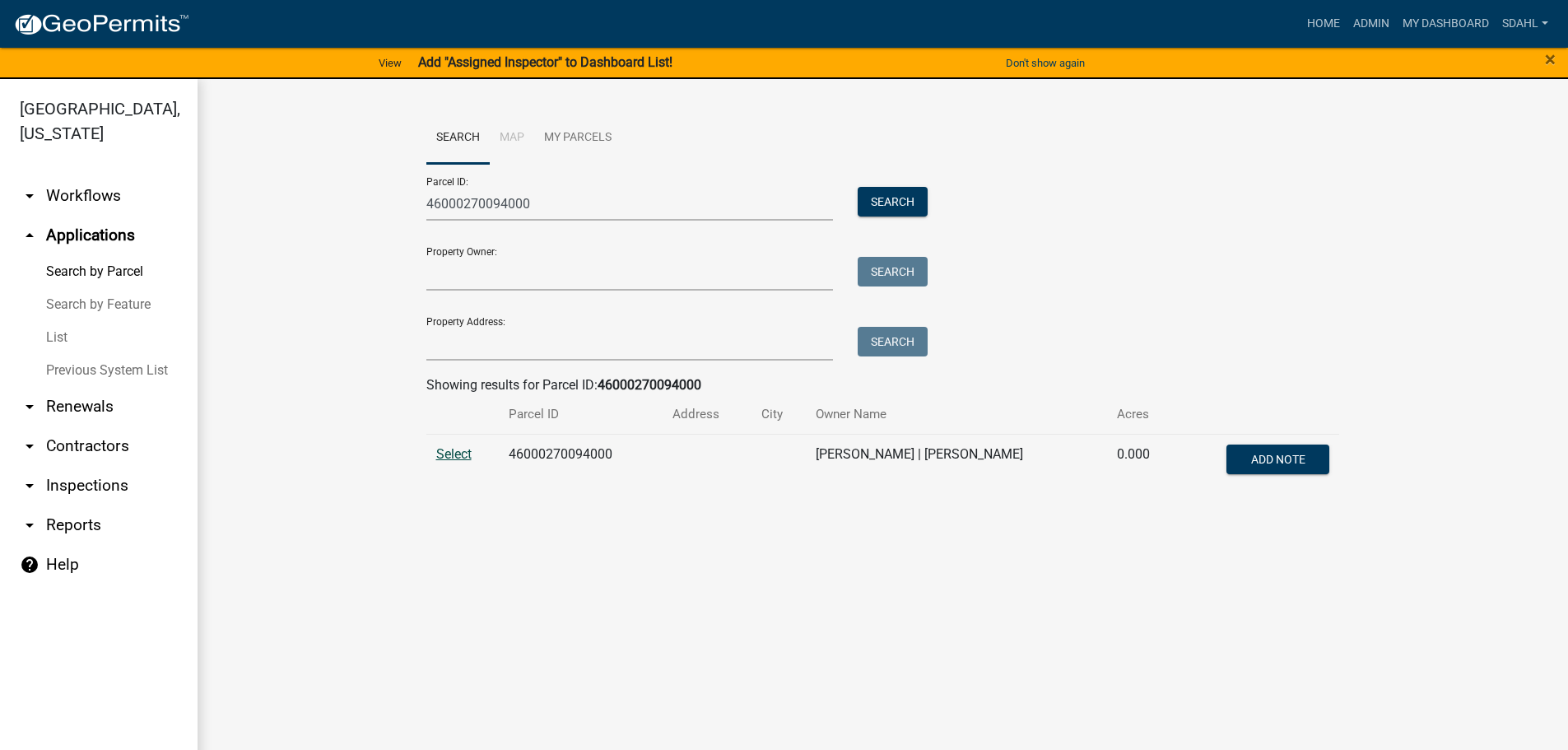
click at [450, 456] on span "Select" at bounding box center [453, 454] width 35 height 15
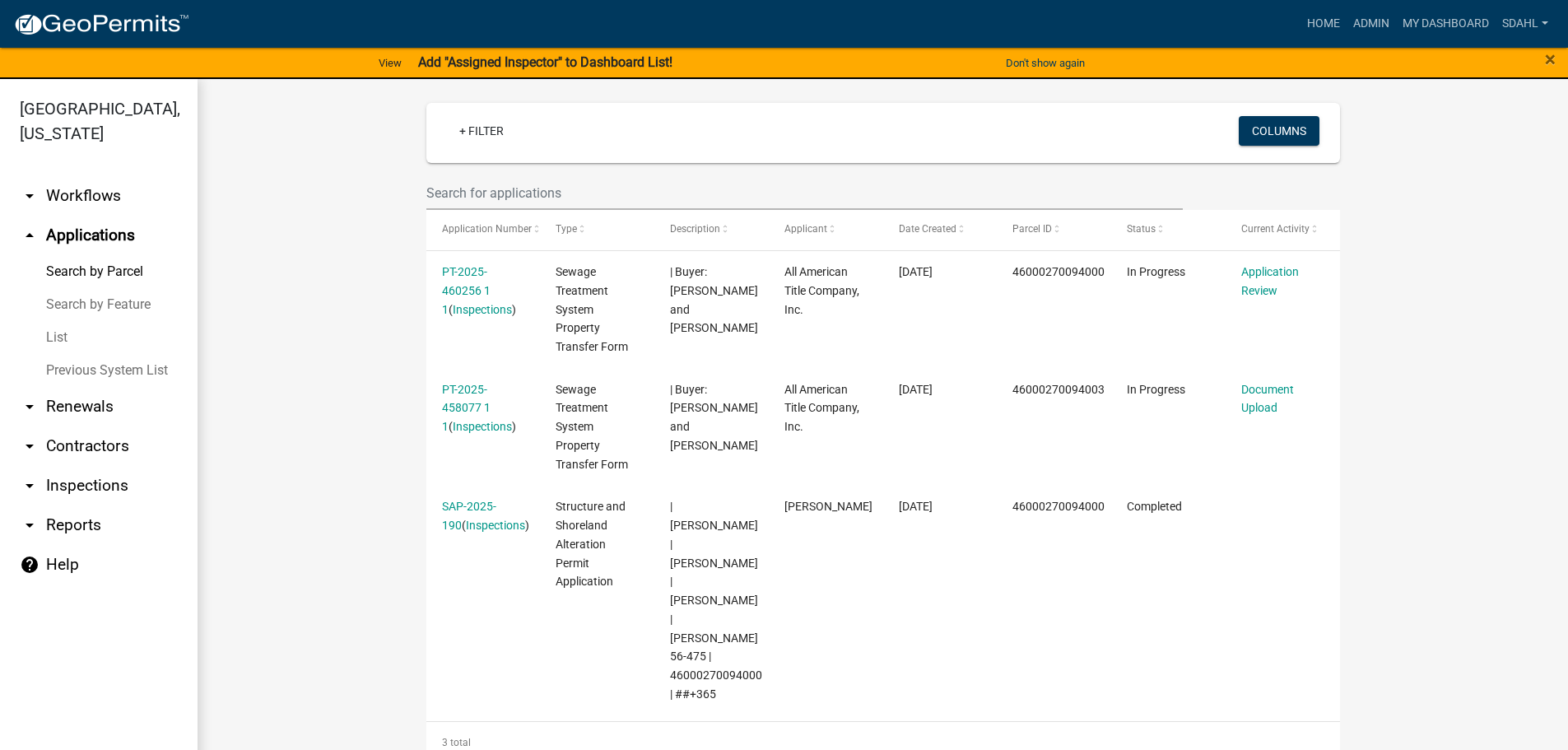
scroll to position [494, 0]
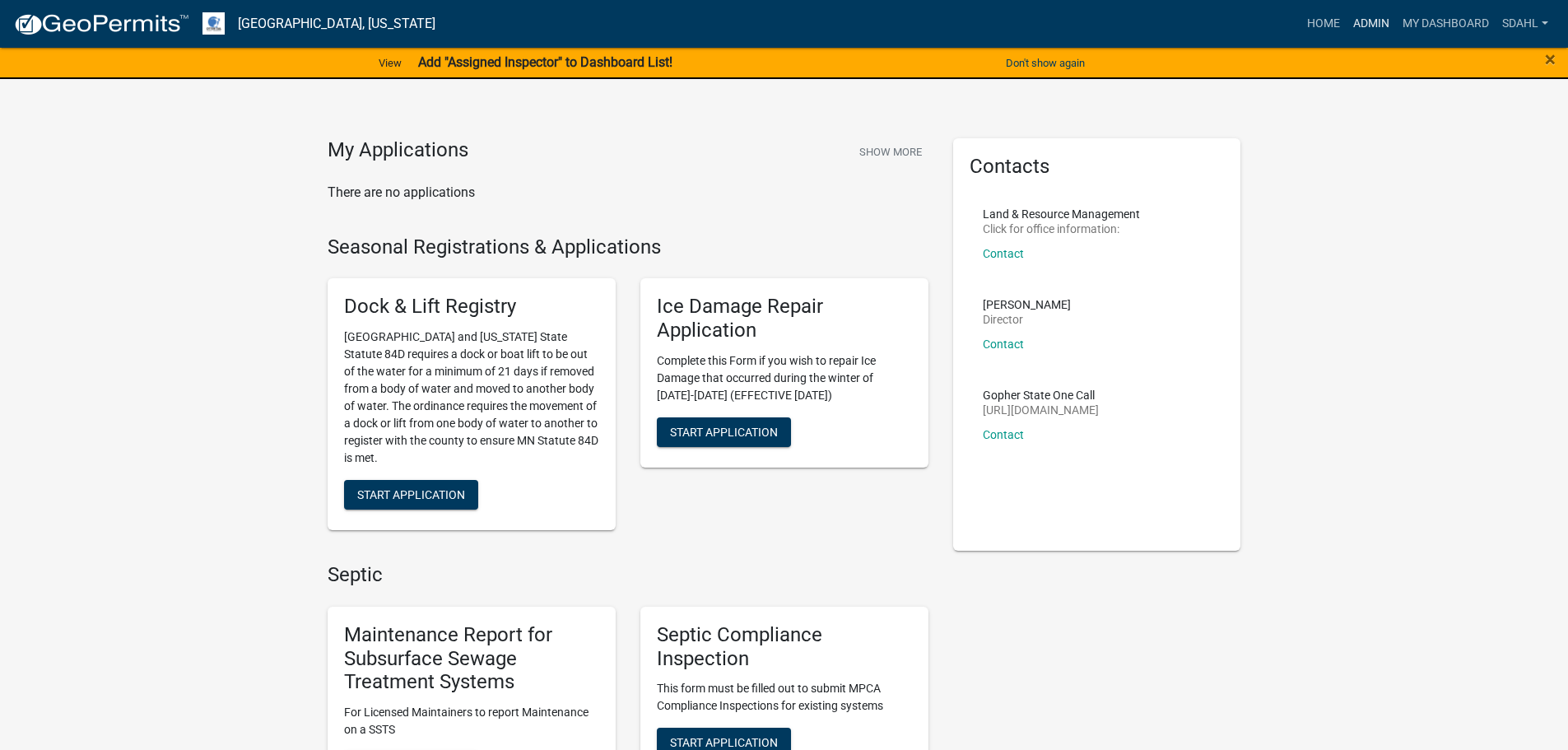
click at [1371, 17] on link "Admin" at bounding box center [1371, 24] width 50 height 32
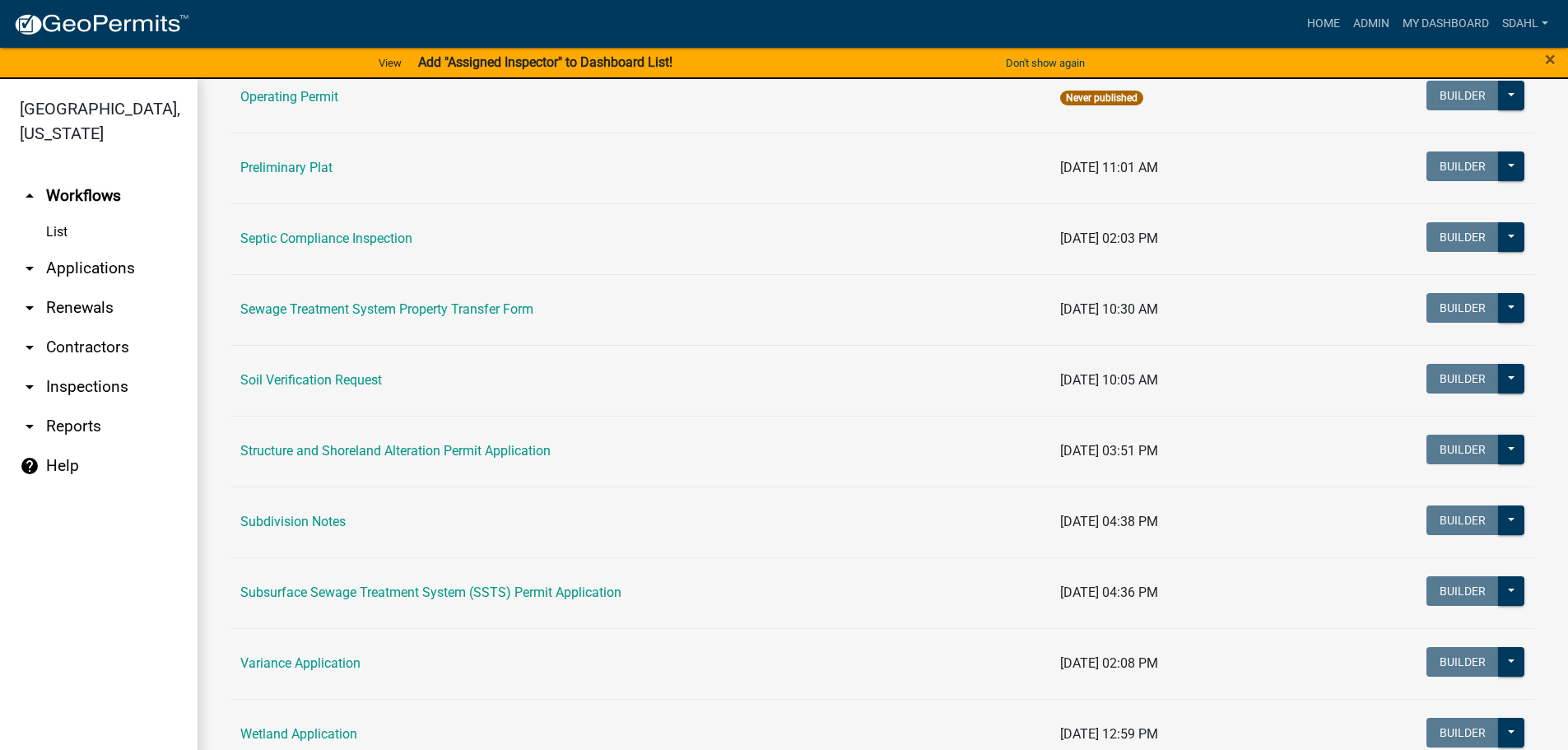
scroll to position [824, 0]
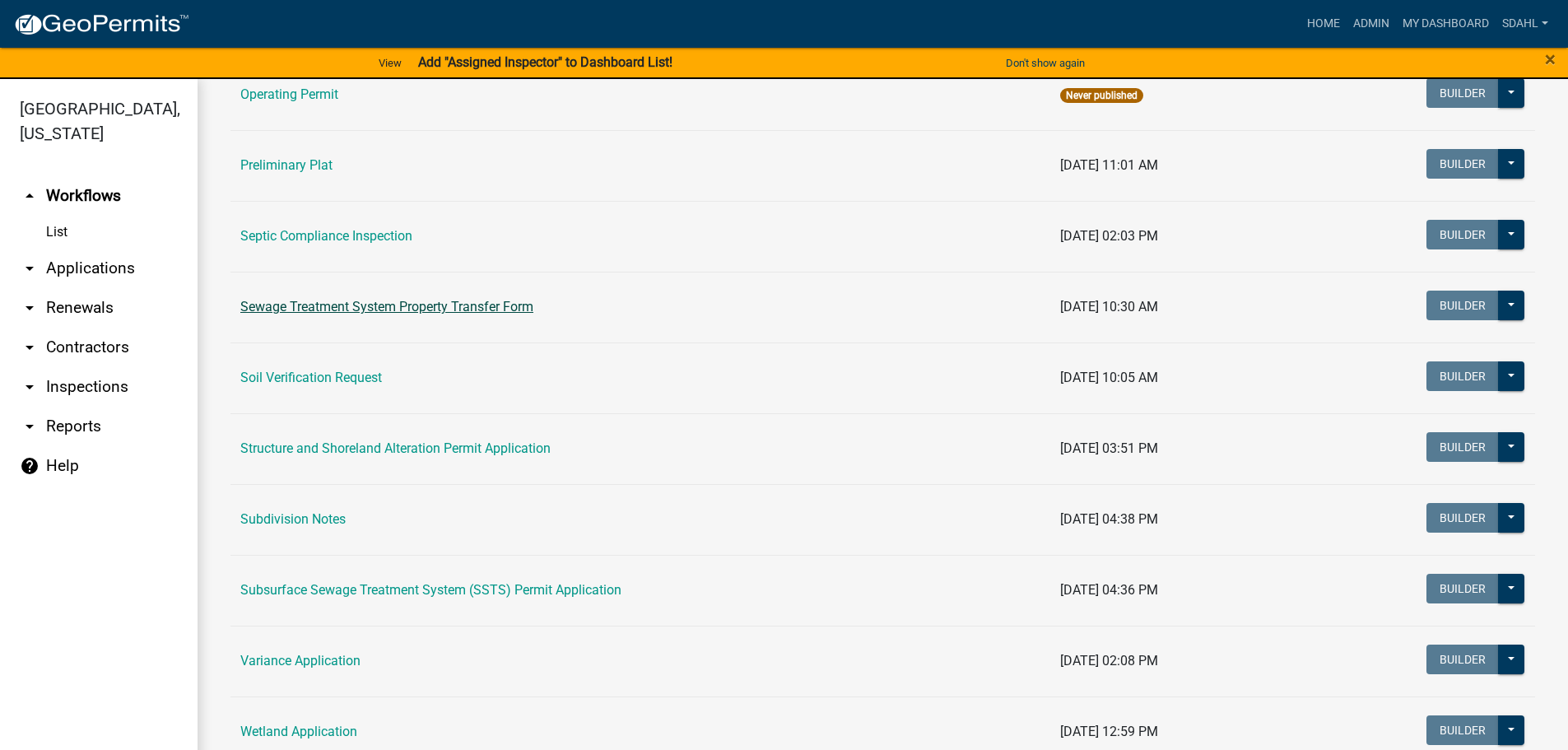
click at [501, 305] on link "Sewage Treatment System Property Transfer Form" at bounding box center [386, 307] width 293 height 15
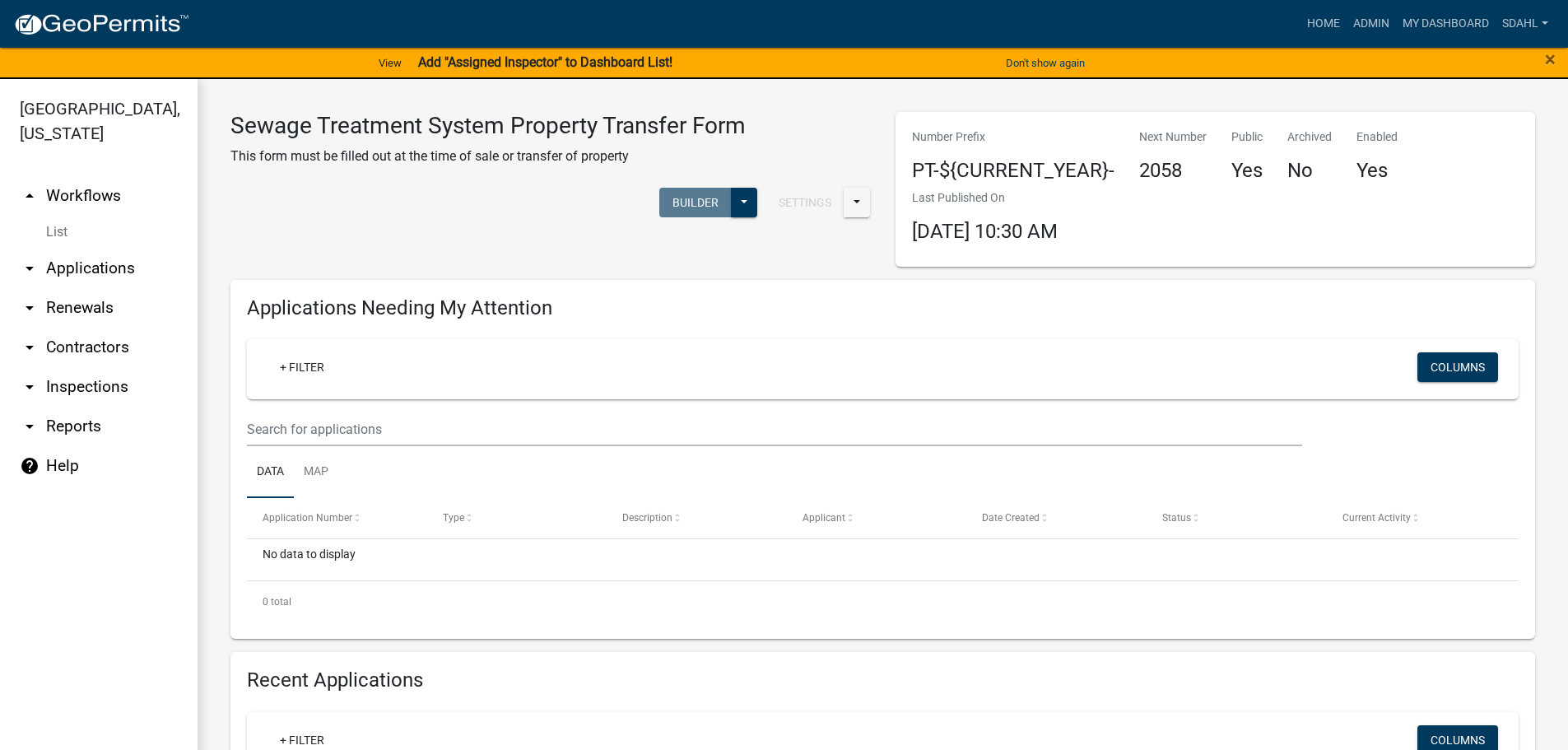
select select "3: 100"
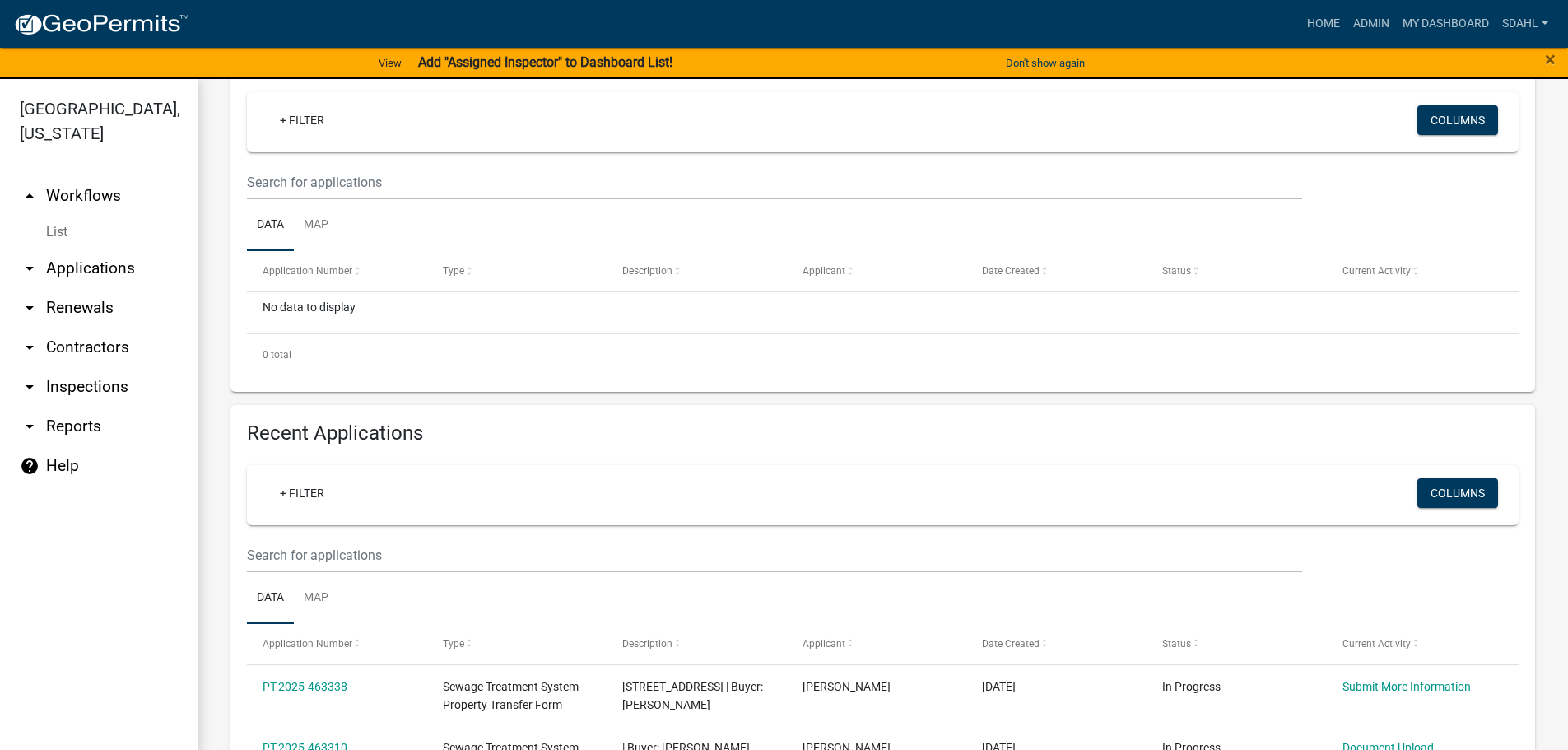
scroll to position [329, 0]
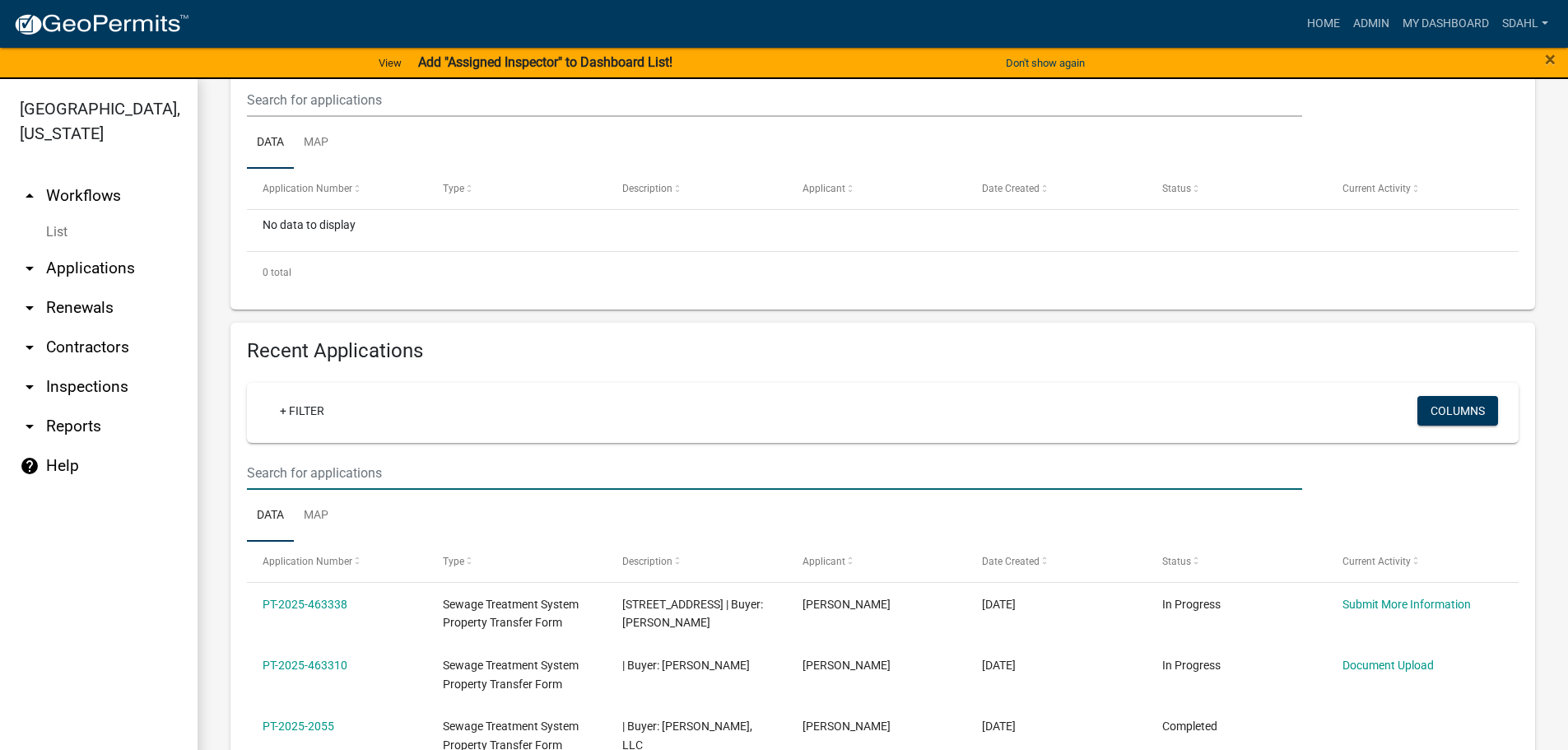
click at [446, 117] on input "text" at bounding box center [775, 99] width 1055 height 33
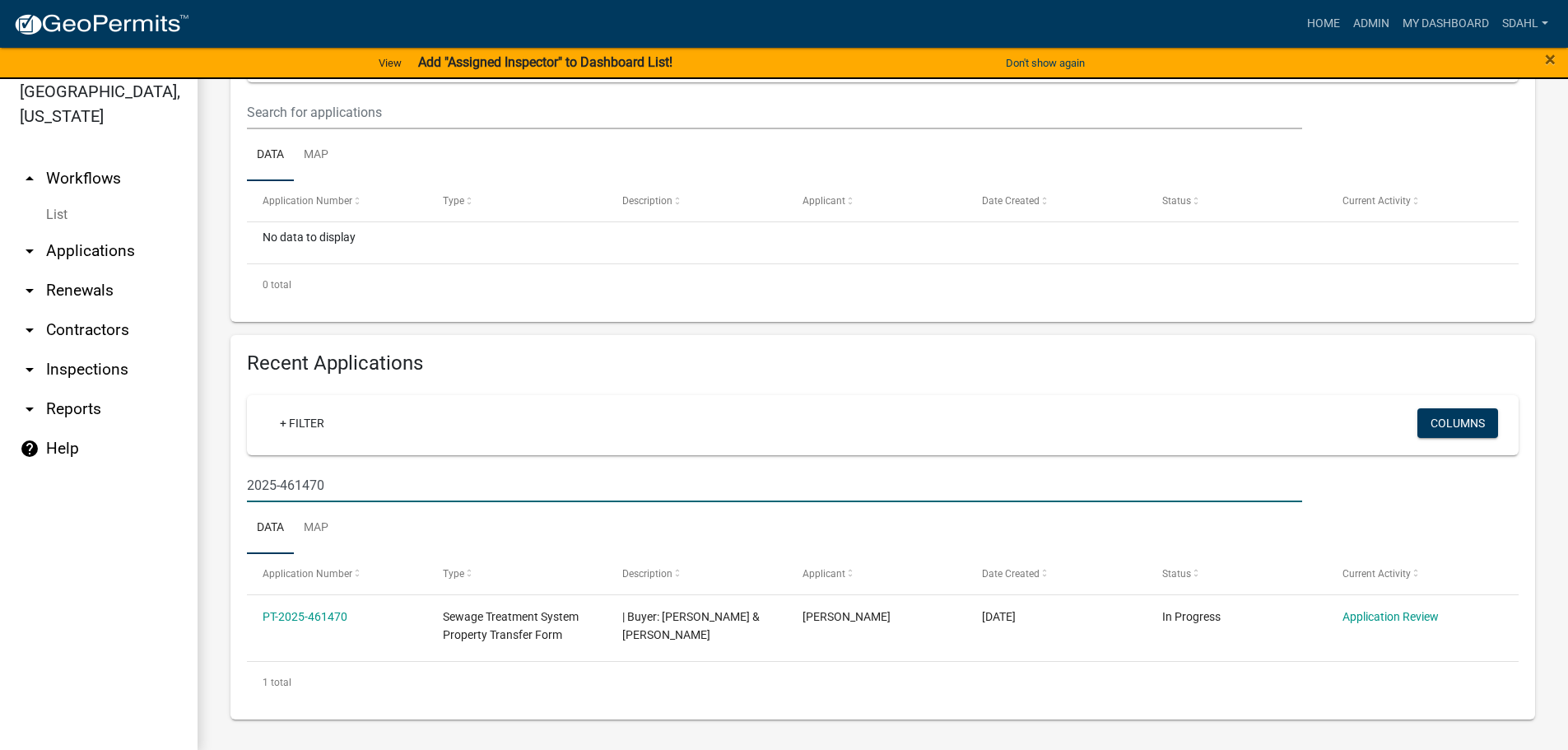
scroll to position [20, 0]
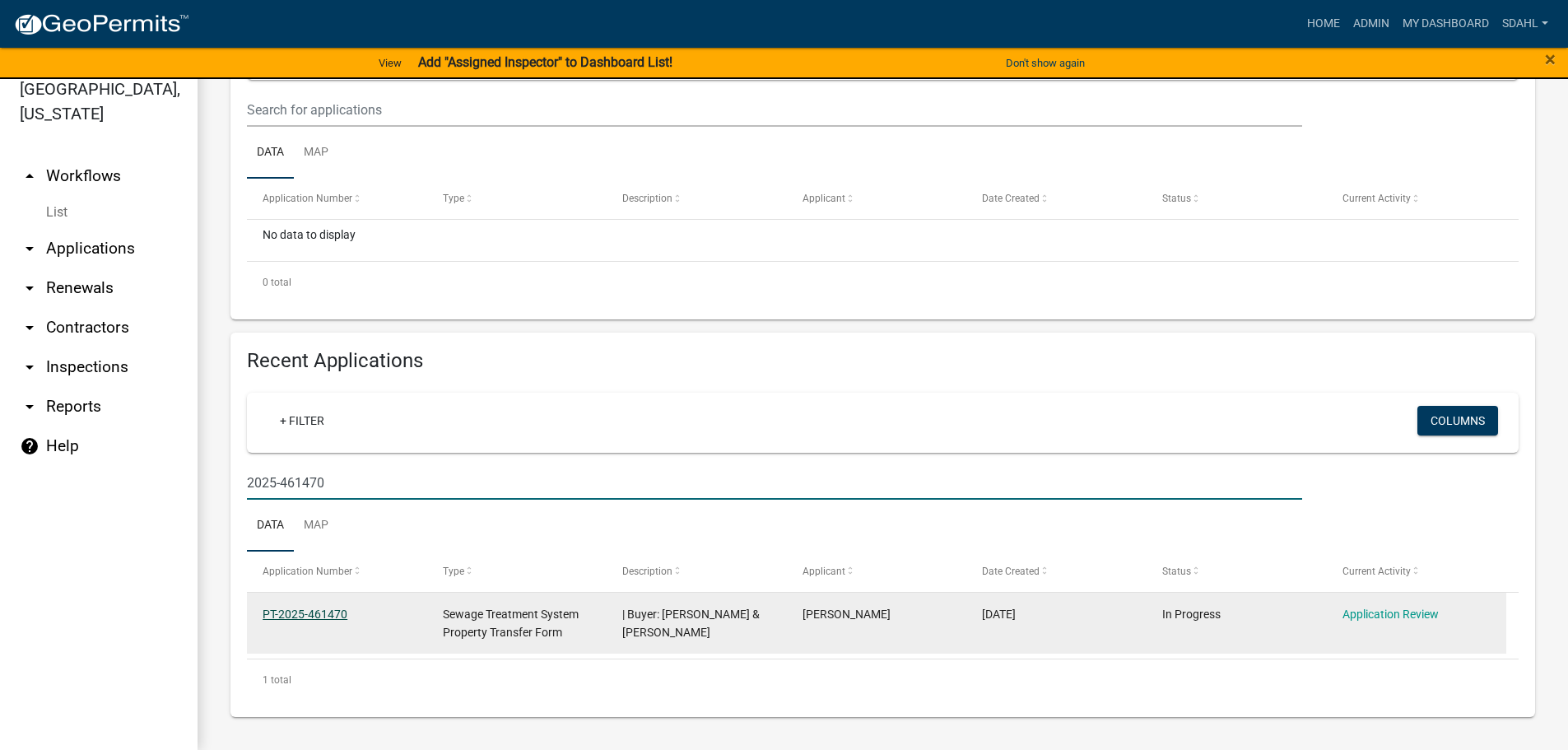
type input "2025-461470"
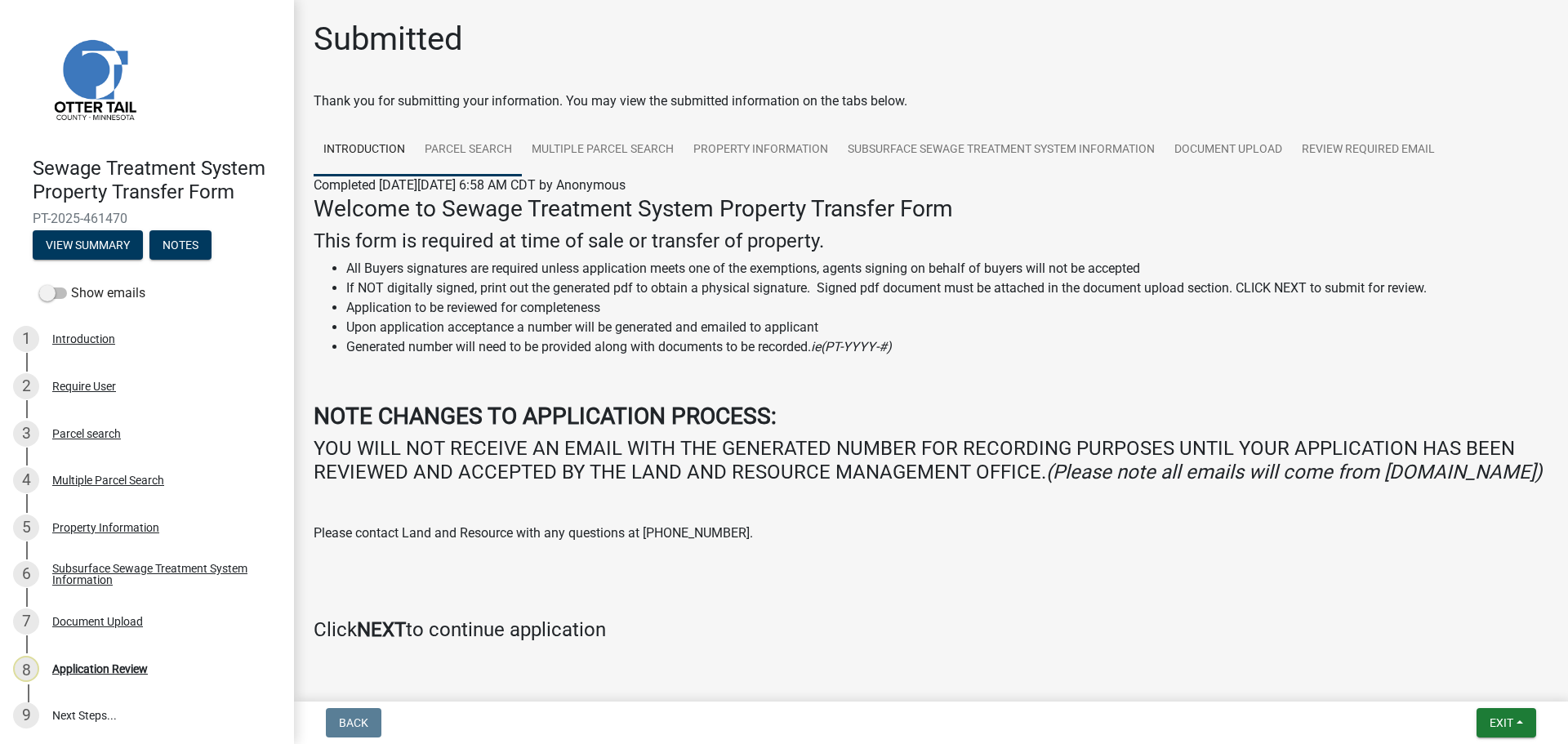
click at [481, 152] on link "Parcel search" at bounding box center [468, 150] width 107 height 53
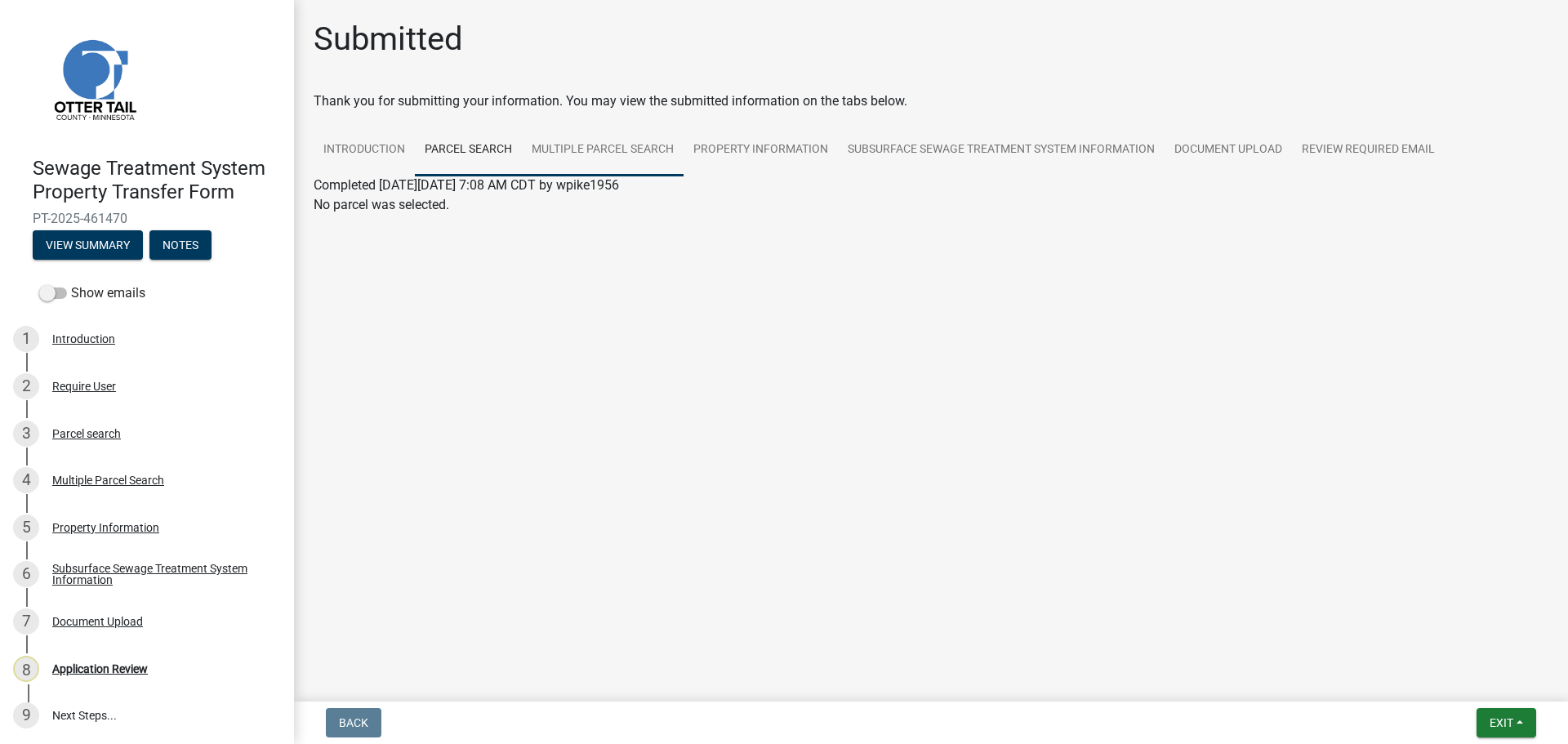
click at [649, 149] on link "Multiple Parcel Search" at bounding box center [602, 150] width 162 height 53
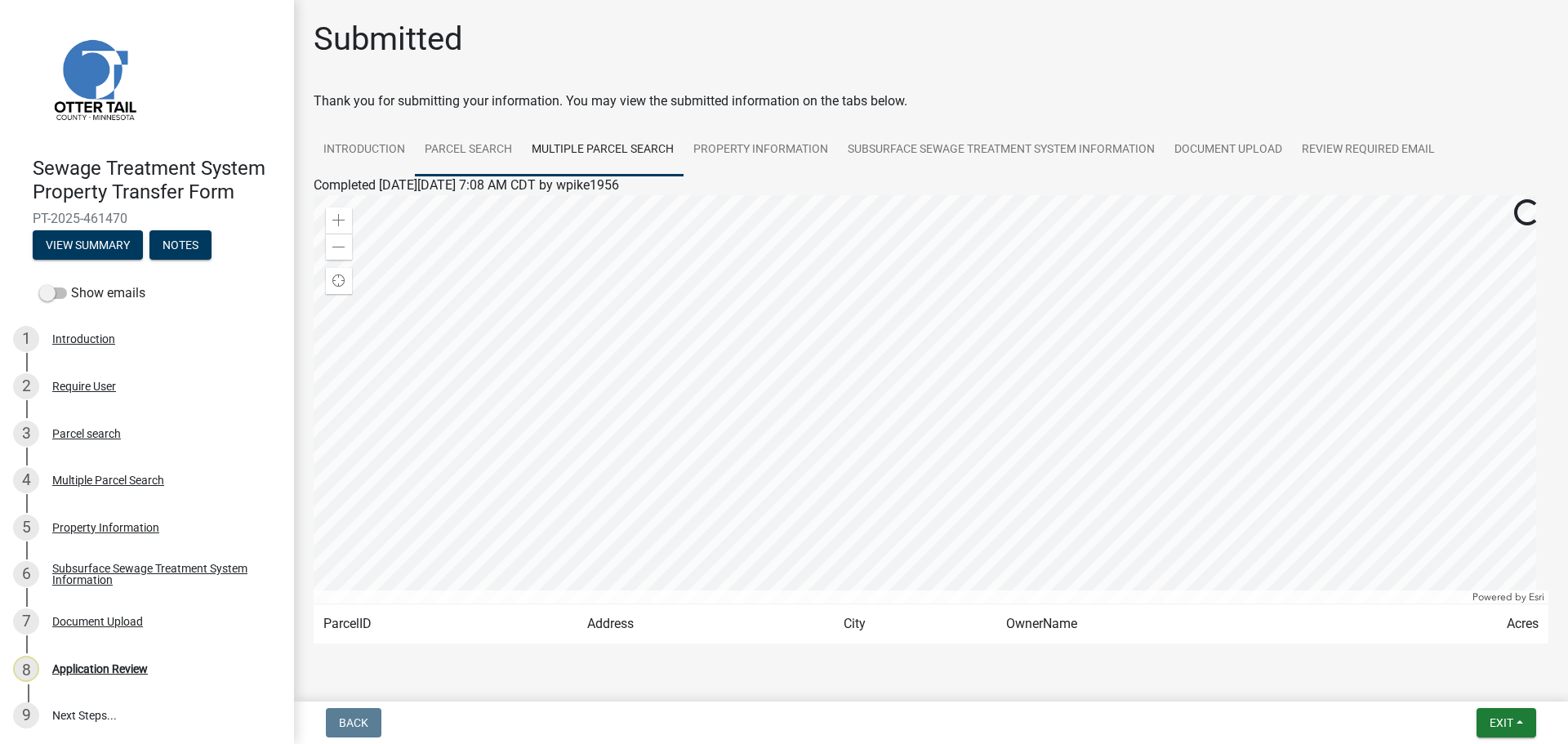
click at [452, 157] on link "Parcel search" at bounding box center [468, 150] width 107 height 53
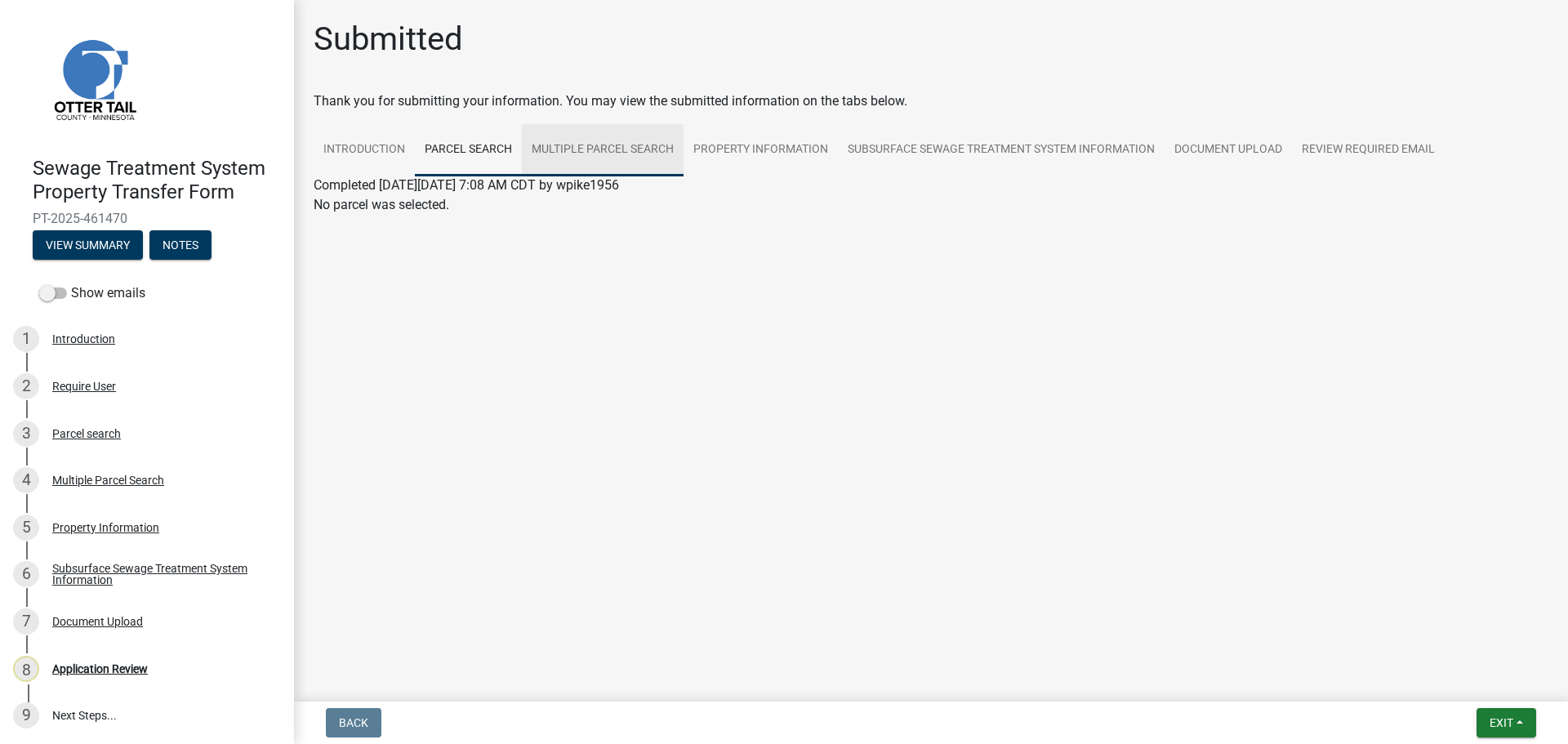
click at [583, 156] on link "Multiple Parcel Search" at bounding box center [602, 150] width 162 height 53
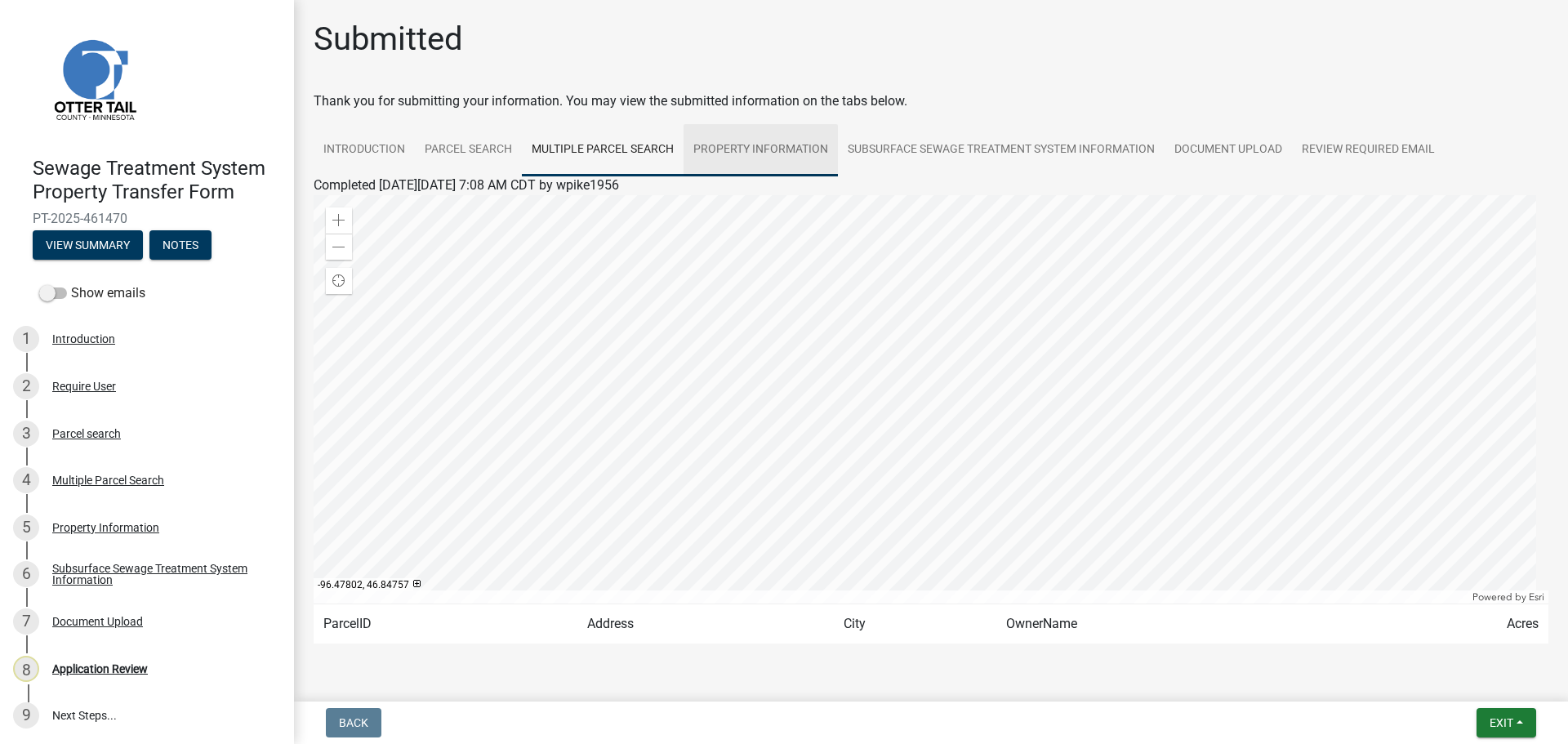
click at [752, 148] on link "Property Information" at bounding box center [761, 150] width 154 height 53
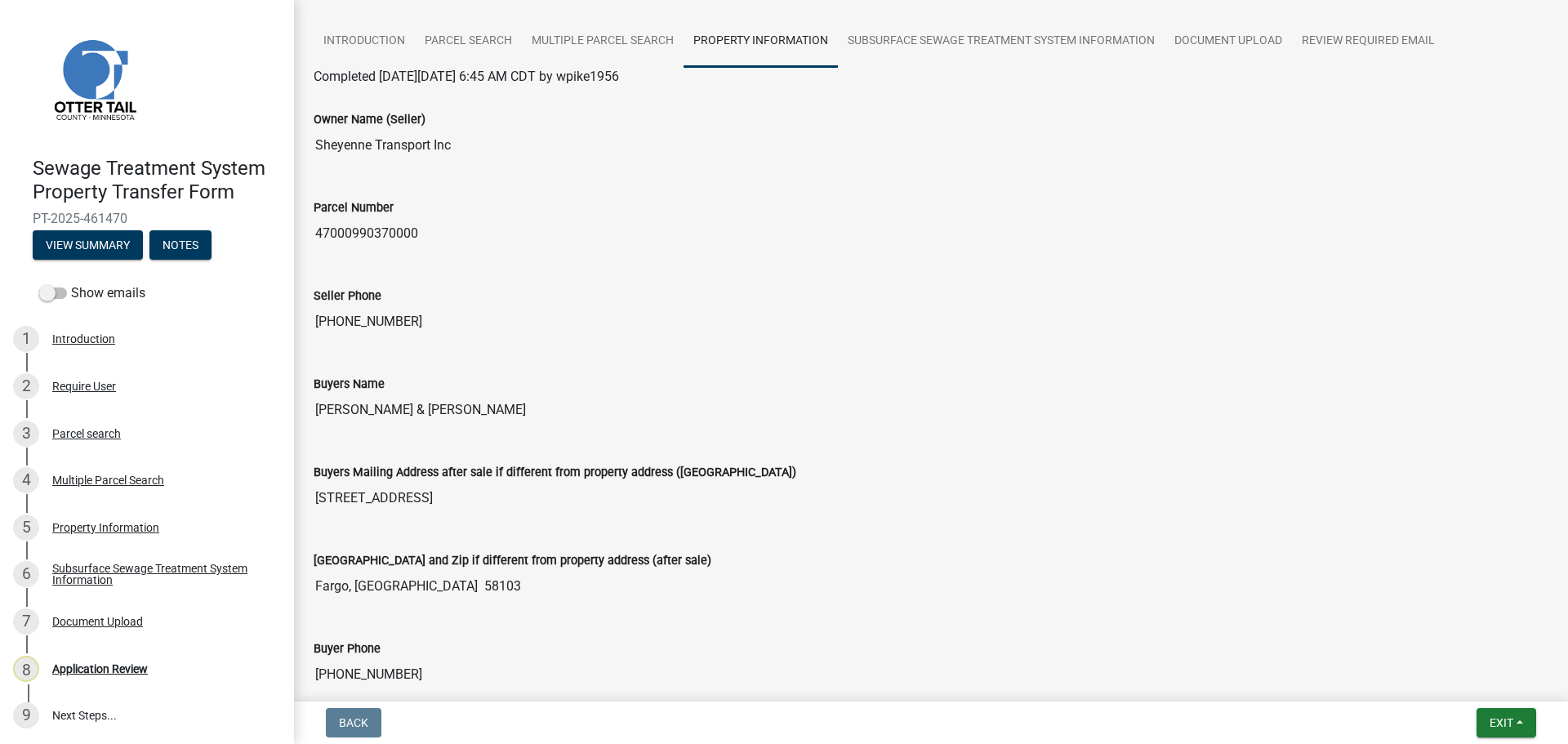
scroll to position [81, 0]
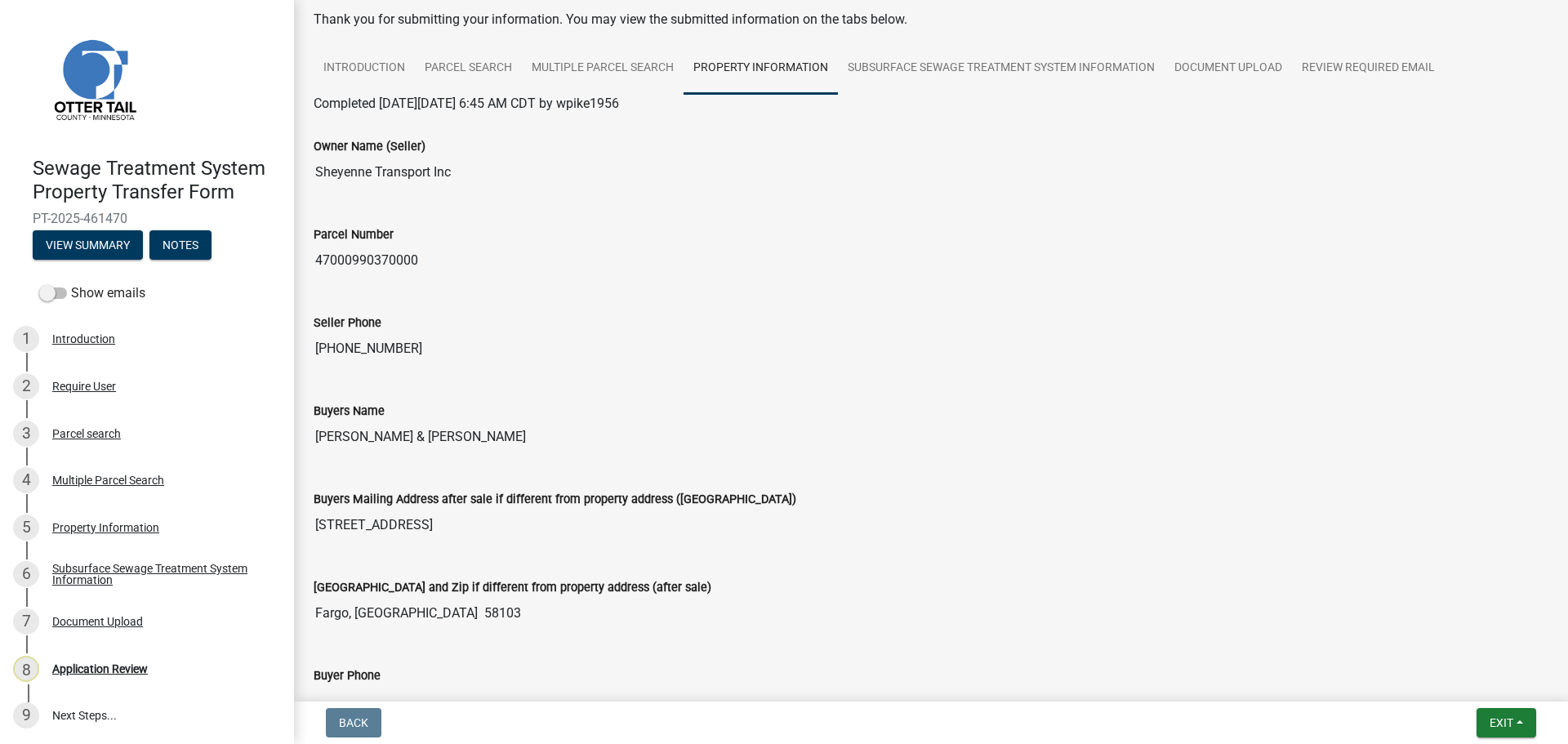
drag, startPoint x: 431, startPoint y: 260, endPoint x: 292, endPoint y: 269, distance: 139.3
click at [292, 269] on div "Sewage Treatment System Property Transfer Form PT-2025-461470 View Summary Note…" at bounding box center [784, 372] width 1568 height 744
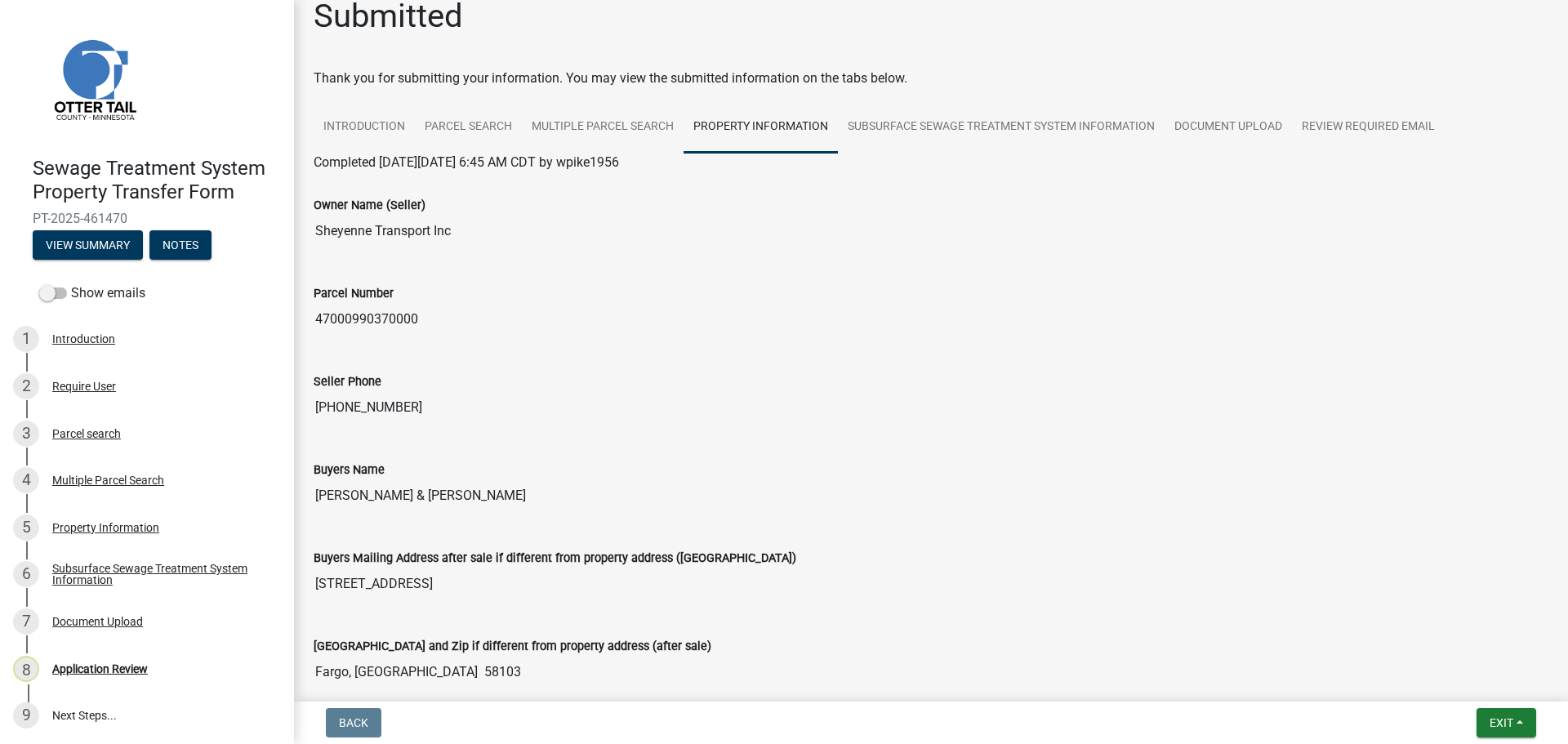
scroll to position [0, 0]
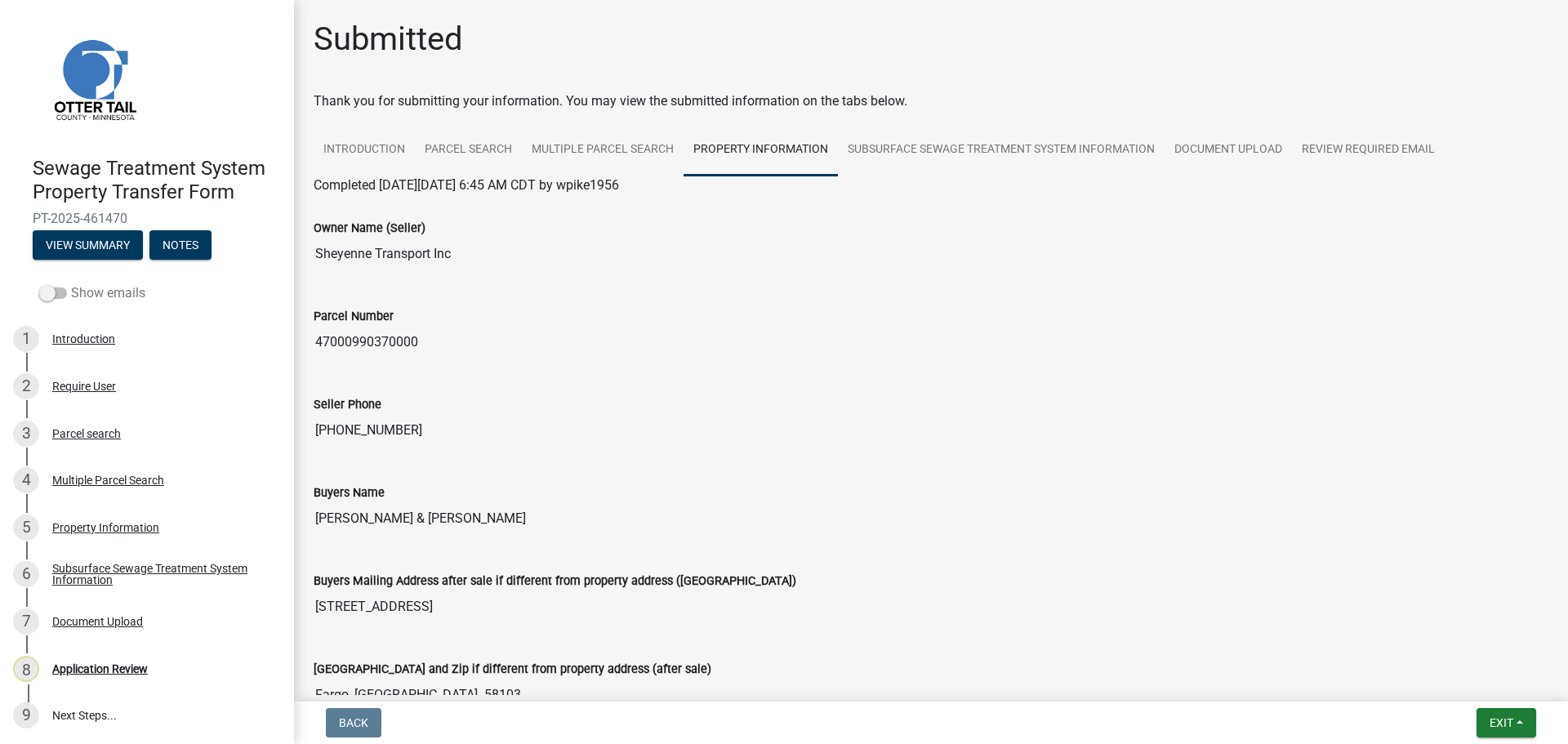
click at [75, 294] on label "Show emails" at bounding box center [92, 293] width 106 height 20
click at [71, 283] on input "Show emails" at bounding box center [71, 283] width 0 height 0
click at [90, 242] on button "View Summary" at bounding box center [88, 245] width 110 height 30
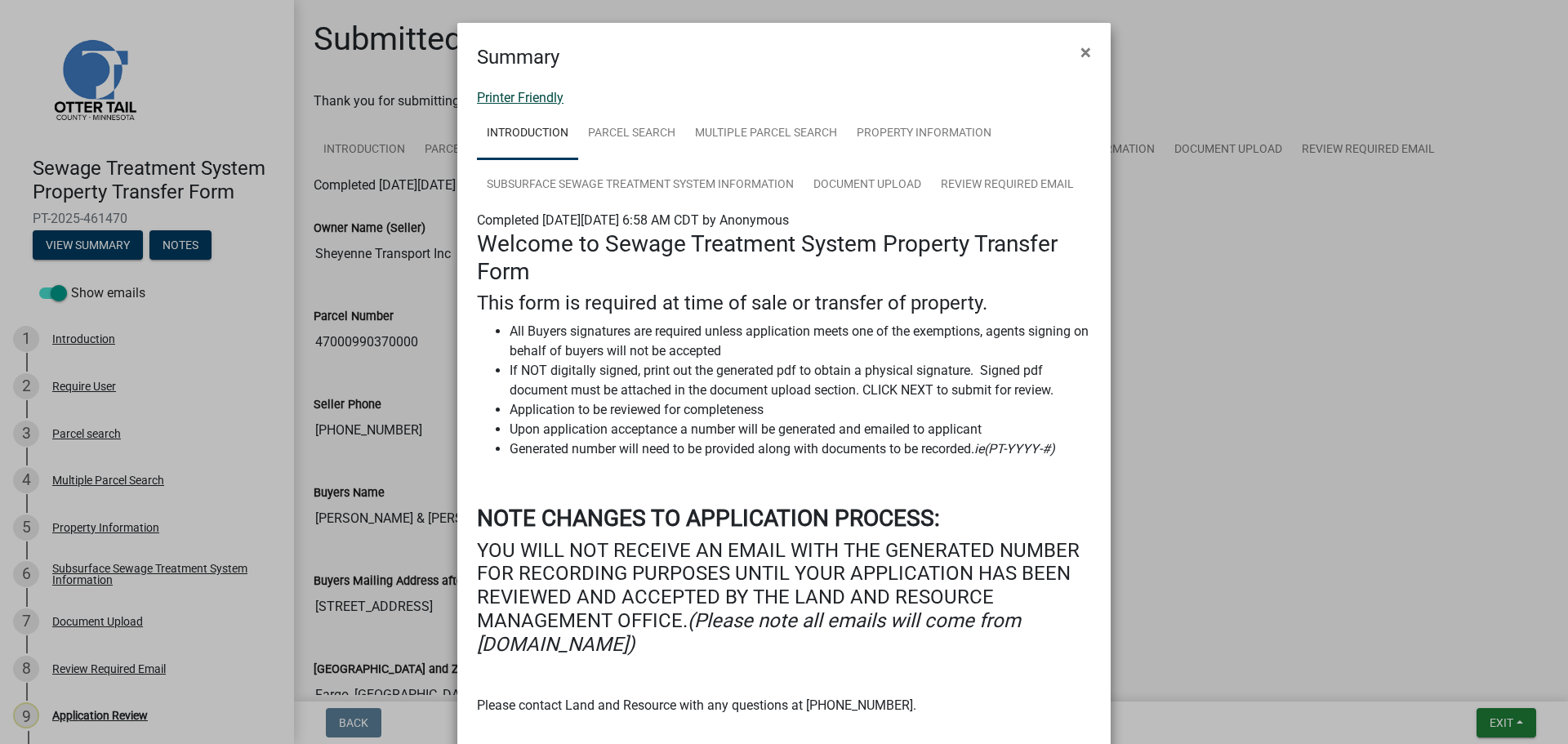
click at [533, 99] on link "Printer Friendly" at bounding box center [520, 98] width 86 height 15
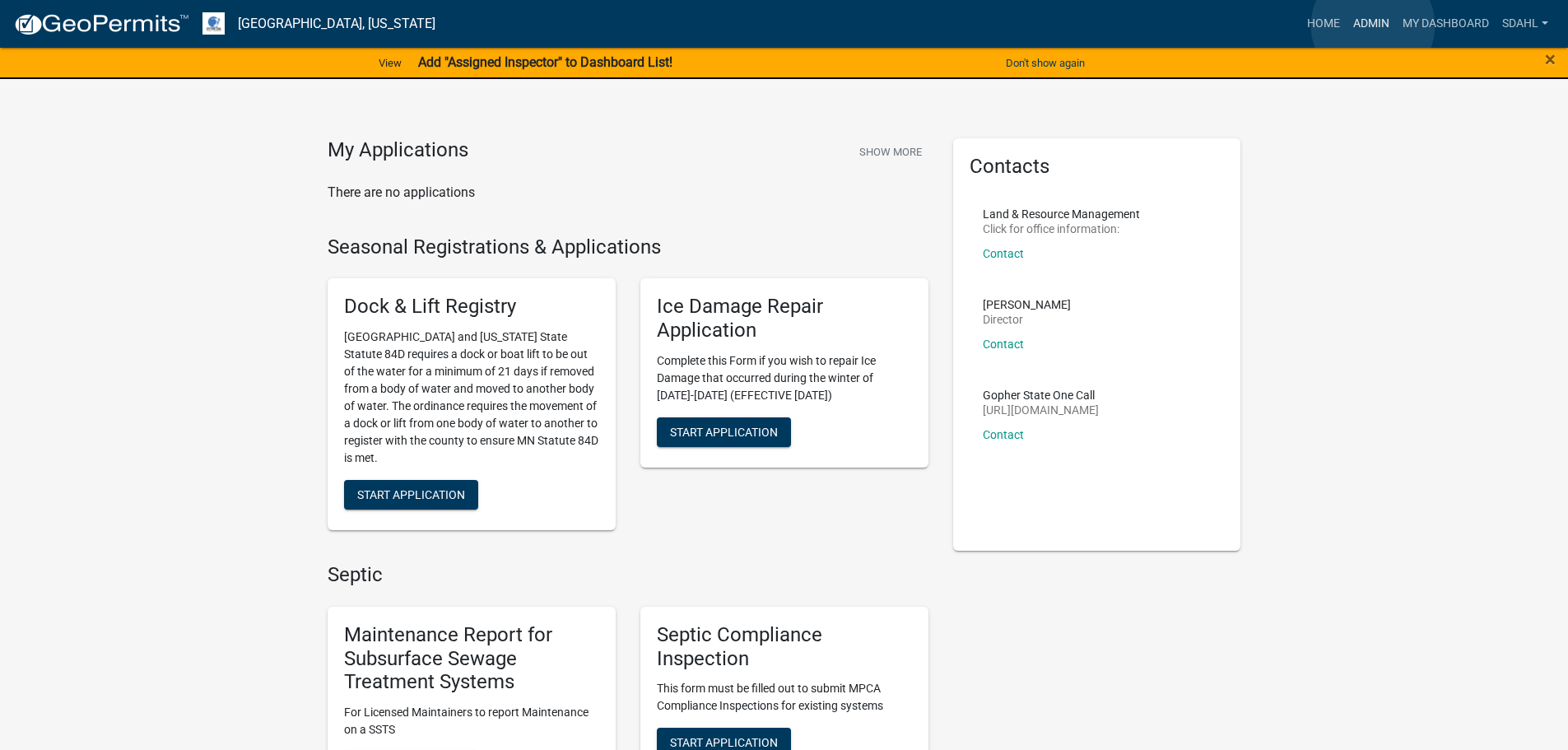
click at [1373, 26] on link "Admin" at bounding box center [1371, 24] width 50 height 32
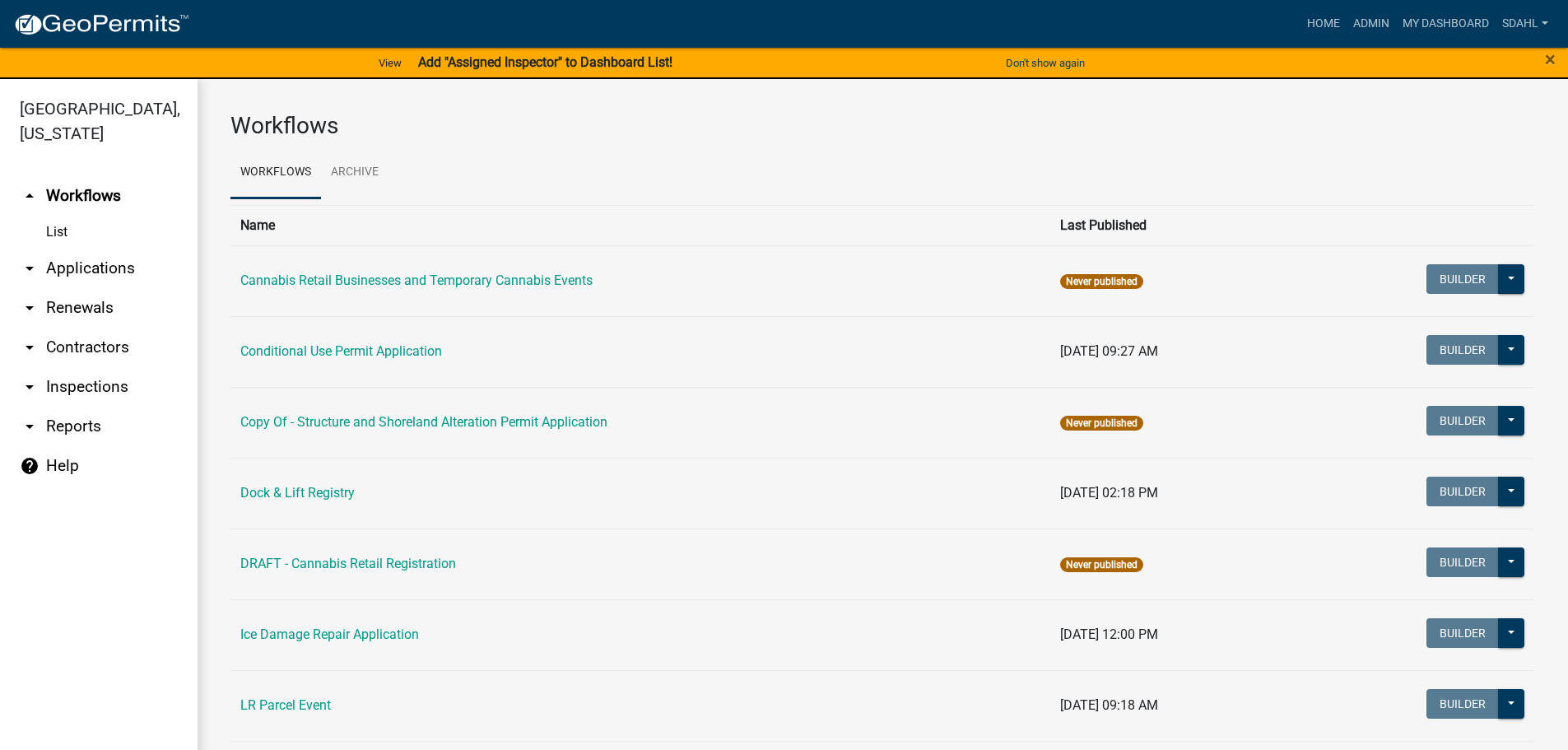
click at [76, 260] on link "arrow_drop_down Applications" at bounding box center [98, 269] width 197 height 39
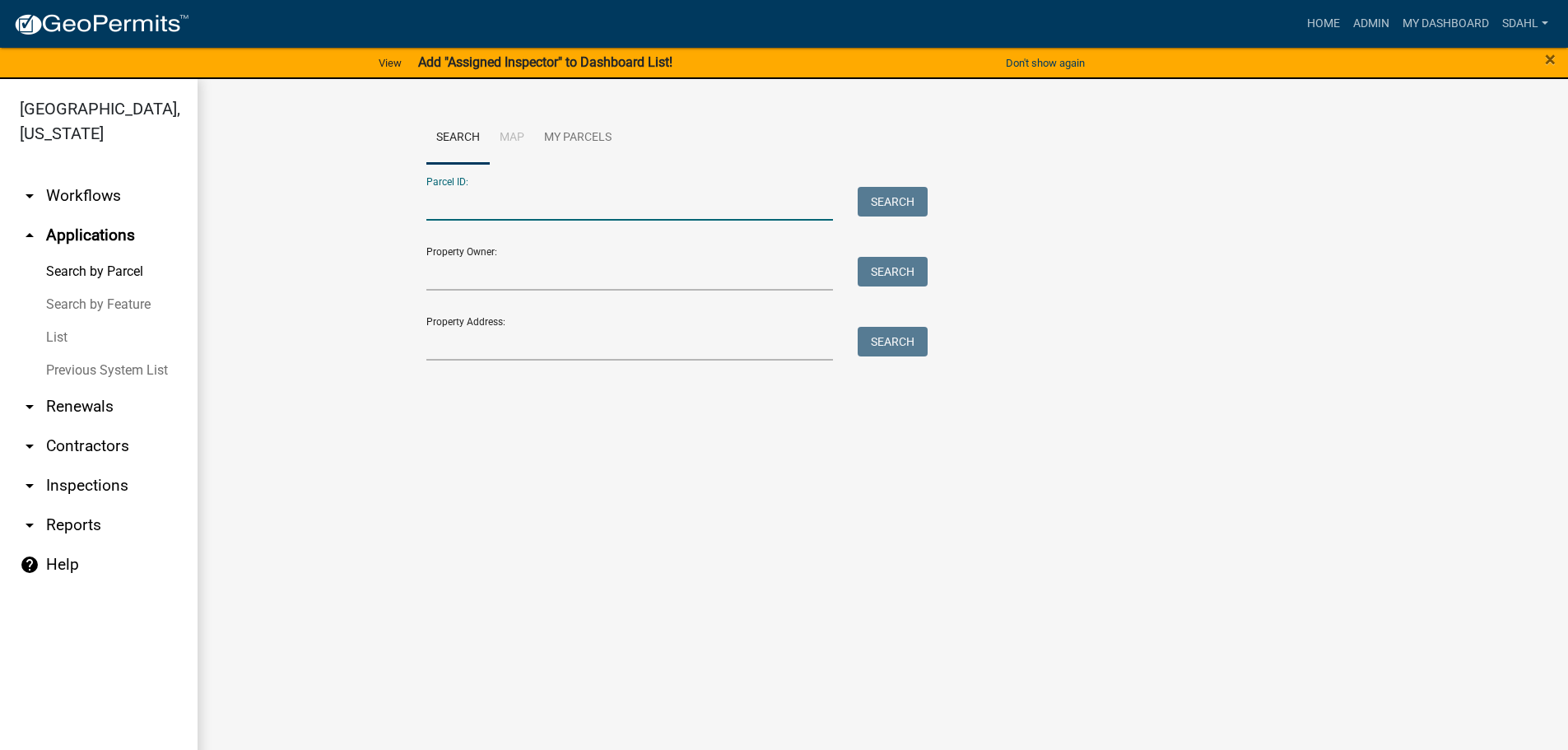
click at [488, 204] on input "Parcel ID:" at bounding box center [630, 204] width 408 height 33
paste input "47000990370000"
type input "47000990370000"
click at [913, 194] on button "Search" at bounding box center [893, 202] width 70 height 30
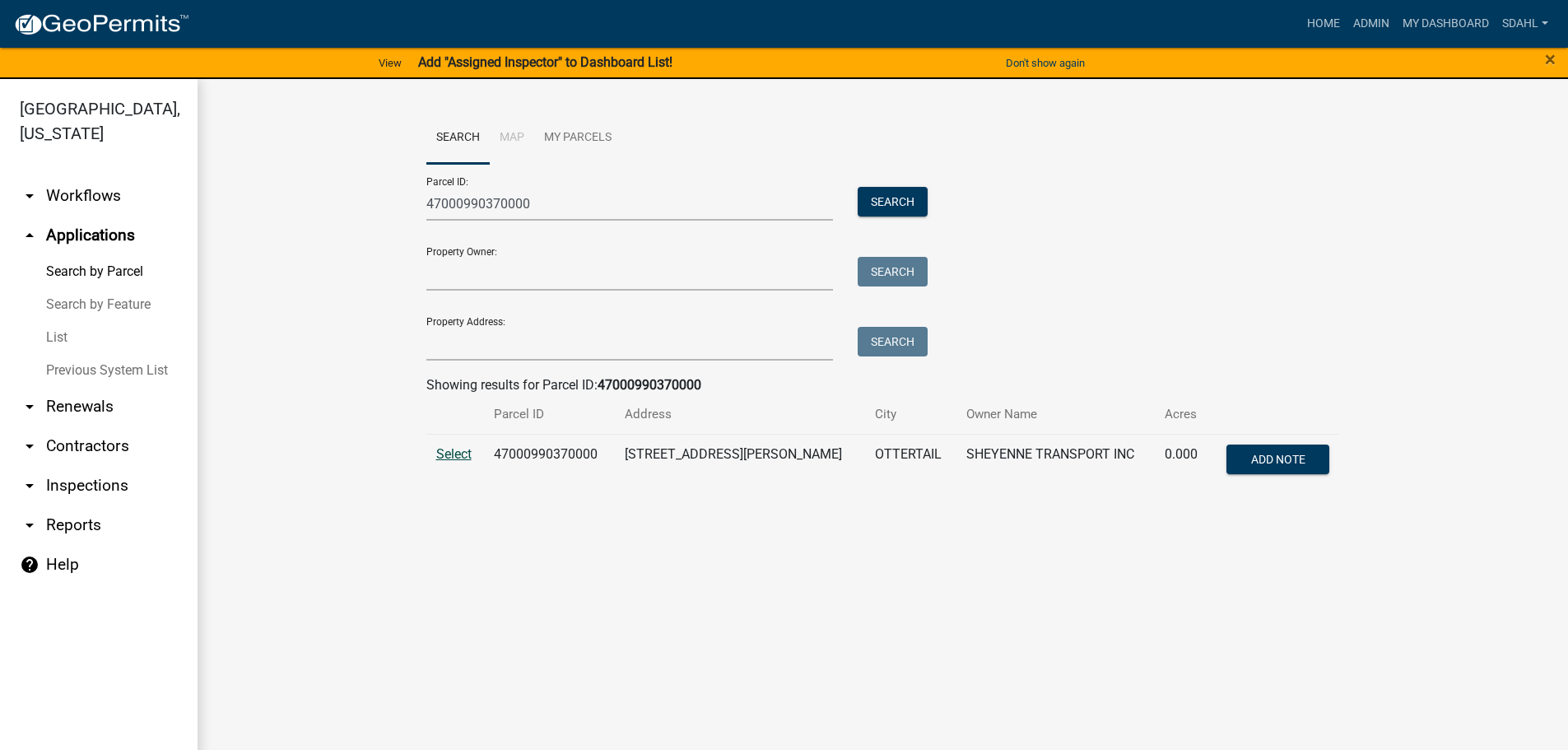
click at [457, 457] on span "Select" at bounding box center [453, 454] width 35 height 15
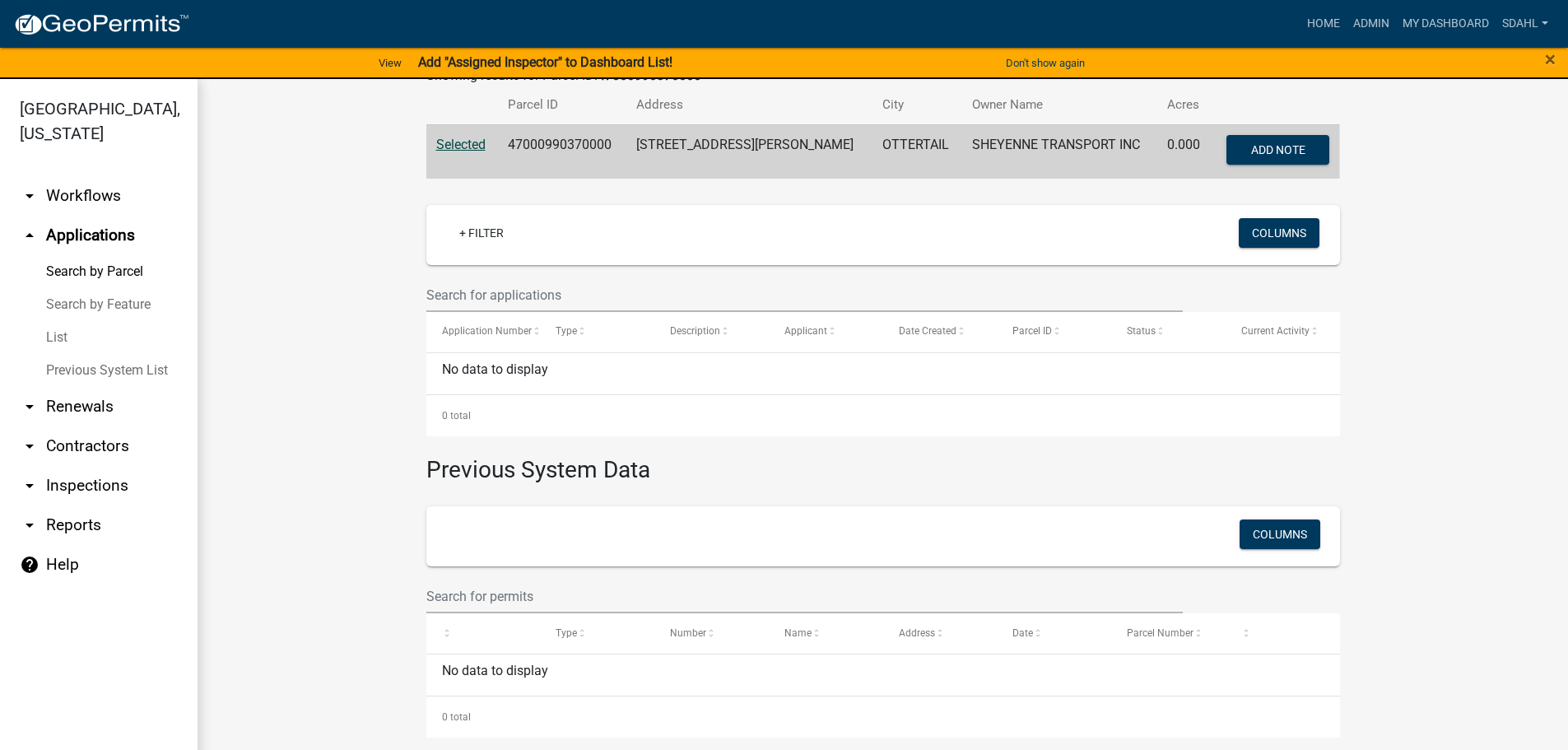
scroll to position [310, 0]
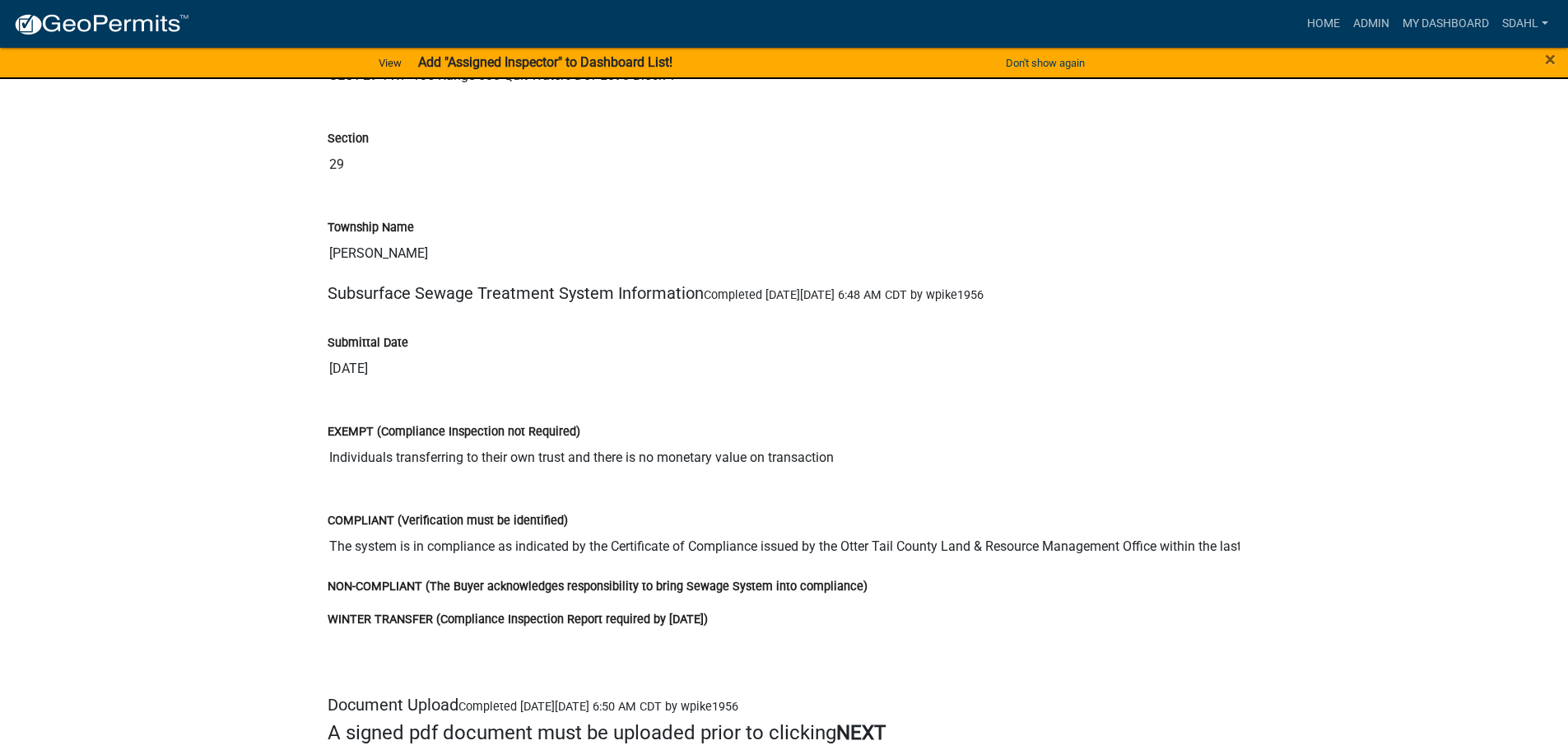
scroll to position [2553, 0]
